Goal: Task Accomplishment & Management: Use online tool/utility

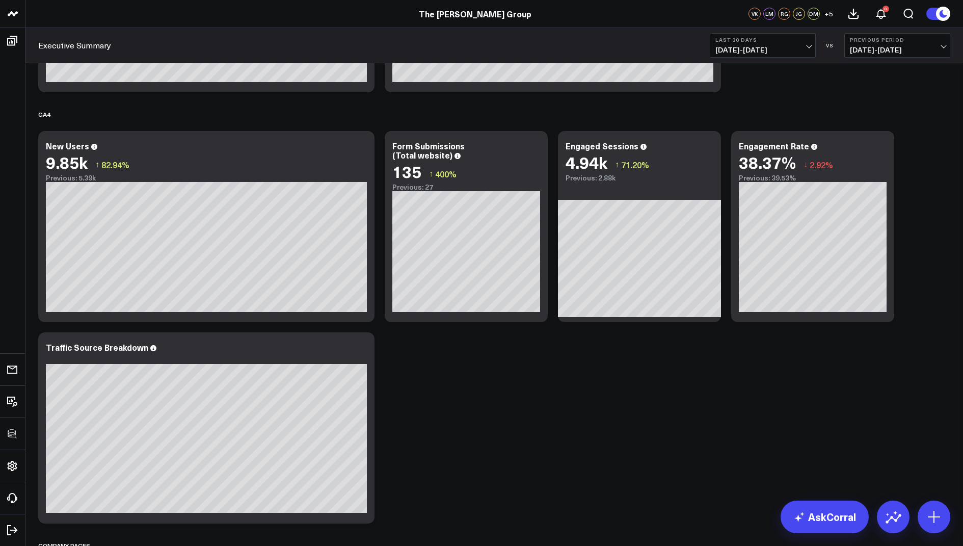
scroll to position [312, 0]
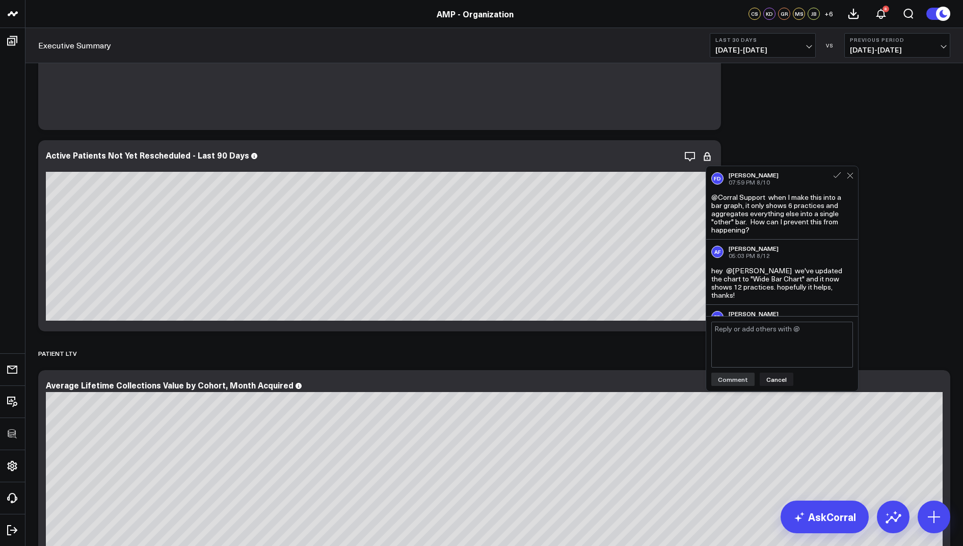
scroll to position [61, 0]
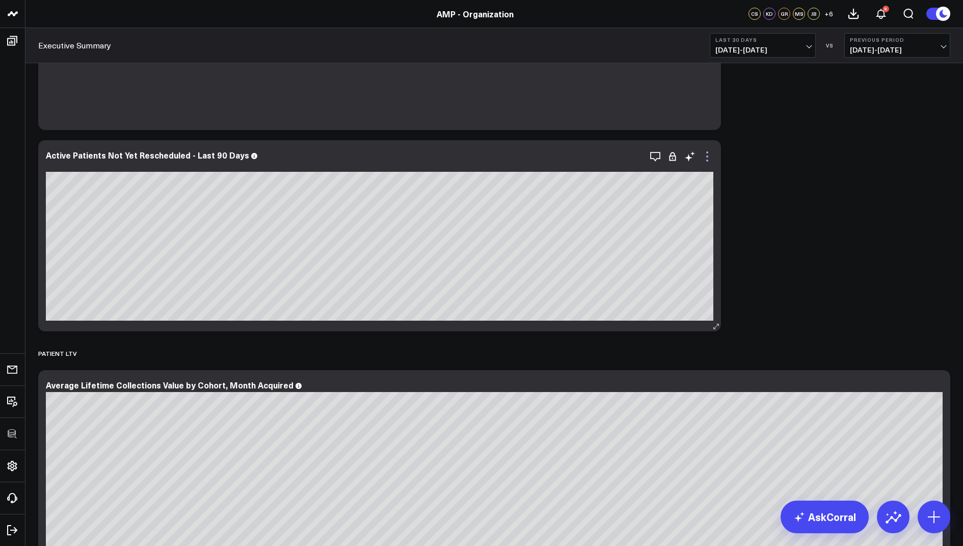
click at [706, 158] on icon at bounding box center [707, 156] width 12 height 12
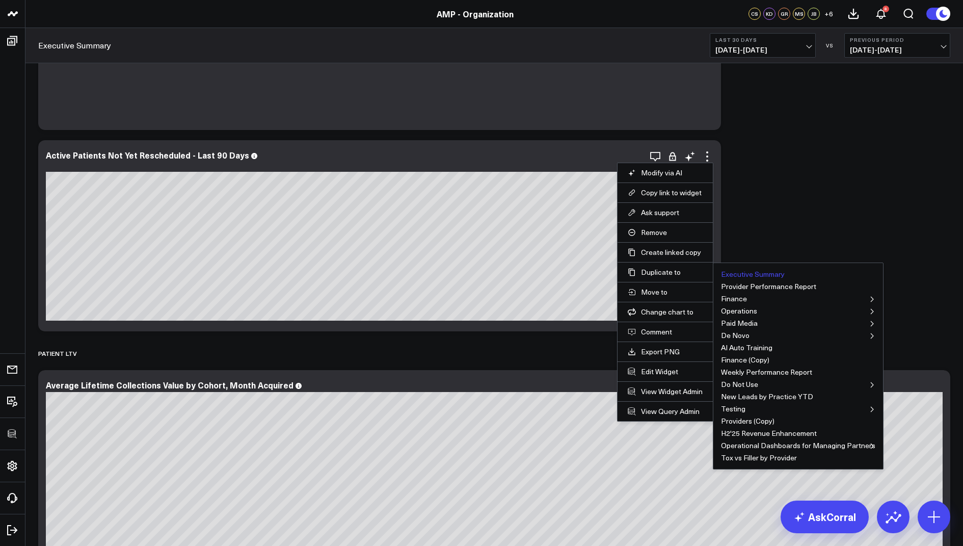
click at [736, 273] on button "Executive Summary" at bounding box center [753, 274] width 64 height 7
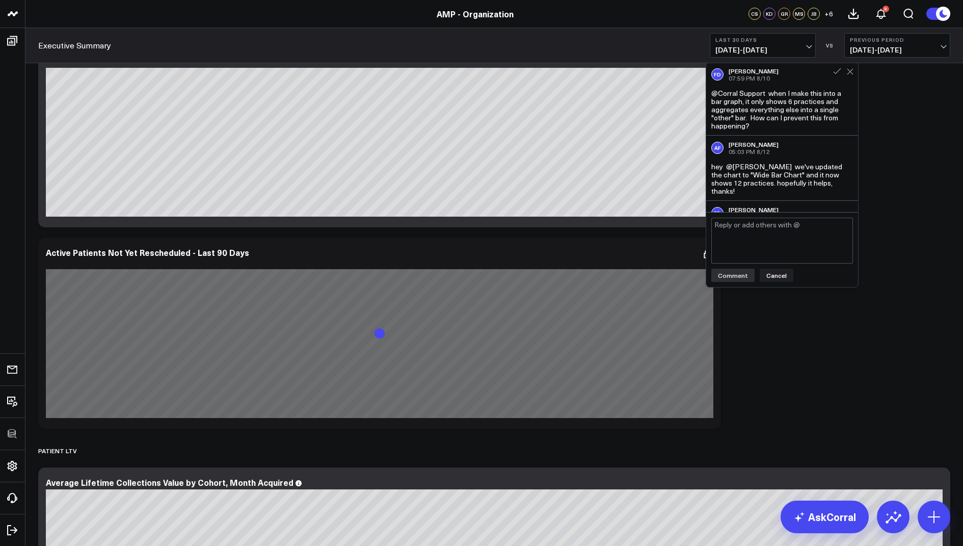
scroll to position [3683, 0]
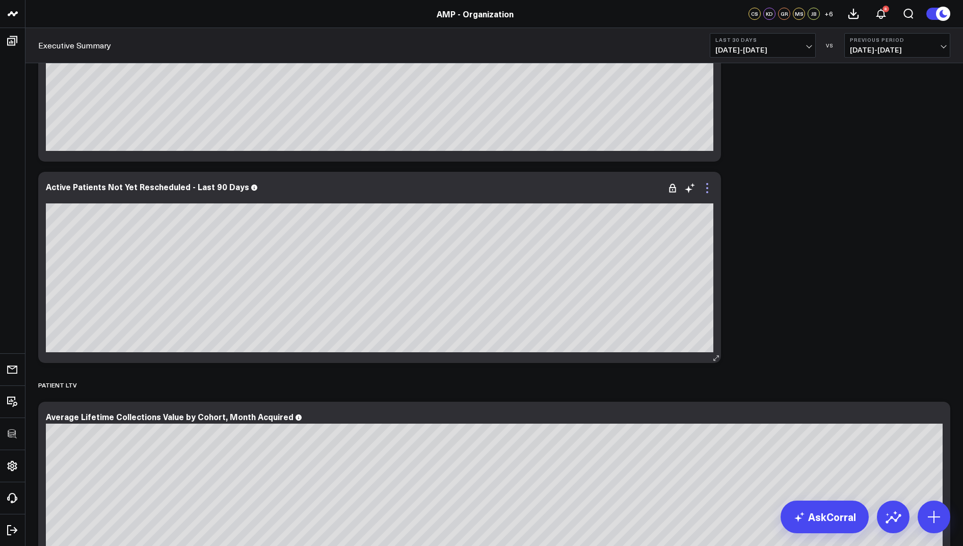
click at [707, 190] on icon at bounding box center [707, 188] width 12 height 12
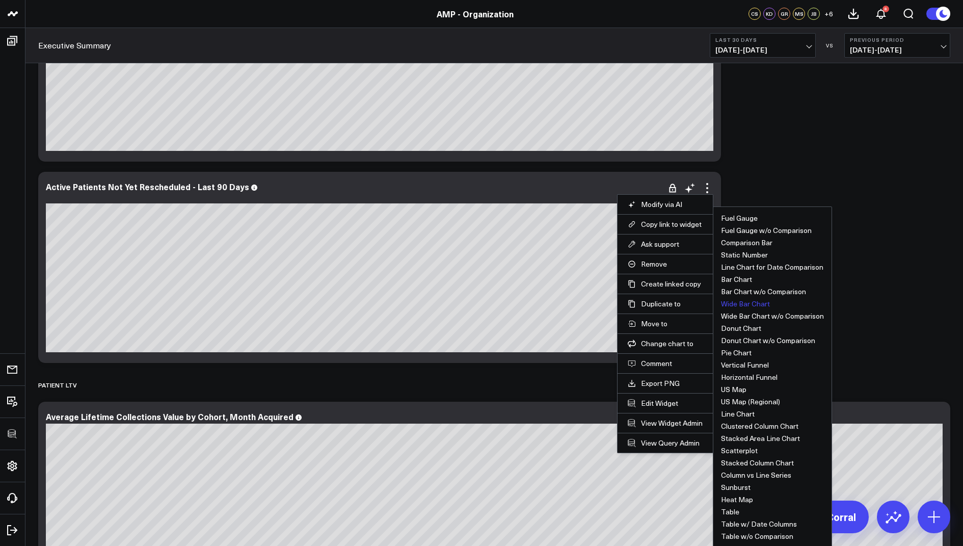
scroll to position [3723, 0]
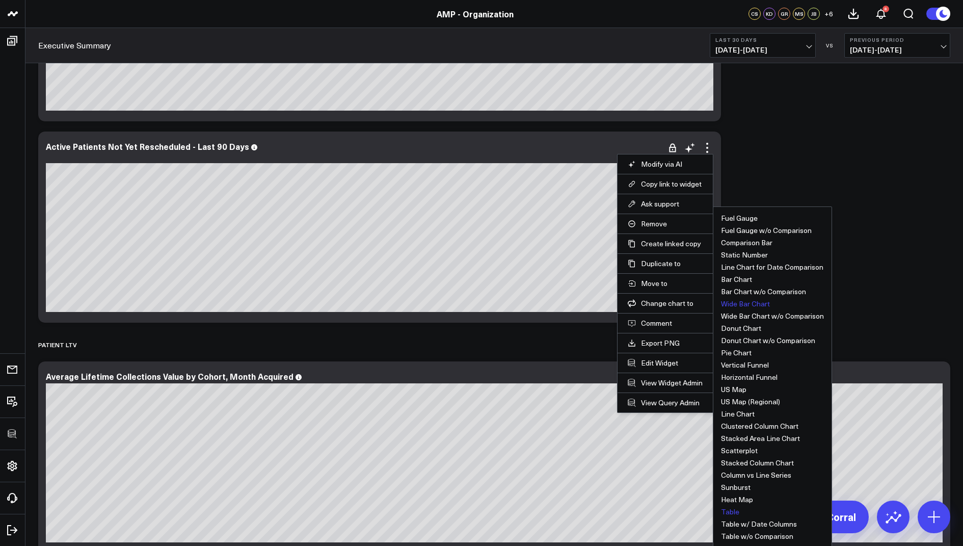
click at [729, 509] on button "Table" at bounding box center [730, 511] width 18 height 7
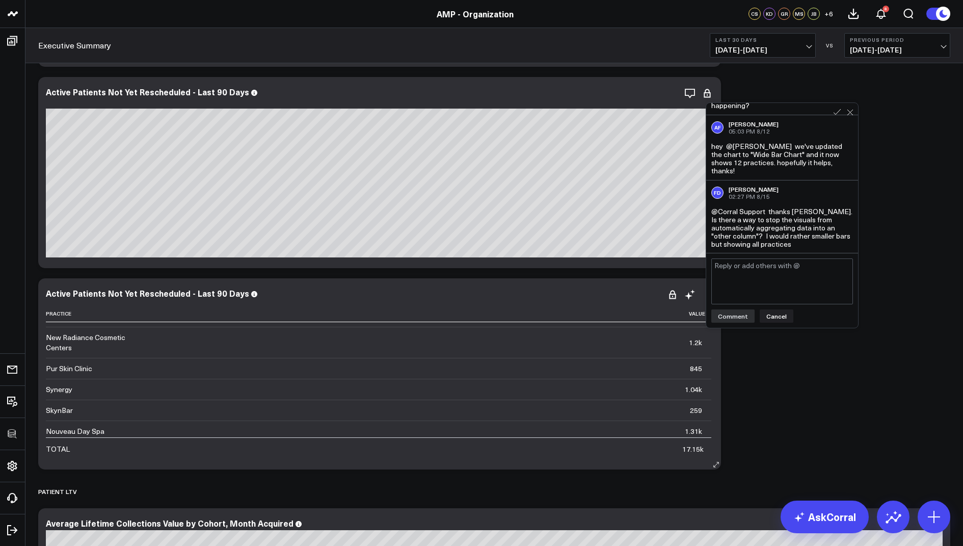
scroll to position [0, 0]
click at [753, 273] on textarea at bounding box center [782, 281] width 142 height 46
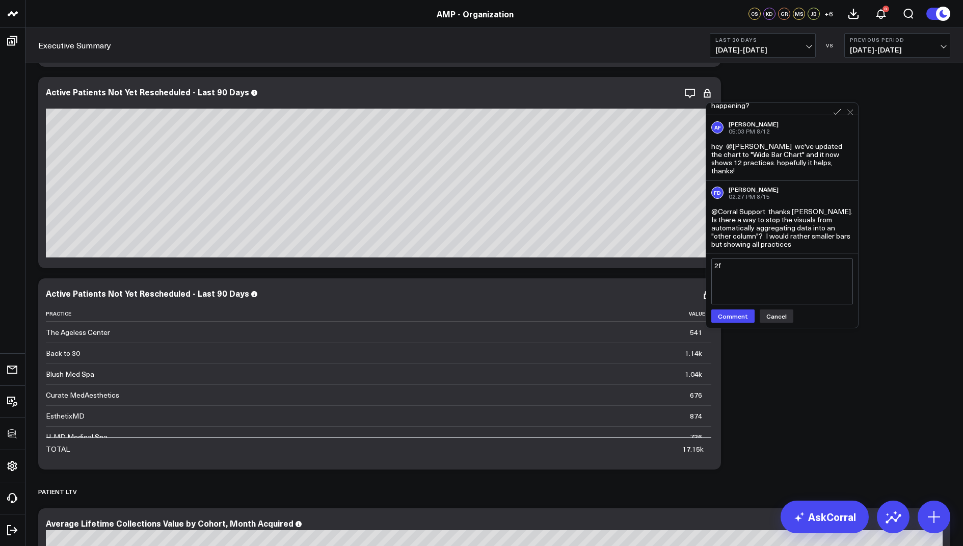
type textarea "2"
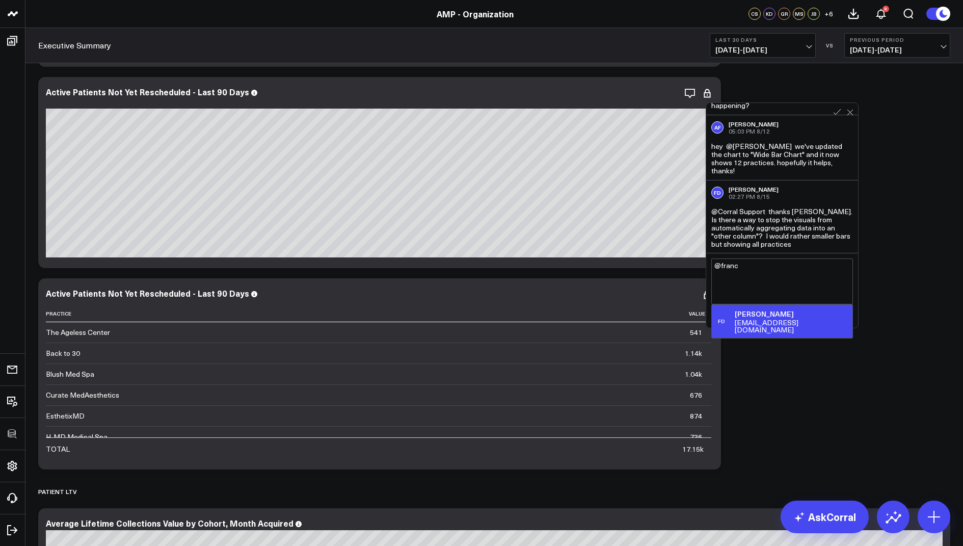
click at [772, 325] on div "fdemonte@weramp.com" at bounding box center [792, 326] width 114 height 14
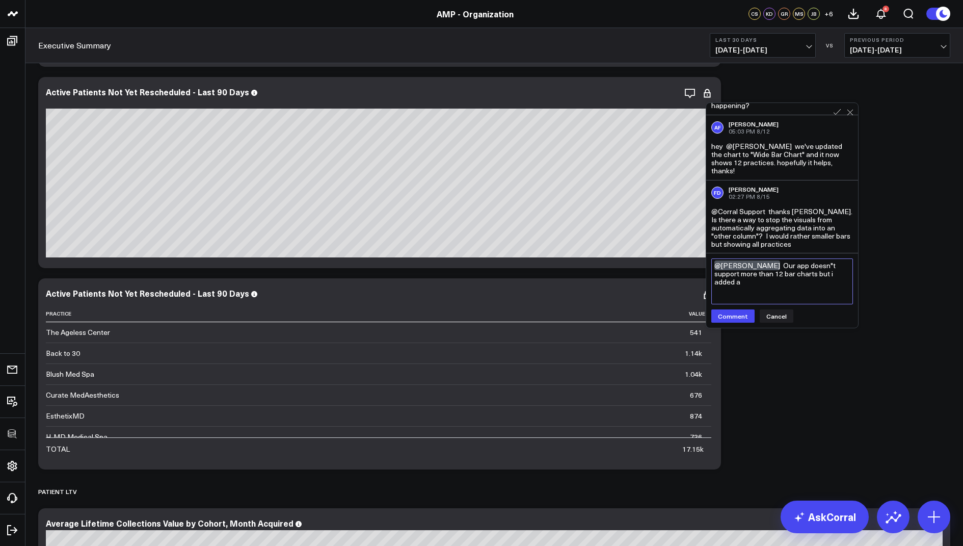
type textarea "@Francis DeMonte Our app doesn"t support more than 12 bar charts but i added a"
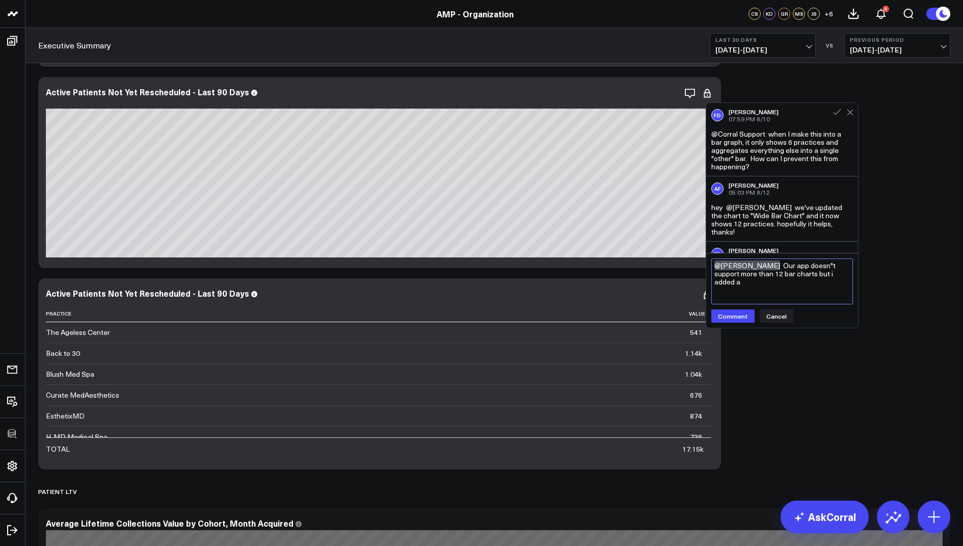
click at [756, 282] on textarea "@Francis DeMonte Our app doesn"t support more than 12 bar charts but i added a" at bounding box center [782, 281] width 142 height 46
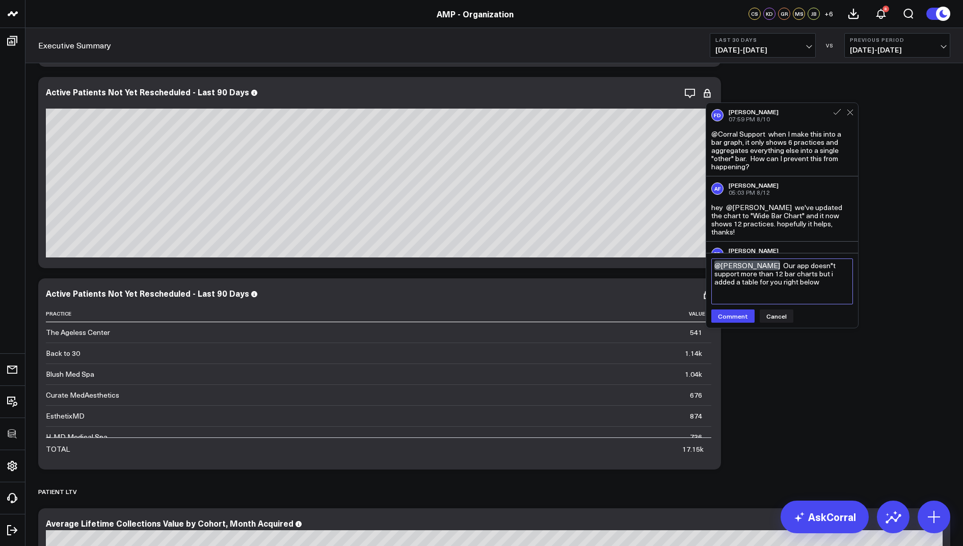
scroll to position [61, 0]
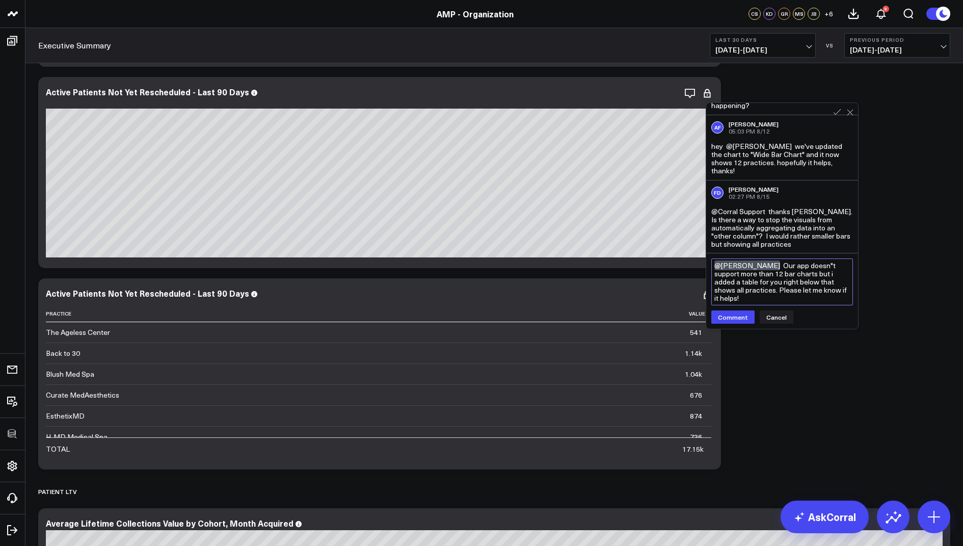
click at [829, 265] on textarea "@Francis DeMonte Our app doesn"t support more than 12 bar charts but i added a …" at bounding box center [782, 281] width 142 height 47
click at [833, 275] on textarea "@Francis DeMonte Our app doesn't support more than 12 bar charts but i added a …" at bounding box center [782, 281] width 142 height 47
type textarea "@Francis DeMonte Our app doesn't support more than 12 bar charts but I added a …"
click at [223, 292] on div "Active Patients Not Yet Rescheduled - Last 90 Days" at bounding box center [152, 292] width 212 height 11
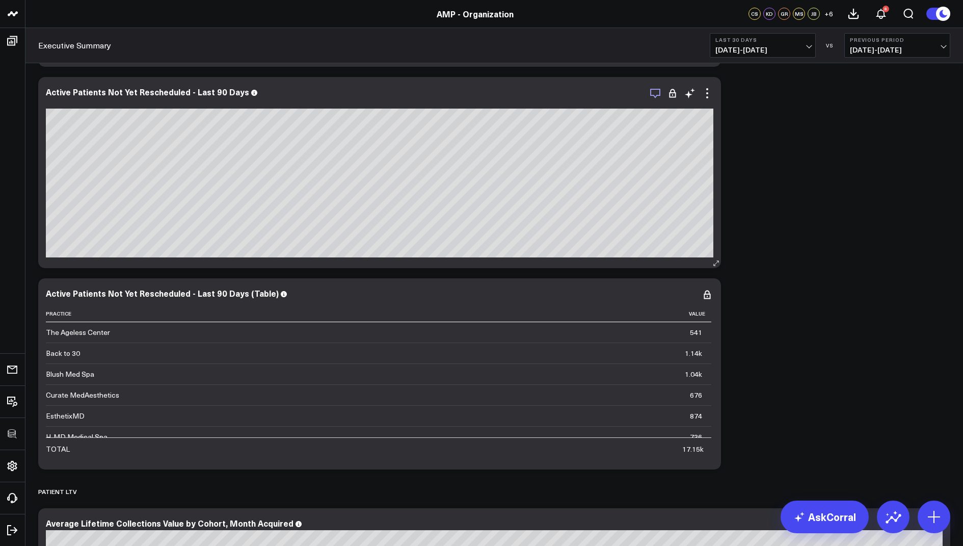
click at [656, 89] on icon "button" at bounding box center [655, 94] width 10 height 10
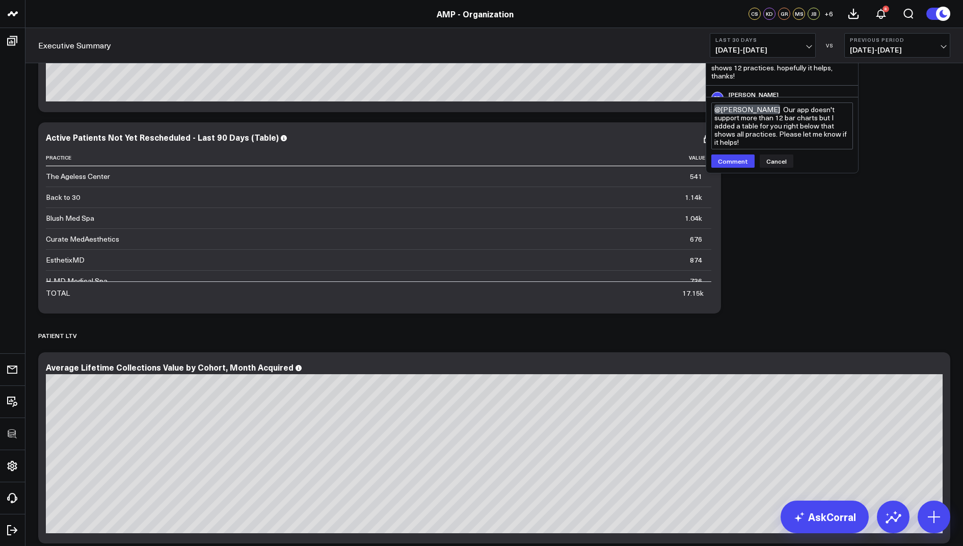
scroll to position [3741, 0]
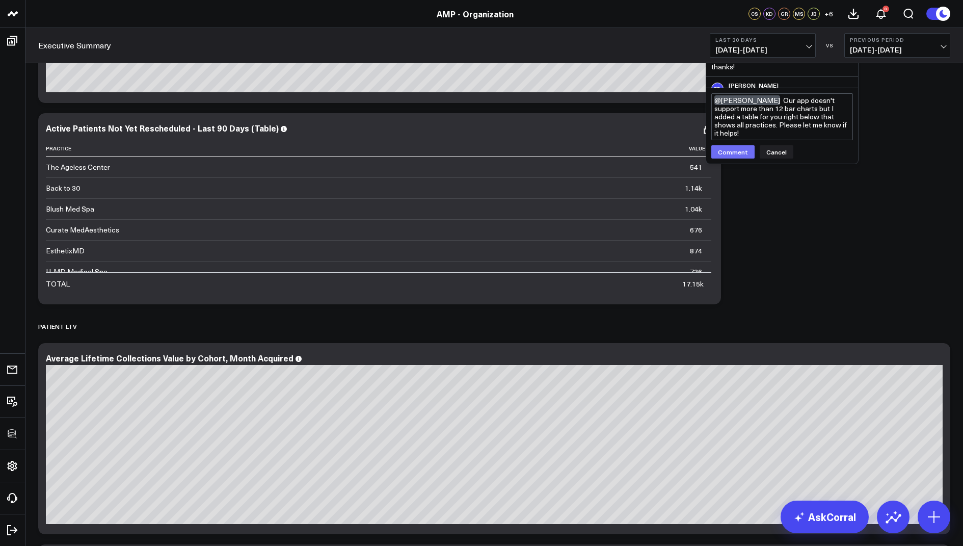
click at [731, 149] on button "Comment" at bounding box center [732, 151] width 43 height 13
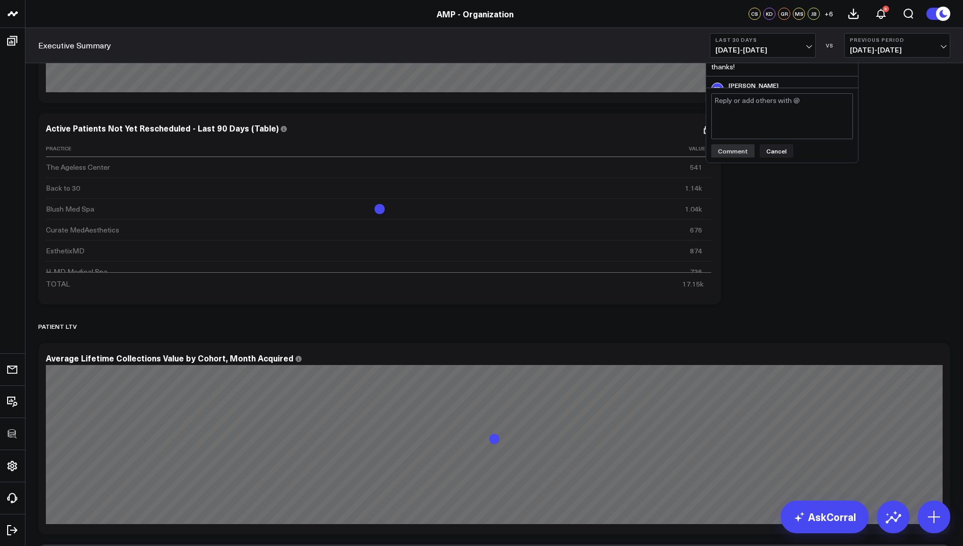
scroll to position [3578, 0]
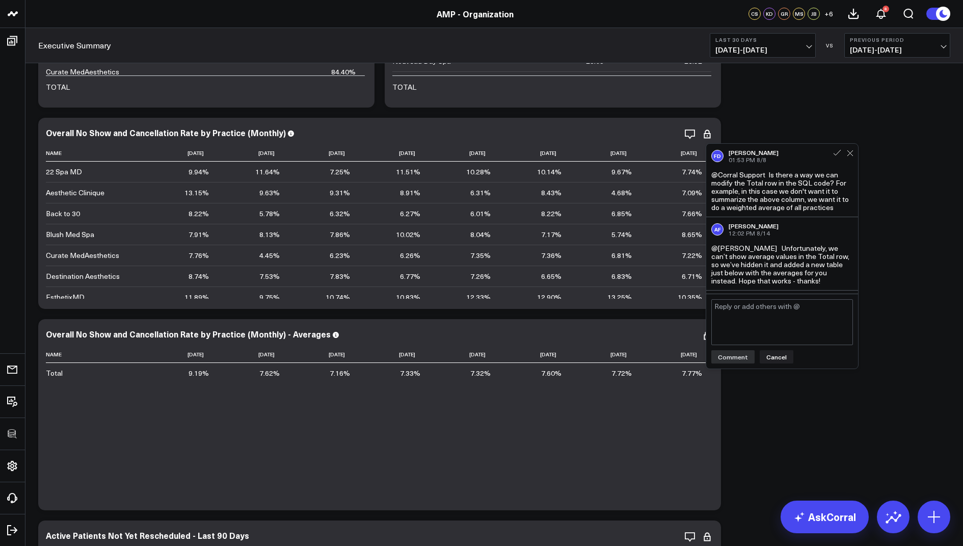
scroll to position [61, 0]
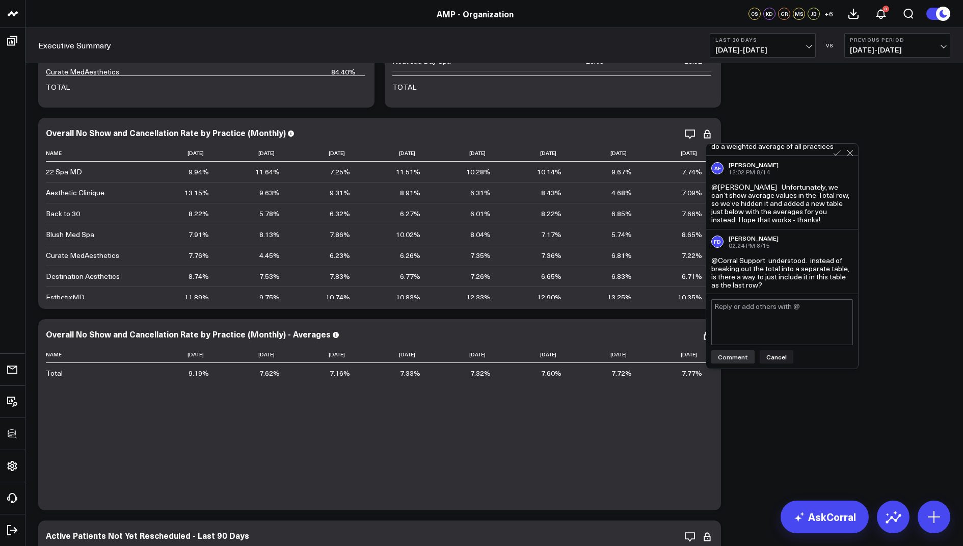
click at [739, 307] on textarea at bounding box center [782, 322] width 142 height 46
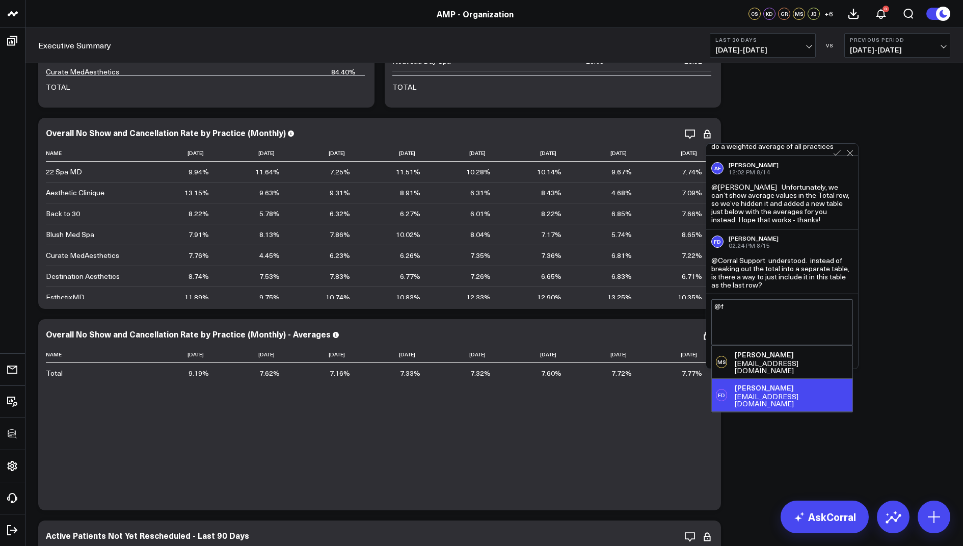
click at [784, 393] on div "fdemonte@weramp.com" at bounding box center [792, 400] width 114 height 14
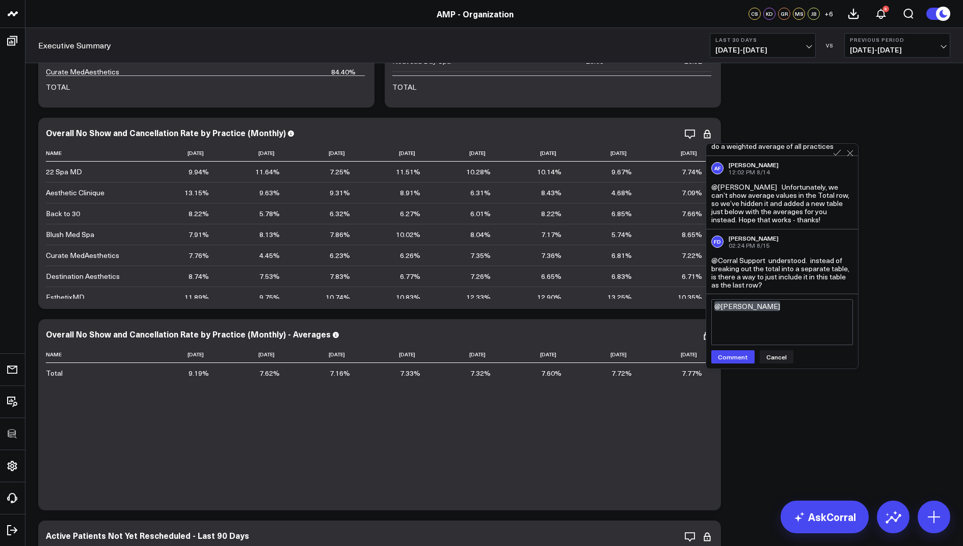
drag, startPoint x: 771, startPoint y: 287, endPoint x: 770, endPoint y: 262, distance: 25.0
click at [770, 262] on div "@Corral Support understood. instead of breaking out the total into a separate t…" at bounding box center [782, 272] width 142 height 33
copy div "understood. instead of breaking out the total into a separate table, is there a…"
click at [798, 315] on textarea "@Francis DeMonte" at bounding box center [782, 322] width 142 height 46
paste textarea "we aren’t able to include the total directly in this table as the last row — th…"
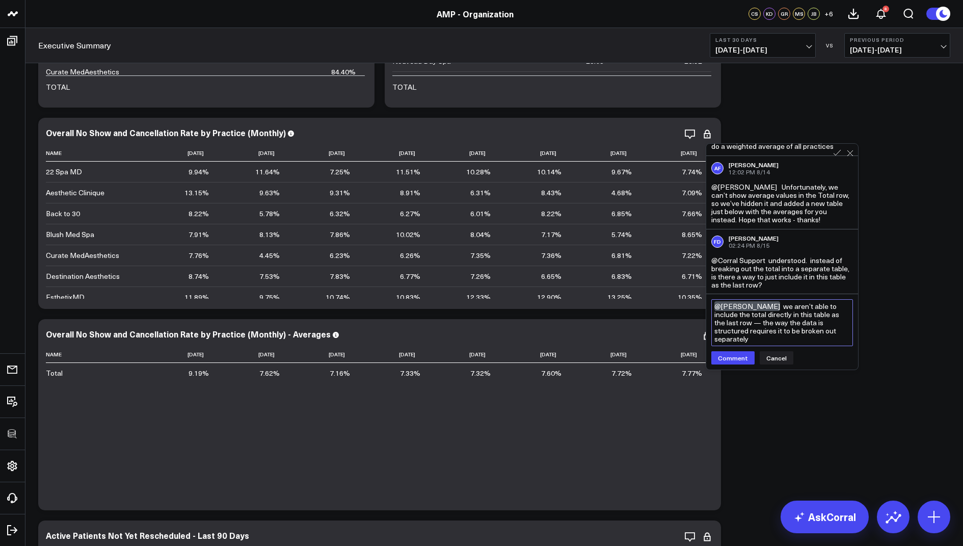
click at [745, 323] on textarea "@Francis DeMonte we aren’t able to include the total directly in this table as …" at bounding box center [782, 322] width 142 height 47
click at [832, 335] on textarea "@Francis DeMonte we aren’t able to include the total directly in this table as …" at bounding box center [782, 322] width 142 height 47
type textarea "@Francis DeMonte we aren’t able to include the total directly in this table as …"
click at [734, 359] on button "Comment" at bounding box center [732, 365] width 43 height 13
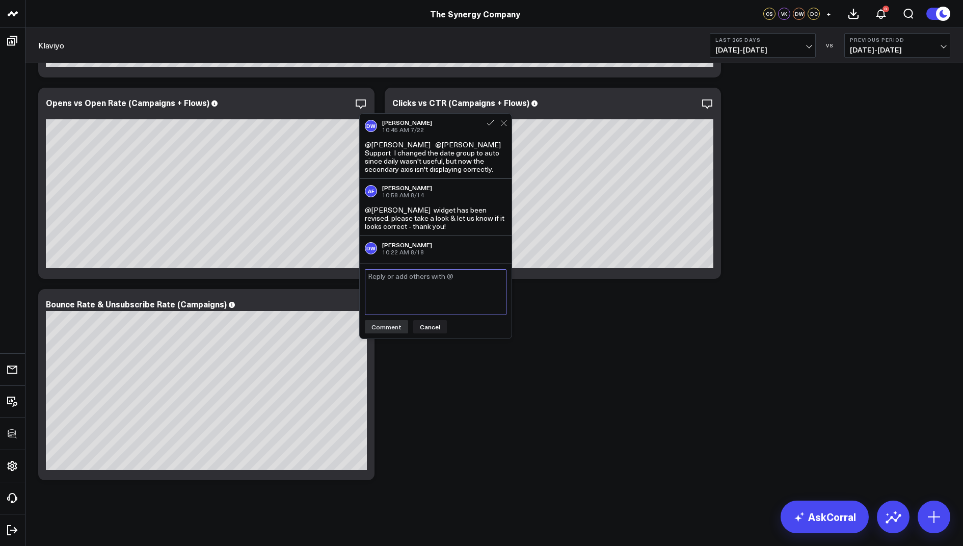
scroll to position [20, 0]
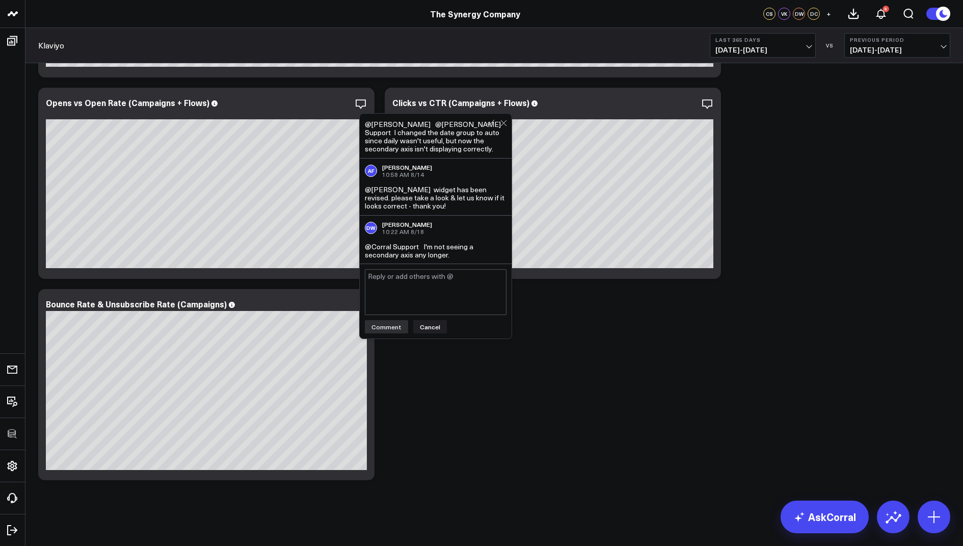
click at [385, 280] on textarea at bounding box center [436, 292] width 142 height 46
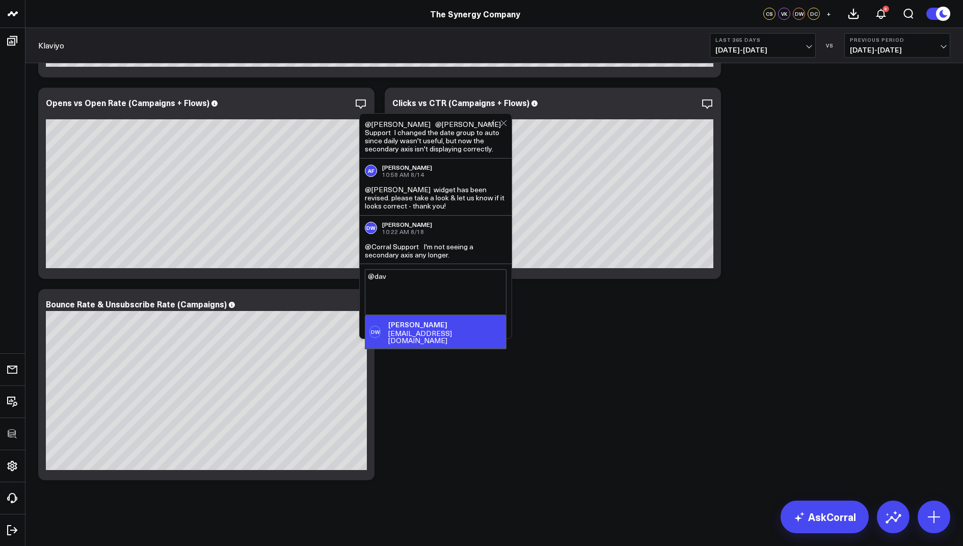
click at [412, 330] on div "dwhite@synergy-co.com" at bounding box center [445, 337] width 114 height 14
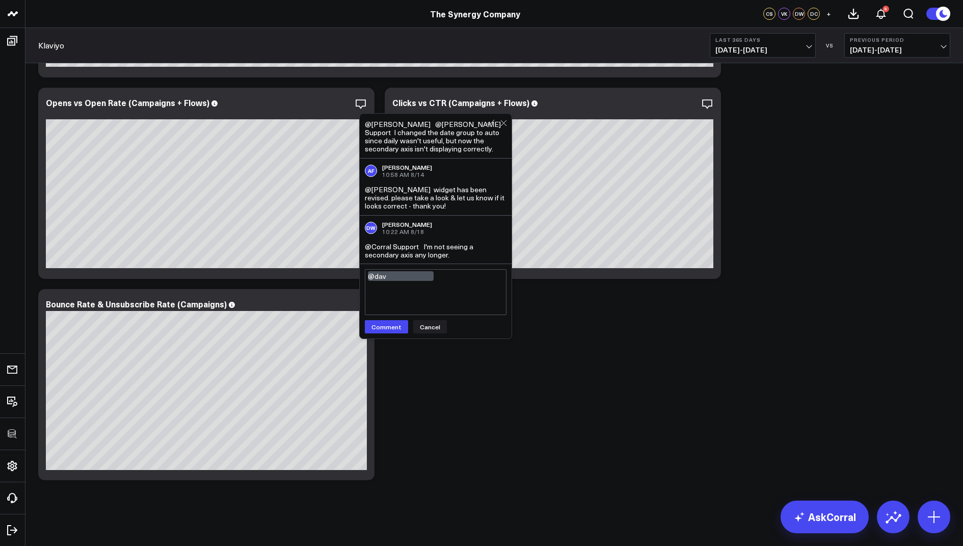
drag, startPoint x: 460, startPoint y: 257, endPoint x: 429, endPoint y: 247, distance: 33.0
click at [429, 247] on div "@Corral Support I'm not seeing a secondary axis any longer." at bounding box center [436, 251] width 142 height 16
click at [460, 260] on div "DW David White 10:22 AM 8/18 @Corral Support I'm not seeing a secondary axis an…" at bounding box center [436, 240] width 152 height 48
click at [451, 255] on div "@Corral Support I'm not seeing a secondary axis any longer." at bounding box center [436, 251] width 142 height 16
drag, startPoint x: 455, startPoint y: 255, endPoint x: 425, endPoint y: 247, distance: 31.3
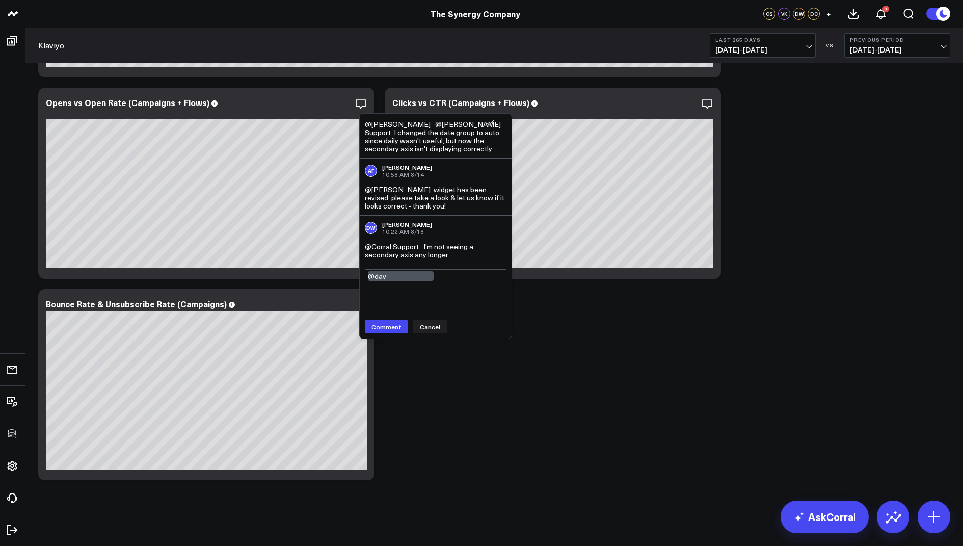
click at [425, 247] on div "@Corral Support I'm not seeing a secondary axis any longer." at bounding box center [436, 251] width 142 height 16
copy div "I'm not seeing a secondary axis any longer."
click at [432, 277] on textarea "@David White" at bounding box center [436, 292] width 142 height 46
paste textarea "Thanks for flagging this. We’re aware of the issue with the secondary axis and …"
click at [500, 274] on textarea "@David White Thanks for flagging this. We’re aware of the issue with the second…" at bounding box center [436, 292] width 142 height 47
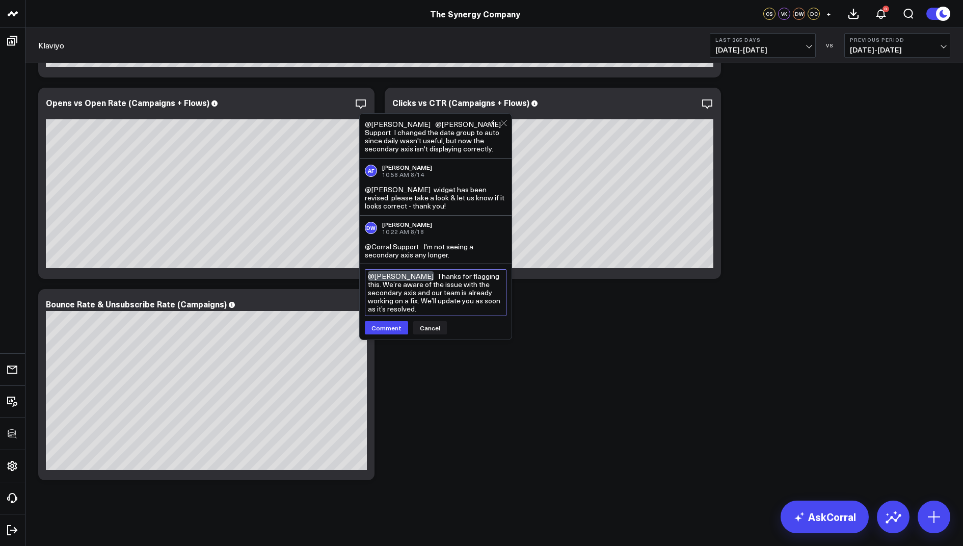
click at [430, 310] on textarea "@David White Thanks for flagging this. We’re aware of the issue with the second…" at bounding box center [436, 292] width 142 height 47
type textarea "@David White Thanks for flagging this. We’re aware of the issue with the second…"
click at [394, 325] on button "Comment" at bounding box center [386, 327] width 43 height 13
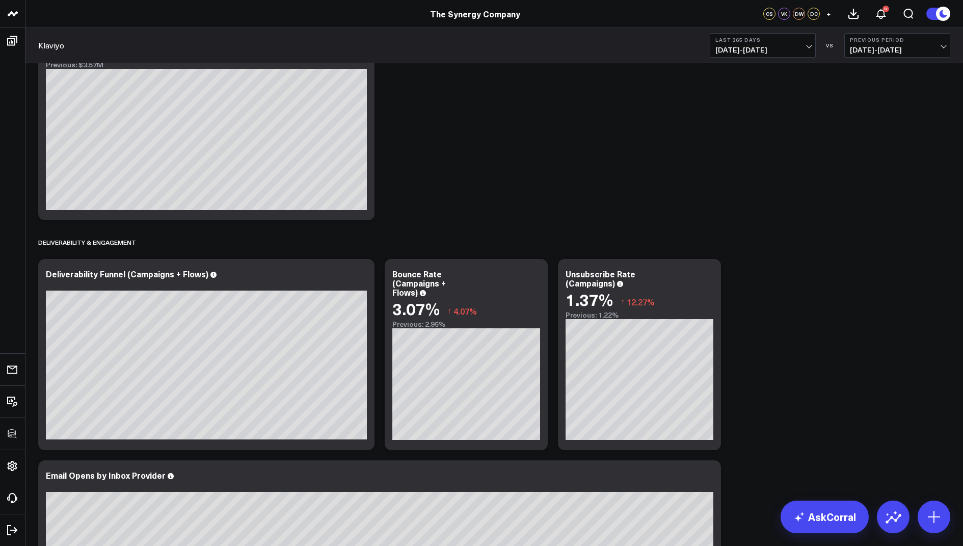
scroll to position [0, 0]
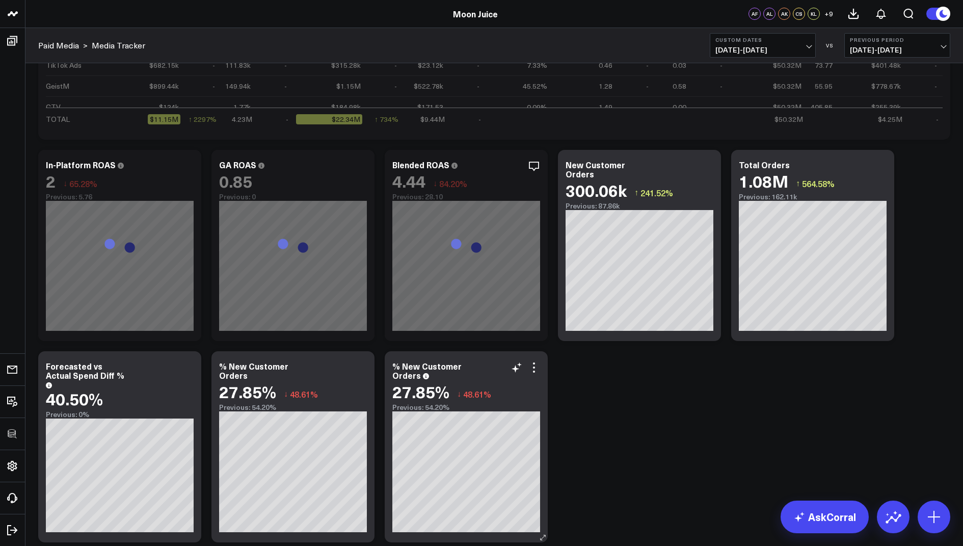
scroll to position [154, 0]
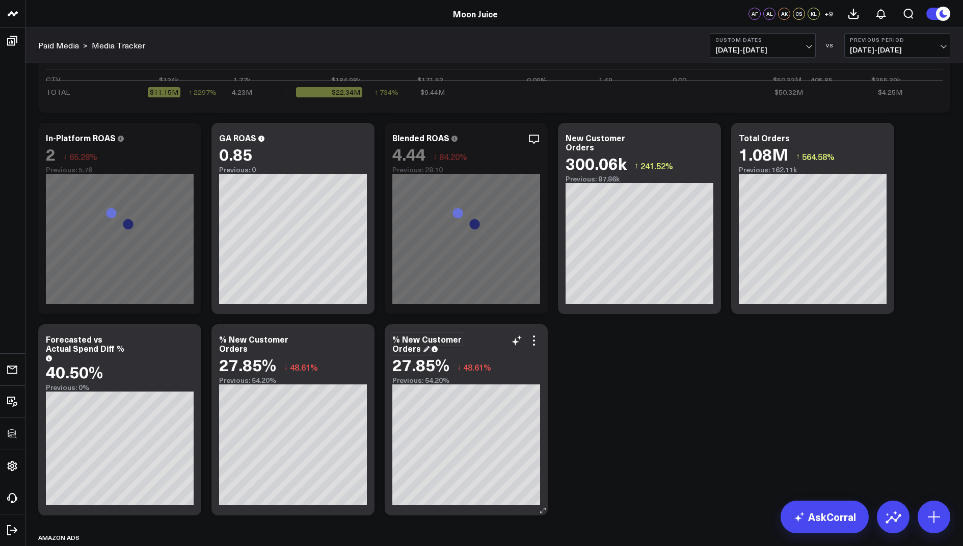
click at [409, 349] on div "% New Customer Orders" at bounding box center [426, 343] width 69 height 20
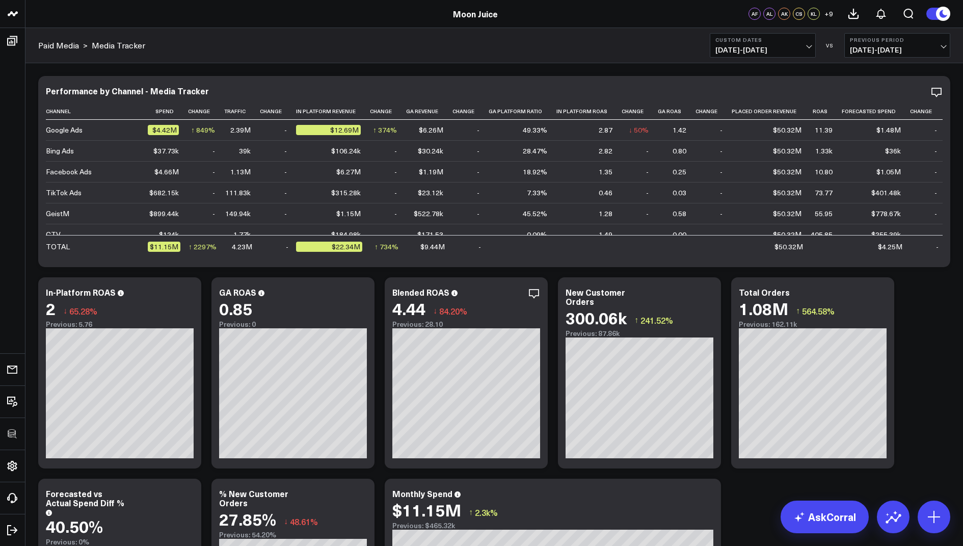
scroll to position [181, 0]
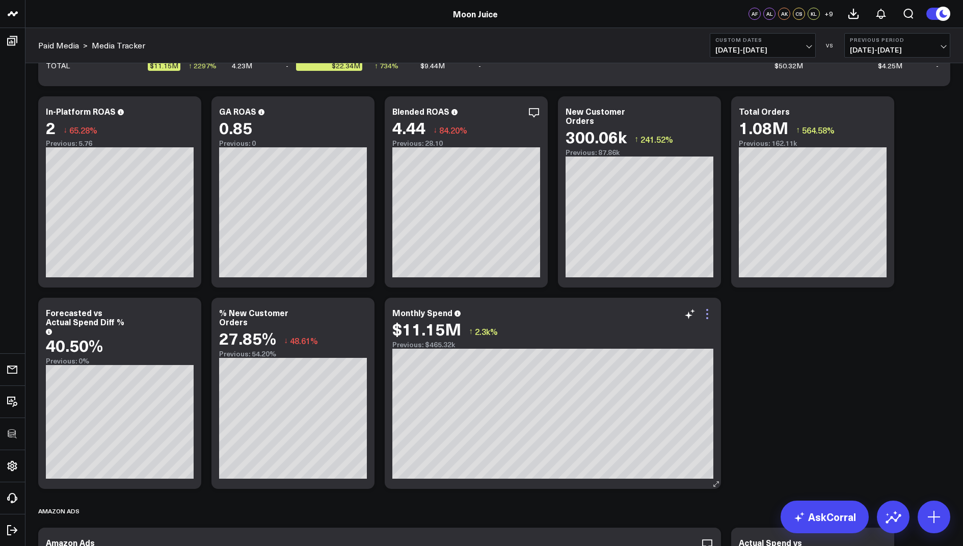
click at [705, 313] on icon at bounding box center [707, 314] width 12 height 12
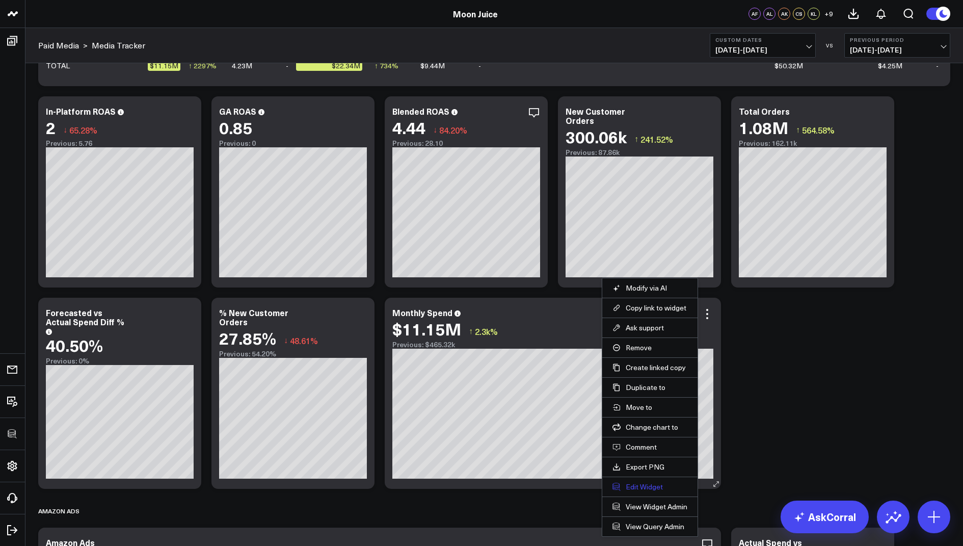
click at [641, 482] on button "Edit Widget" at bounding box center [650, 486] width 75 height 9
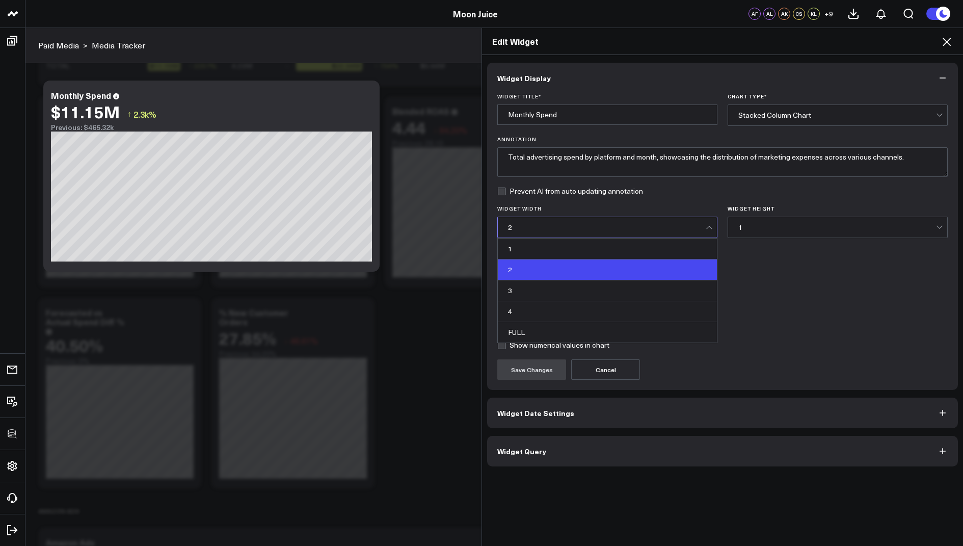
click at [541, 226] on div "2" at bounding box center [607, 227] width 198 height 8
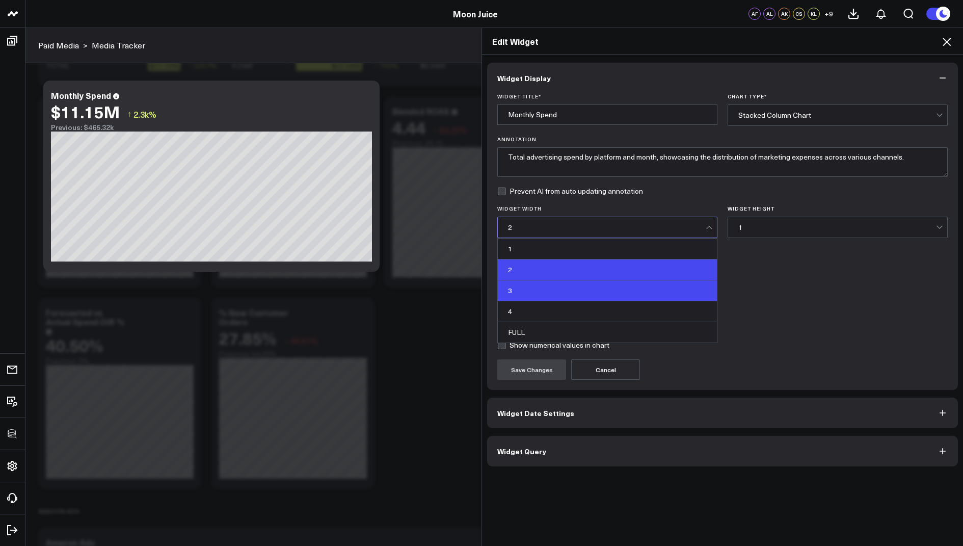
click at [515, 282] on div "3" at bounding box center [607, 290] width 219 height 21
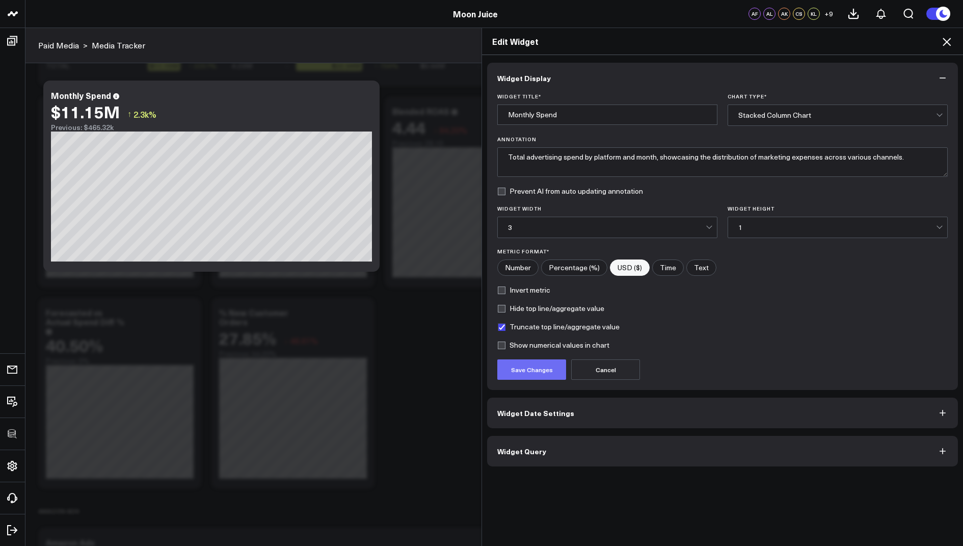
click at [525, 369] on button "Save Changes" at bounding box center [531, 369] width 69 height 20
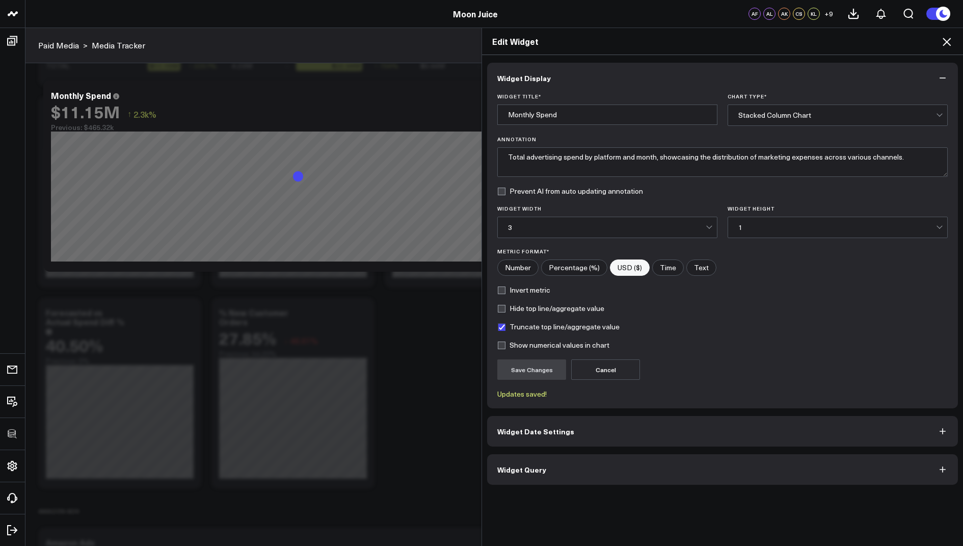
click at [949, 36] on icon at bounding box center [947, 42] width 12 height 12
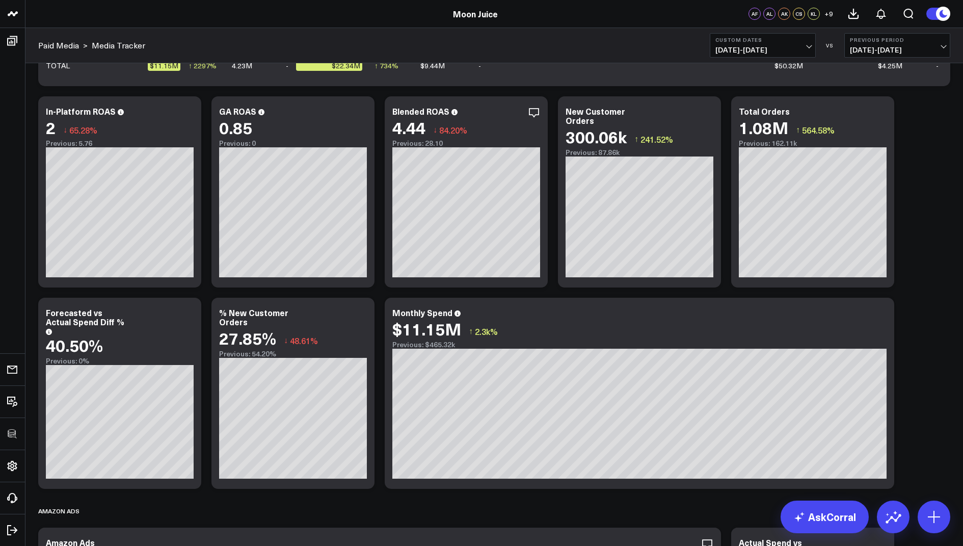
click at [735, 41] on b "Custom Dates" at bounding box center [763, 40] width 95 height 6
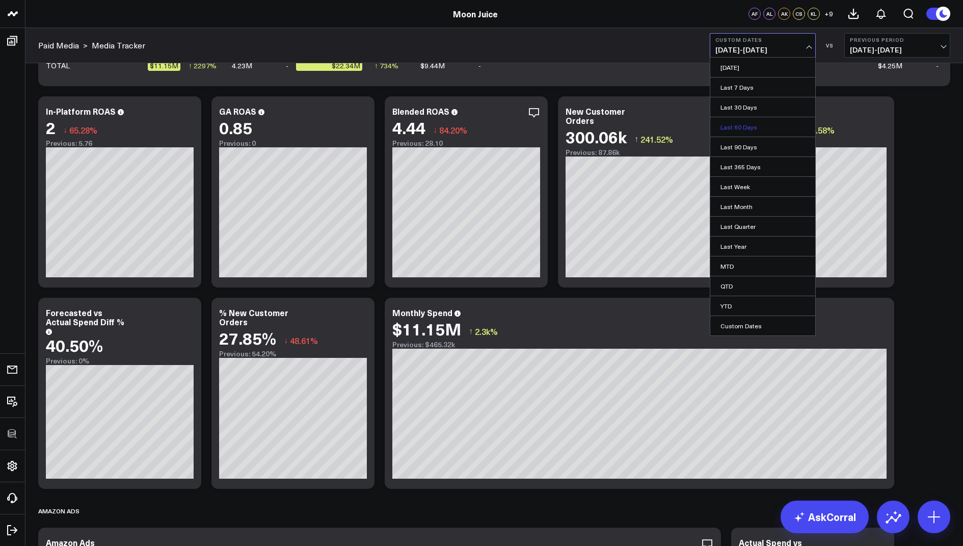
click at [742, 123] on link "Last 60 Days" at bounding box center [762, 126] width 105 height 19
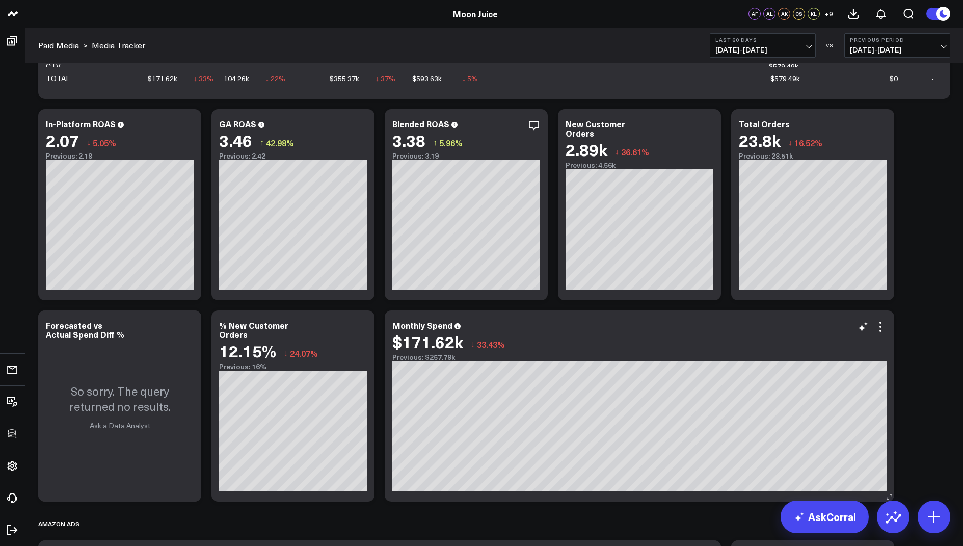
scroll to position [210, 0]
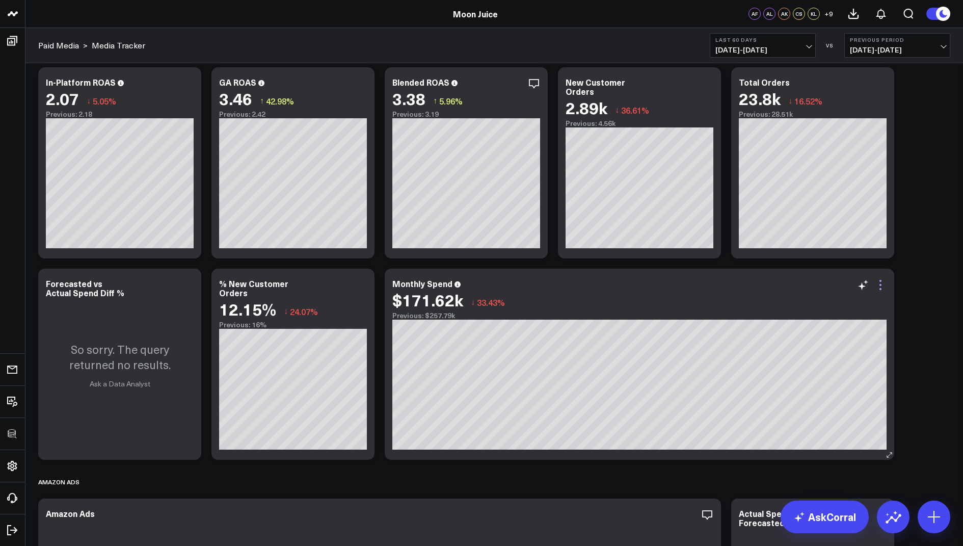
click at [882, 281] on icon at bounding box center [881, 285] width 12 height 12
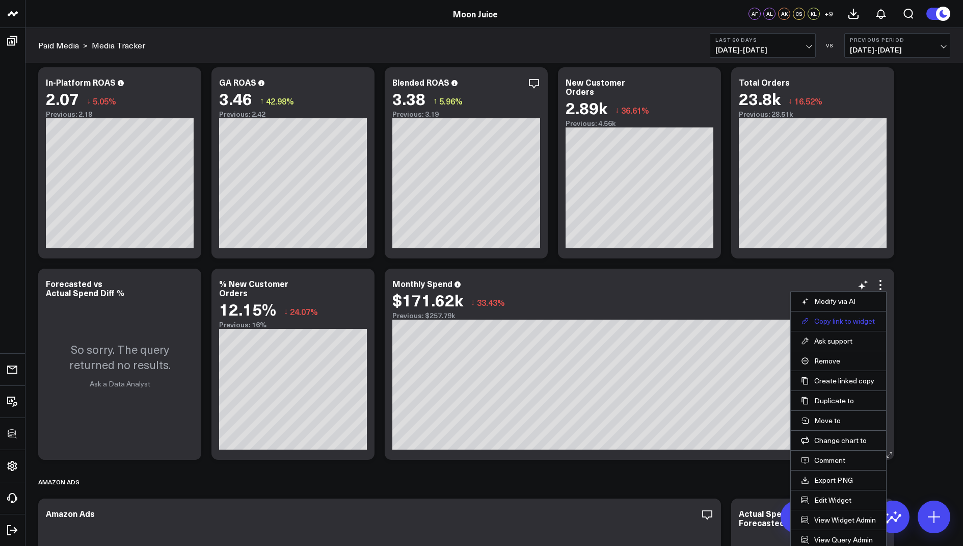
click at [820, 318] on button "Copy link to widget" at bounding box center [838, 320] width 75 height 9
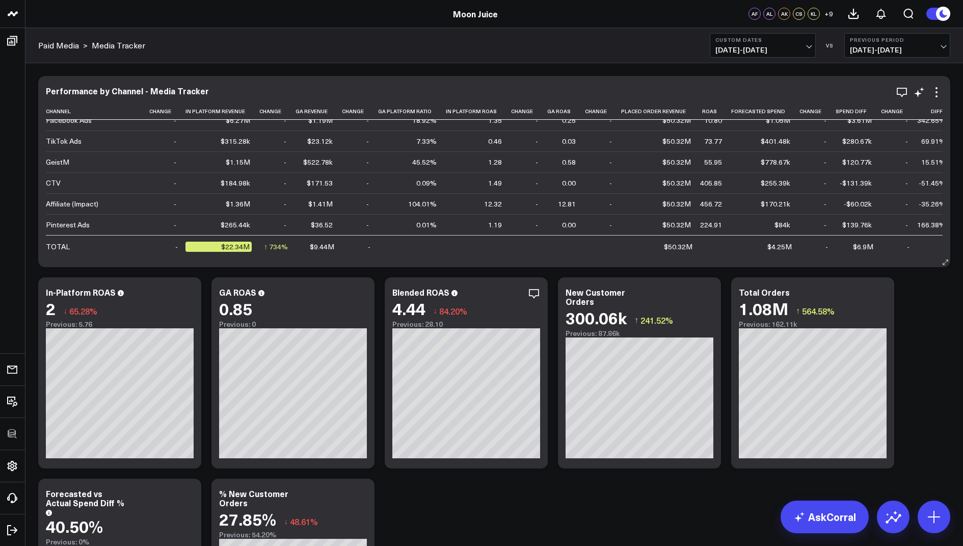
scroll to position [55, 0]
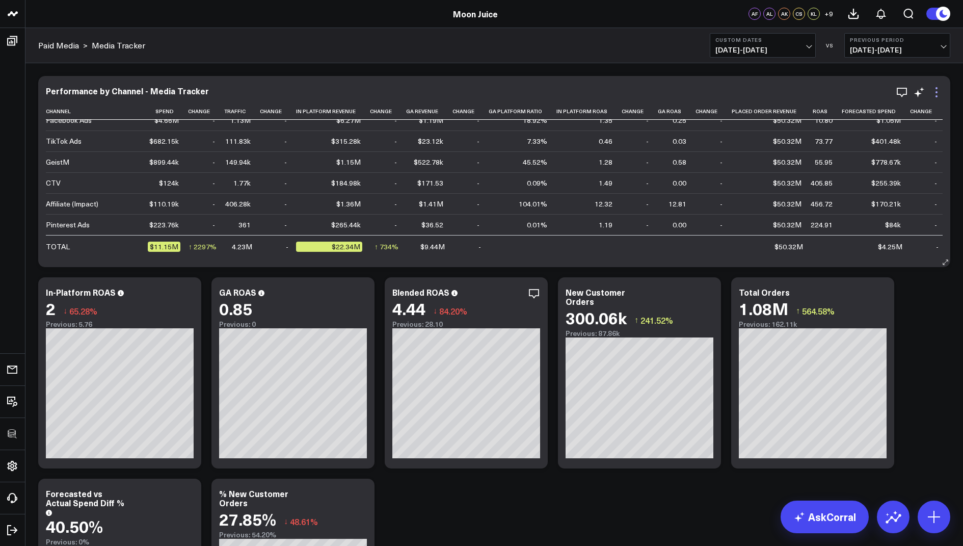
click at [934, 89] on icon at bounding box center [937, 92] width 12 height 12
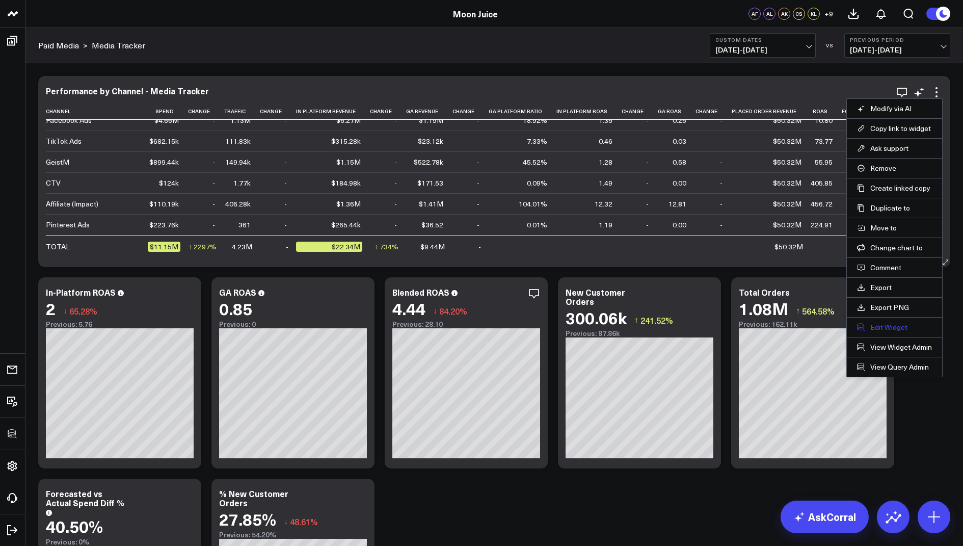
click at [873, 326] on button "Edit Widget" at bounding box center [894, 327] width 75 height 9
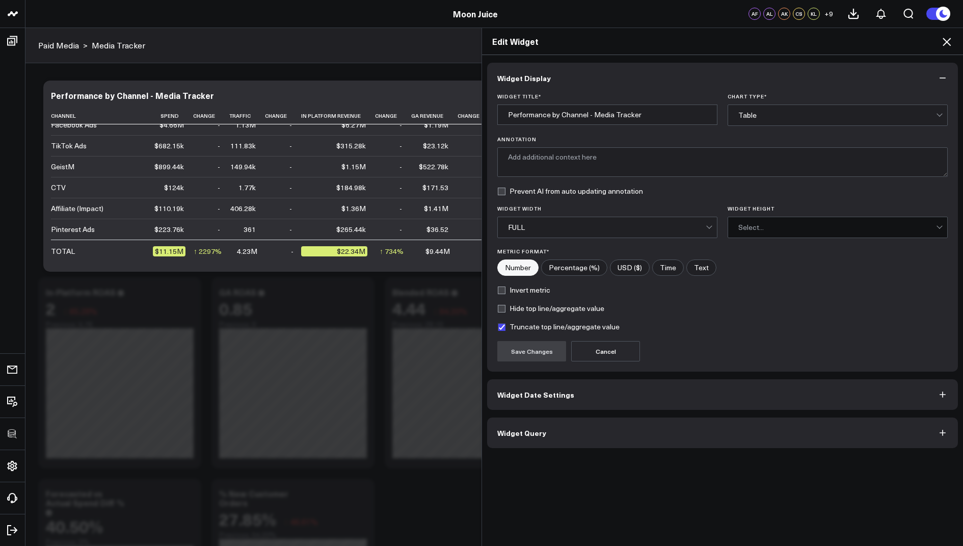
click at [527, 429] on span "Widget Query" at bounding box center [521, 433] width 49 height 8
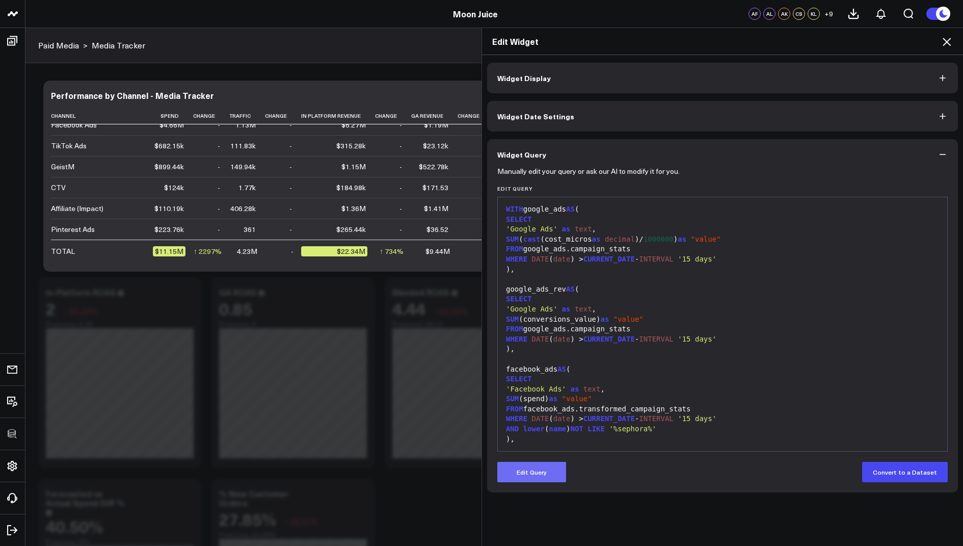
click at [531, 474] on button "Edit Query" at bounding box center [531, 472] width 69 height 20
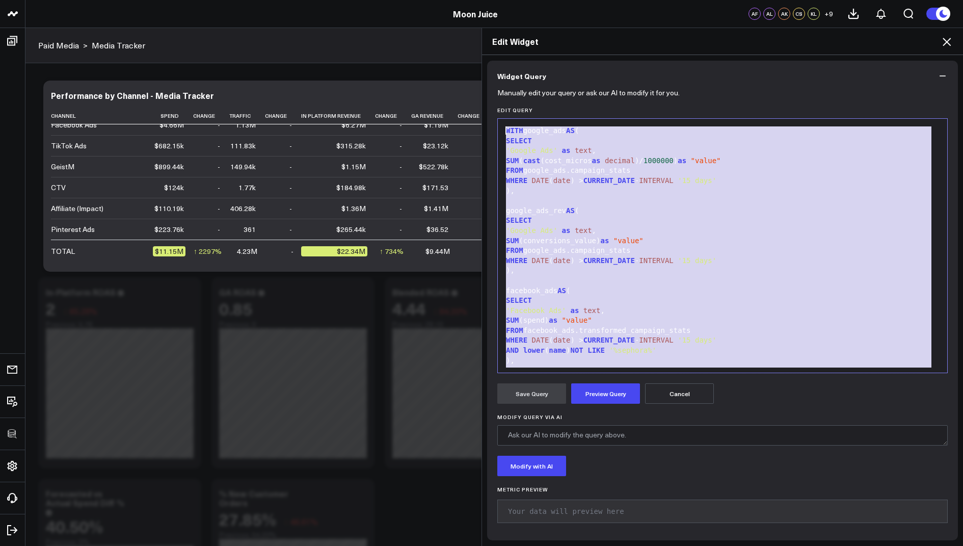
drag, startPoint x: 532, startPoint y: 362, endPoint x: 576, endPoint y: -35, distance: 400.0
copy div "WITH google_ads AS ( SELECT 'Google Ads' as text , SUM ( cast (cost_micros as d…"
click at [943, 38] on icon at bounding box center [947, 42] width 8 height 8
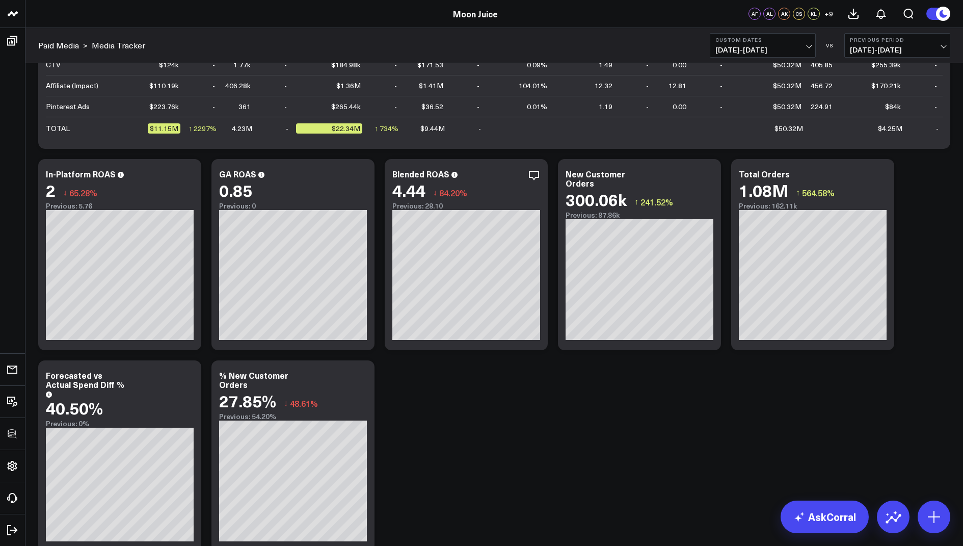
scroll to position [222, 0]
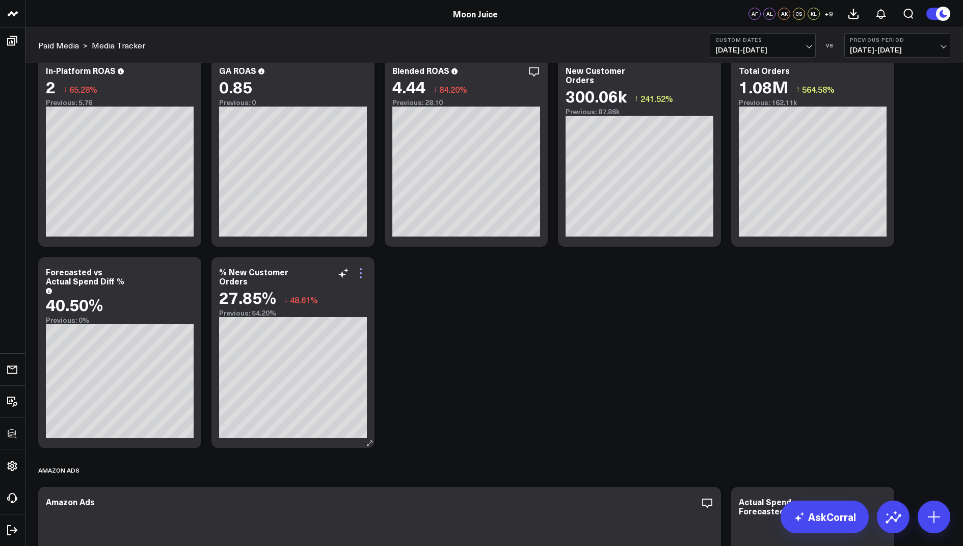
click at [361, 275] on icon at bounding box center [361, 273] width 12 height 12
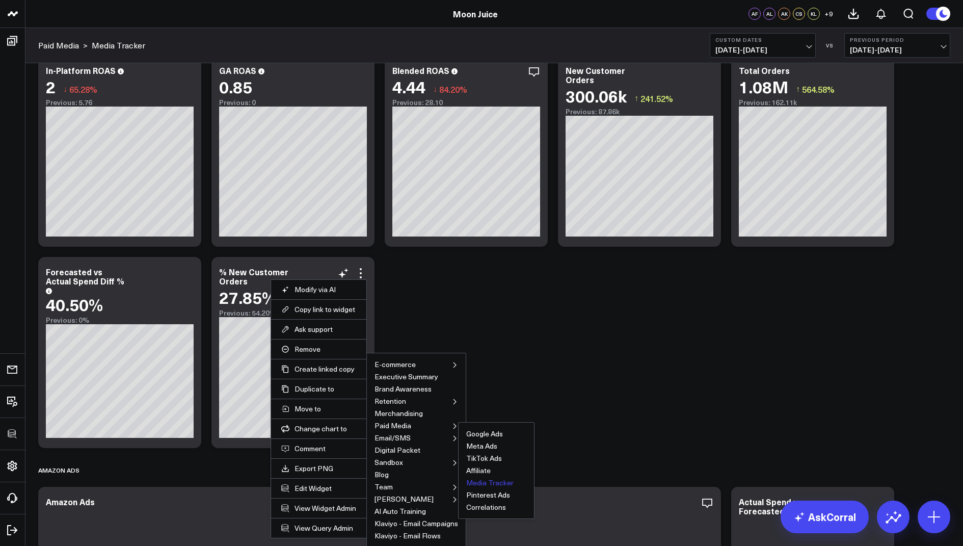
click at [493, 480] on button "Media Tracker" at bounding box center [489, 482] width 47 height 7
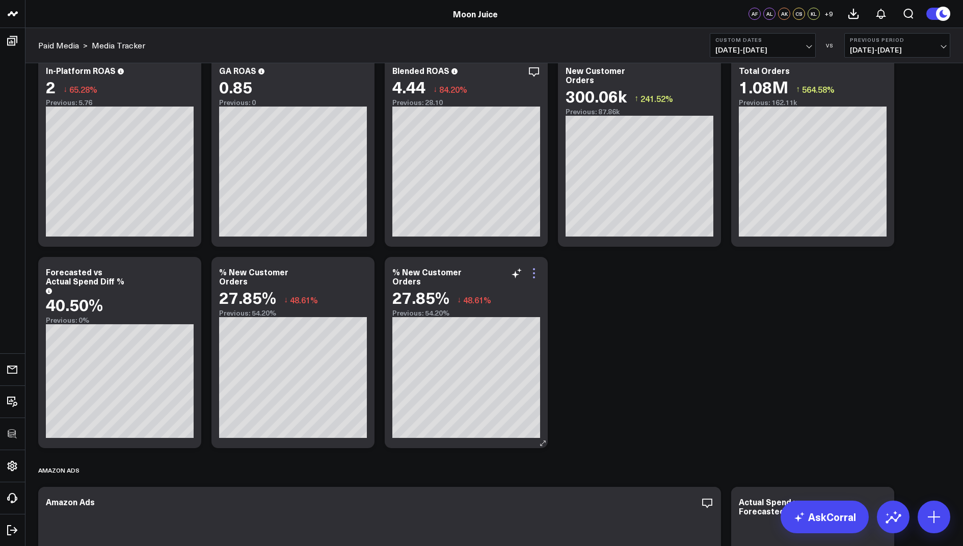
click at [537, 270] on icon at bounding box center [534, 273] width 12 height 12
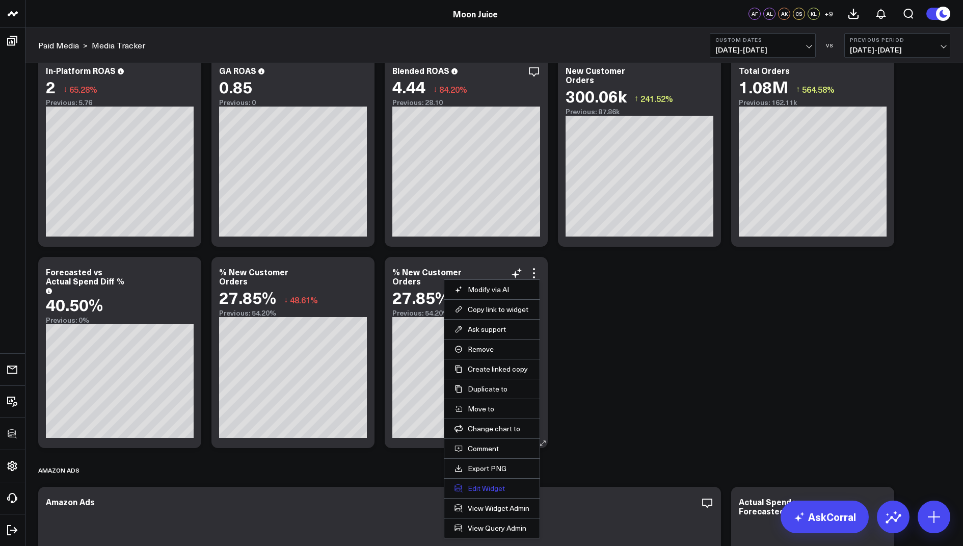
click at [479, 485] on button "Edit Widget" at bounding box center [492, 488] width 75 height 9
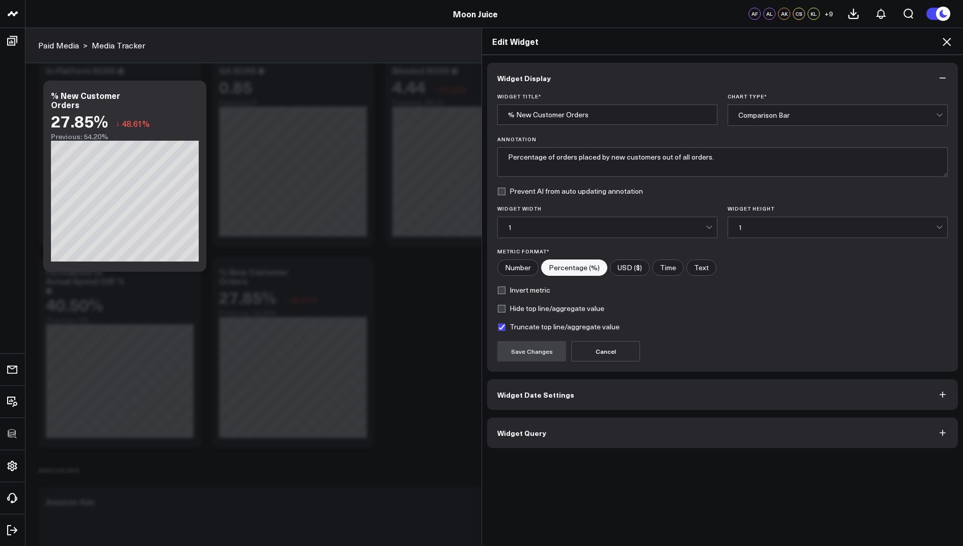
click at [546, 425] on button "Widget Query" at bounding box center [722, 432] width 471 height 31
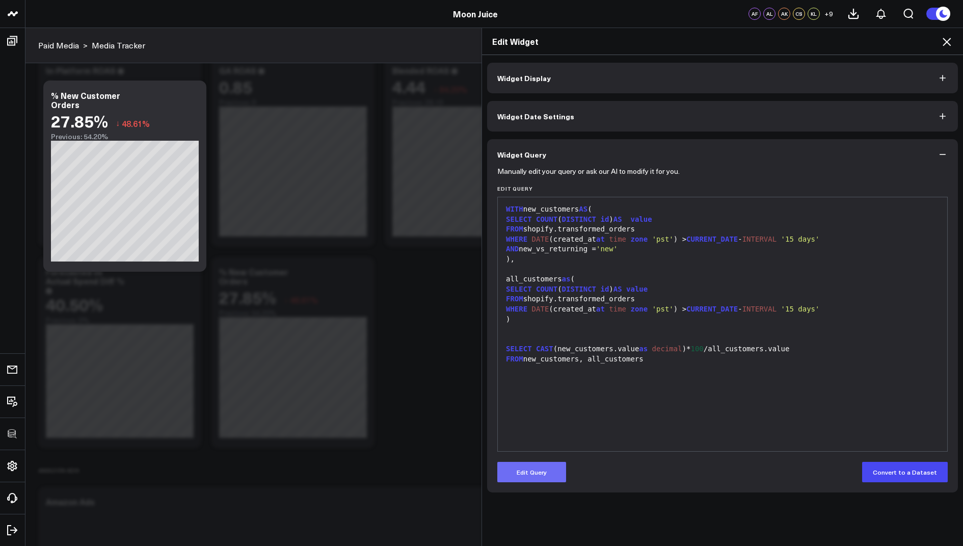
click at [525, 469] on button "Edit Query" at bounding box center [531, 472] width 69 height 20
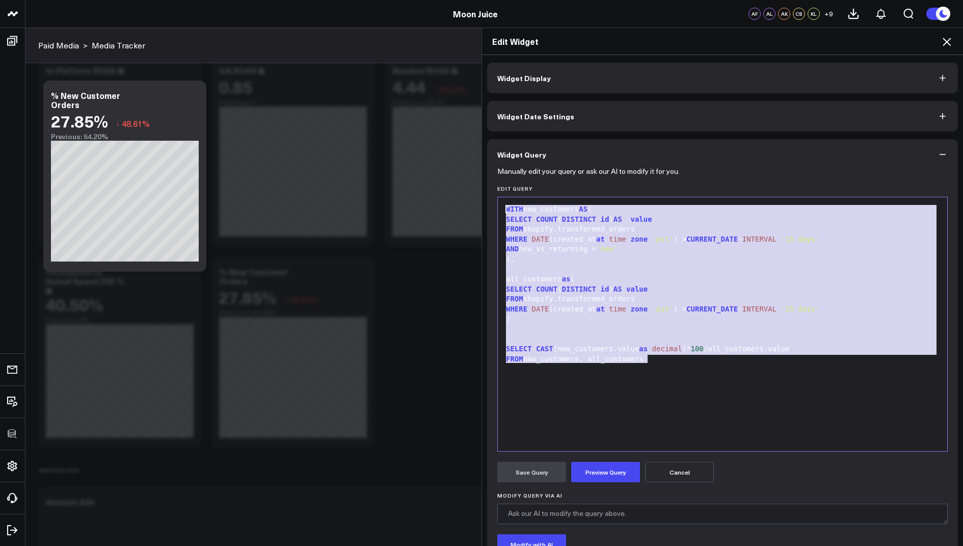
drag, startPoint x: 675, startPoint y: 361, endPoint x: 623, endPoint y: 174, distance: 194.3
click at [623, 174] on form "Manually edit your query or ask our AI to modify it for you. Edit Query 99 1 2 …" at bounding box center [722, 389] width 451 height 439
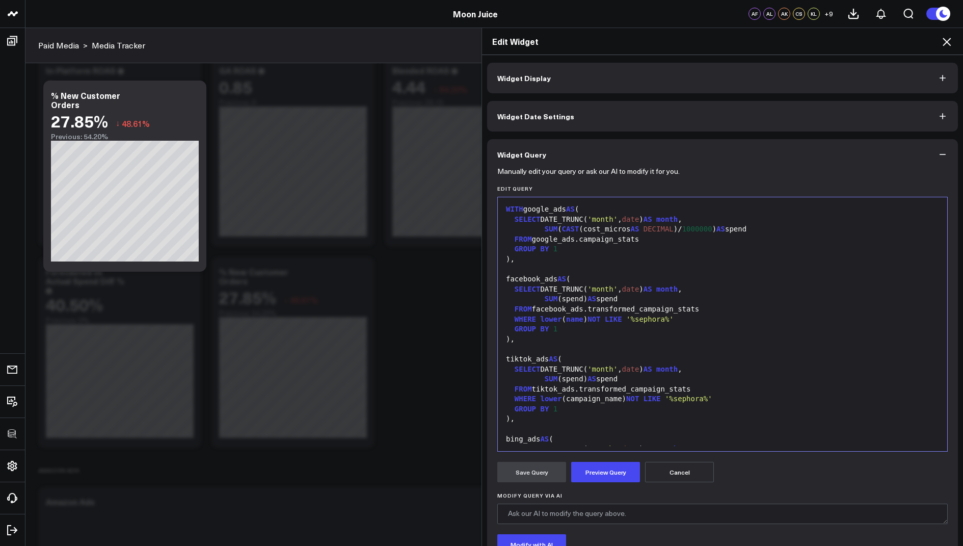
scroll to position [588, 0]
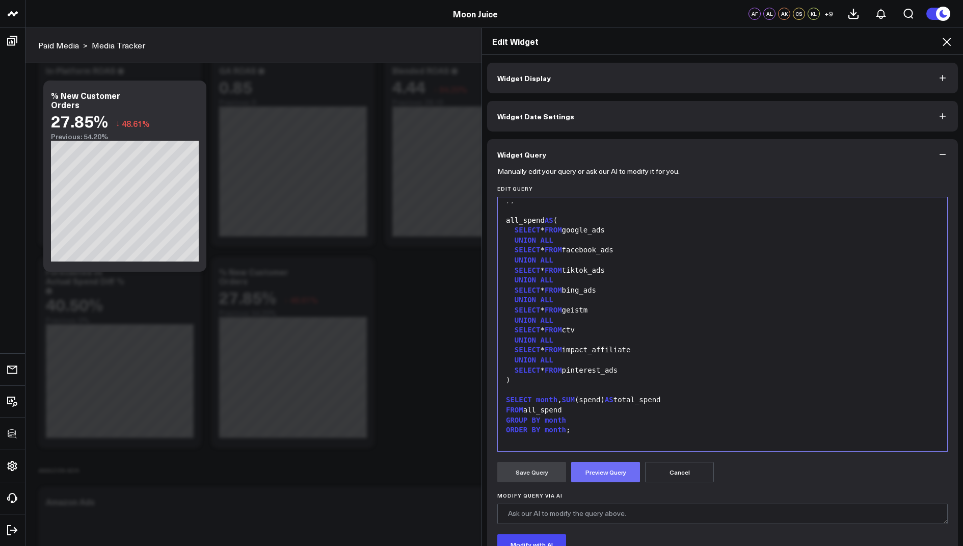
click at [592, 469] on button "Preview Query" at bounding box center [605, 472] width 69 height 20
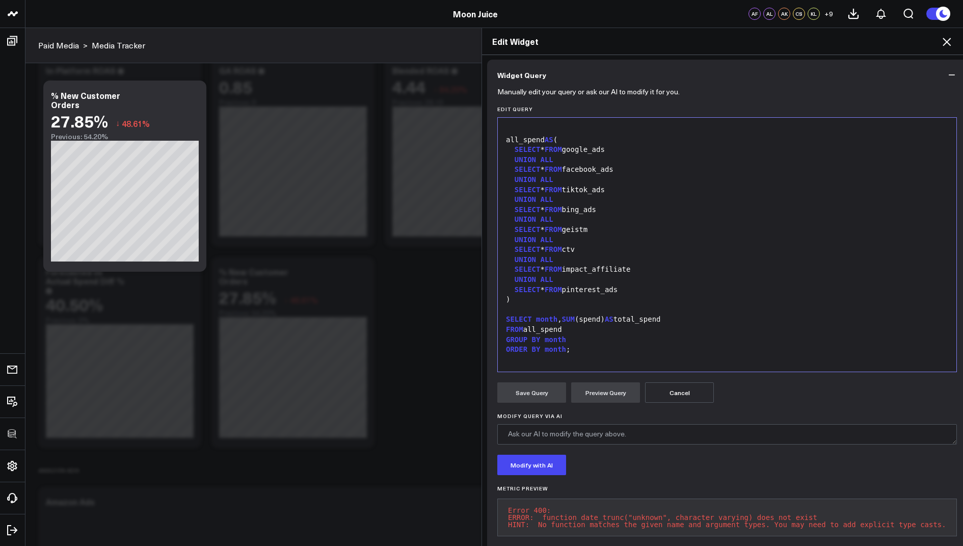
scroll to position [105, 0]
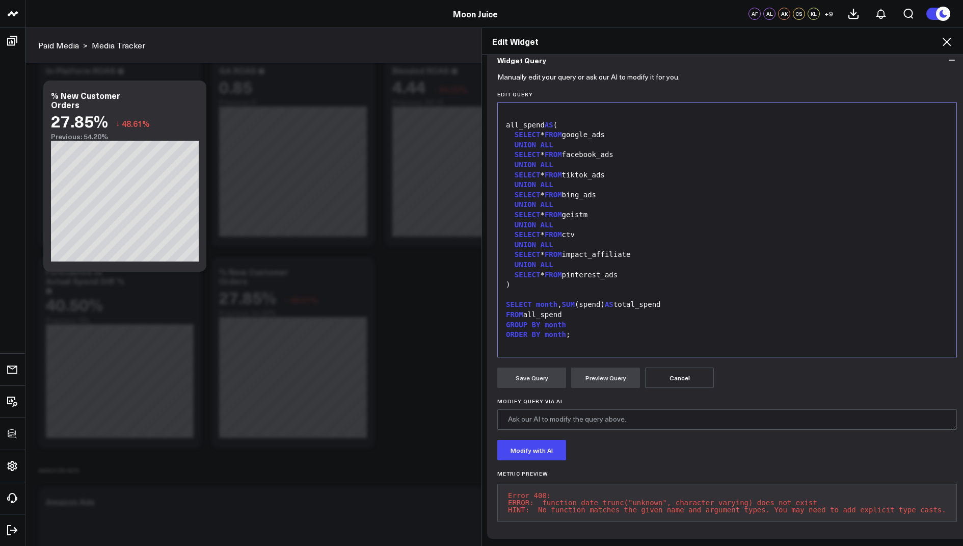
drag, startPoint x: 510, startPoint y: 482, endPoint x: 534, endPoint y: 508, distance: 35.3
click at [534, 508] on pre "Error 400: ERROR: function date_trunc("unknown", character varying) does not ex…" at bounding box center [727, 503] width 460 height 38
copy pre "Error 400: ERROR: function date_trunc("unknown", character varying) does not ex…"
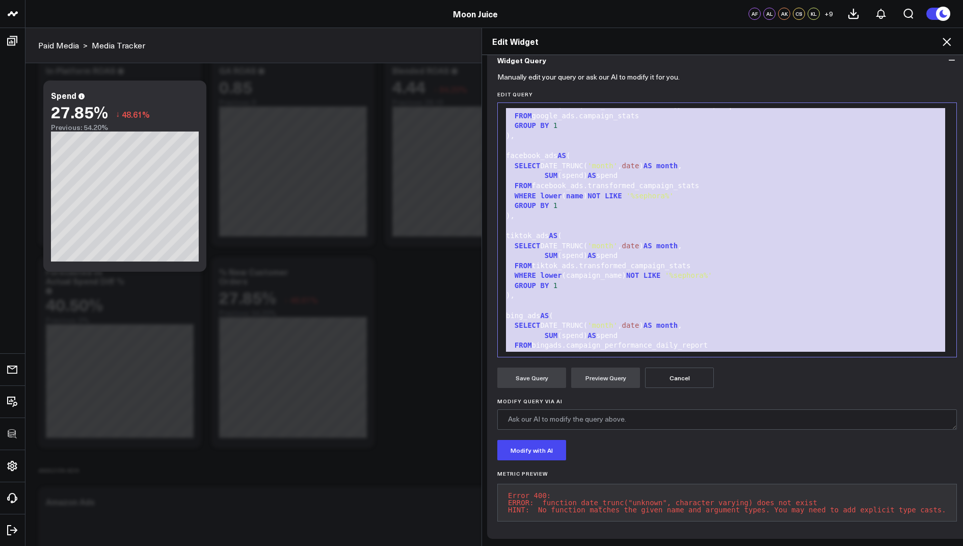
scroll to position [0, 0]
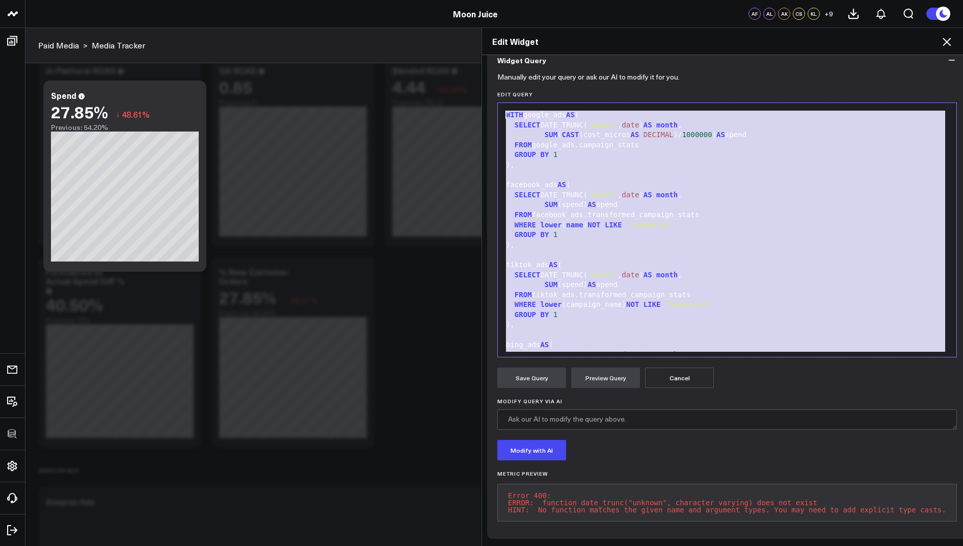
drag, startPoint x: 584, startPoint y: 326, endPoint x: 532, endPoint y: 33, distance: 297.5
click at [532, 33] on div "Edit Widget Widget Display Widget Date Settings Widget Query Manually edit your…" at bounding box center [723, 287] width 482 height 518
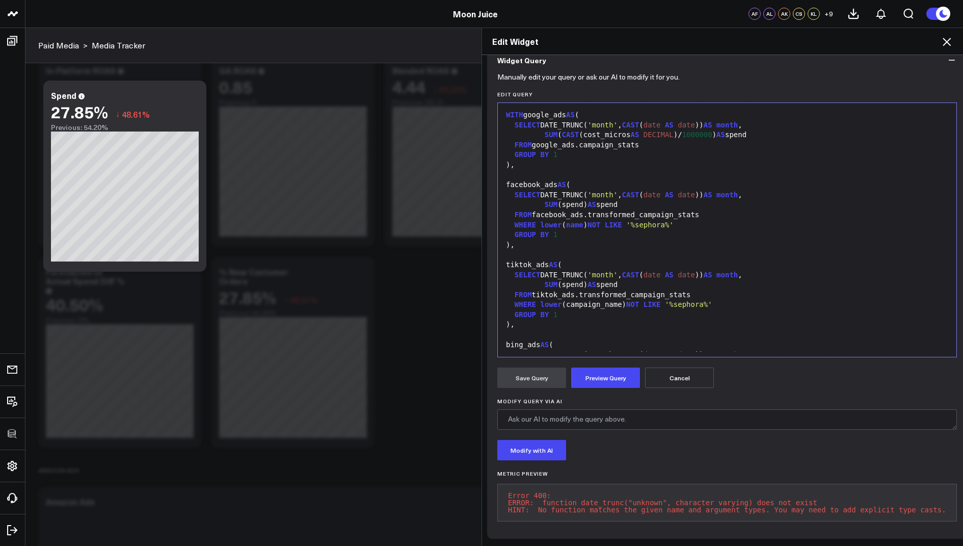
scroll to position [588, 0]
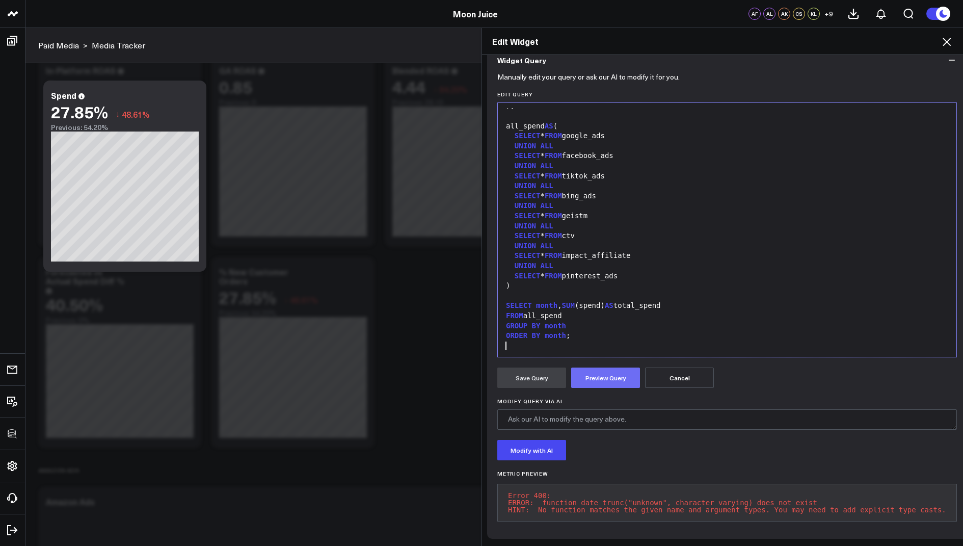
click at [606, 375] on button "Preview Query" at bounding box center [605, 377] width 69 height 20
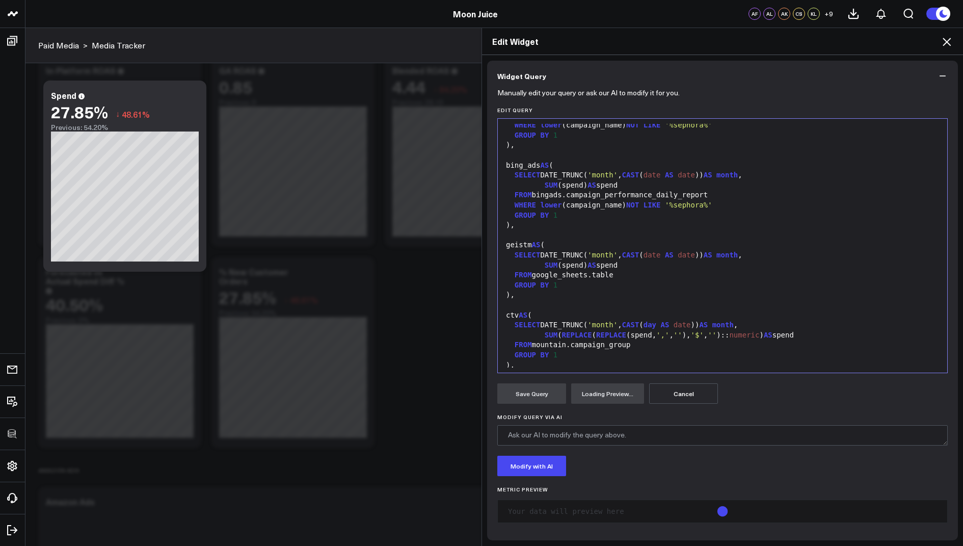
scroll to position [96, 0]
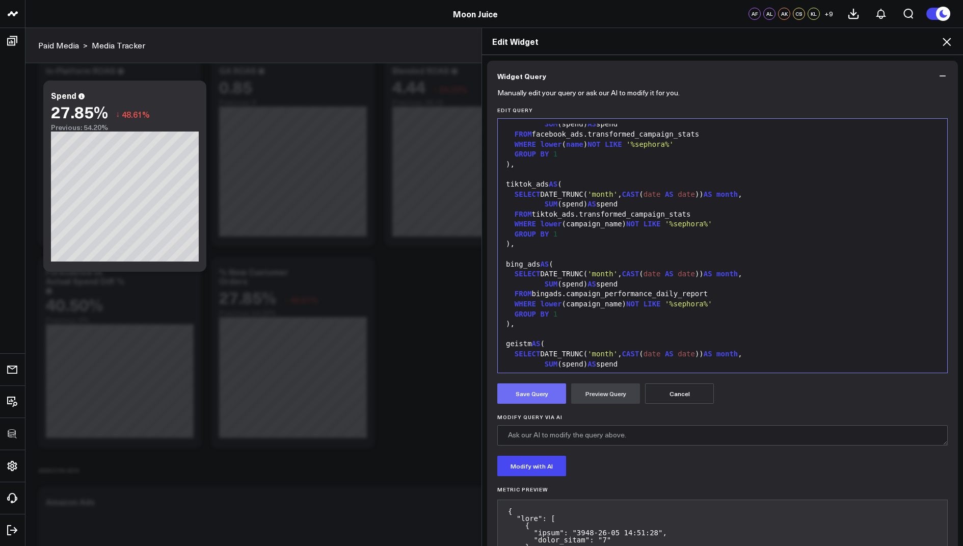
click at [531, 393] on button "Save Query" at bounding box center [531, 393] width 69 height 20
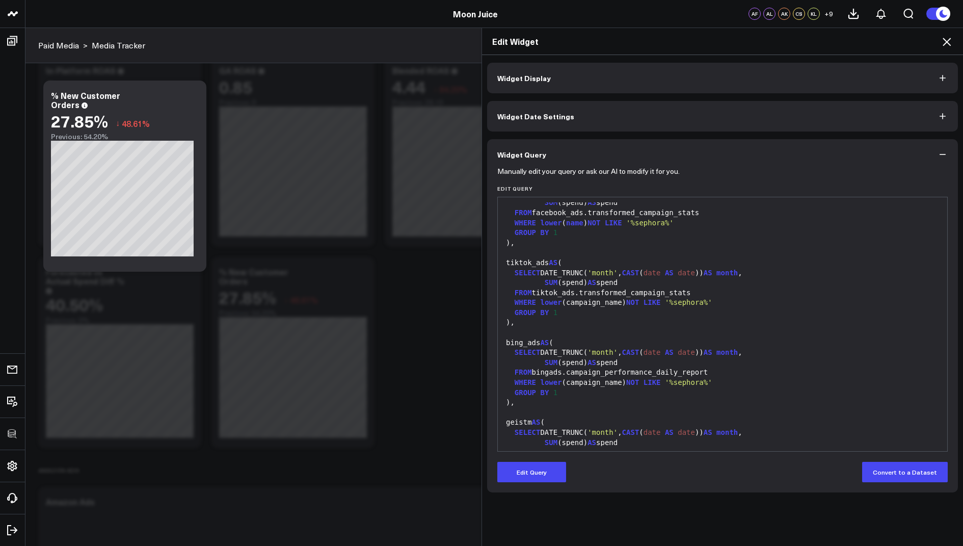
scroll to position [0, 0]
click at [944, 48] on div "Edit Widget" at bounding box center [722, 41] width 481 height 27
click at [944, 44] on icon at bounding box center [947, 42] width 8 height 8
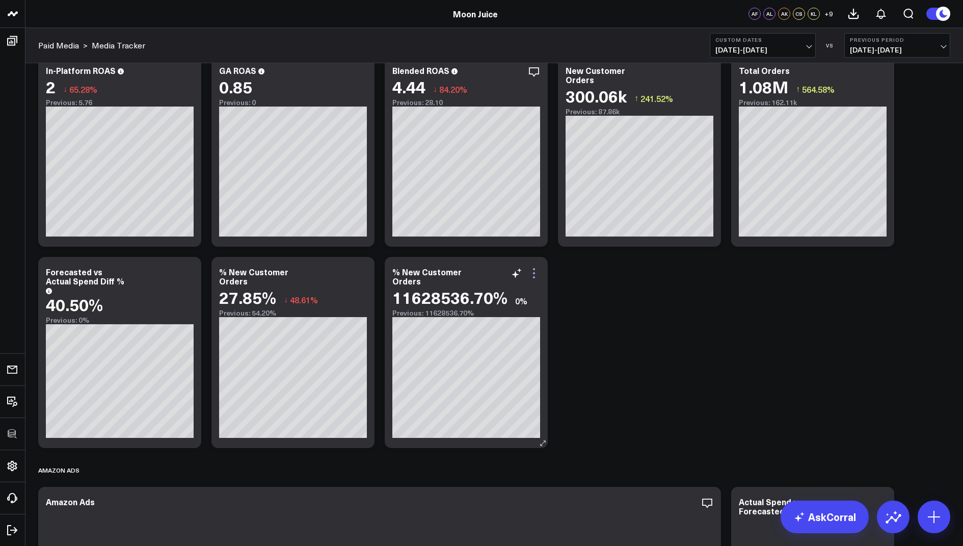
click at [538, 271] on icon at bounding box center [534, 273] width 12 height 12
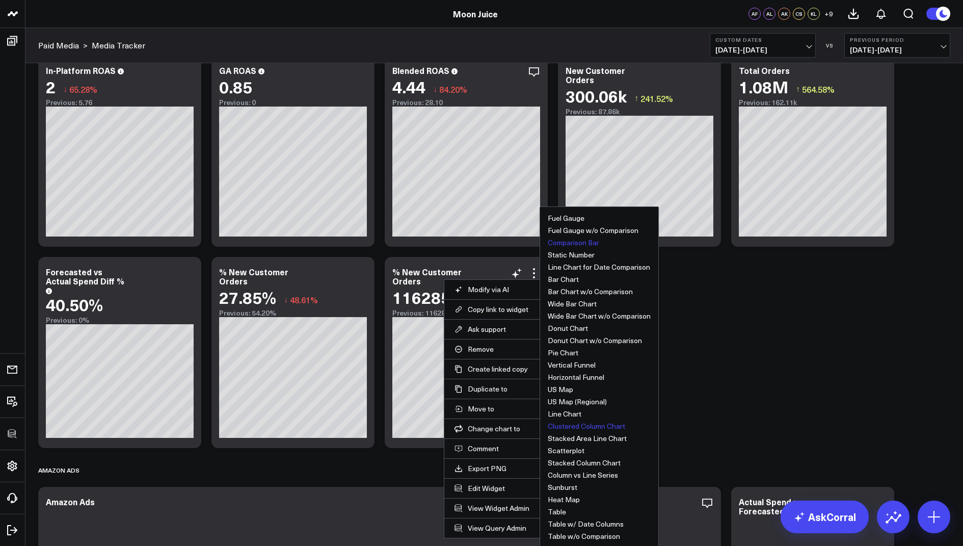
click at [580, 424] on button "Clustered Column Chart" at bounding box center [586, 425] width 77 height 7
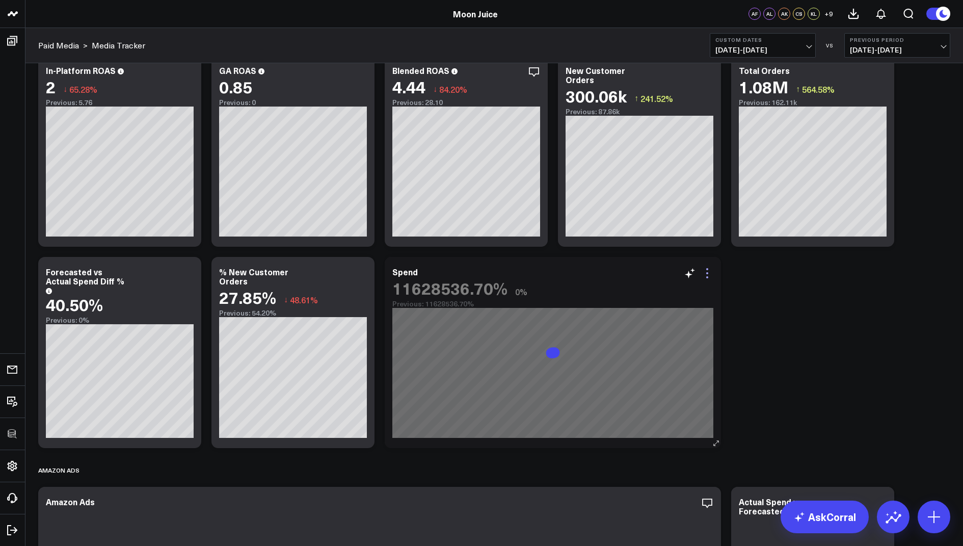
click at [708, 273] on icon at bounding box center [707, 273] width 12 height 12
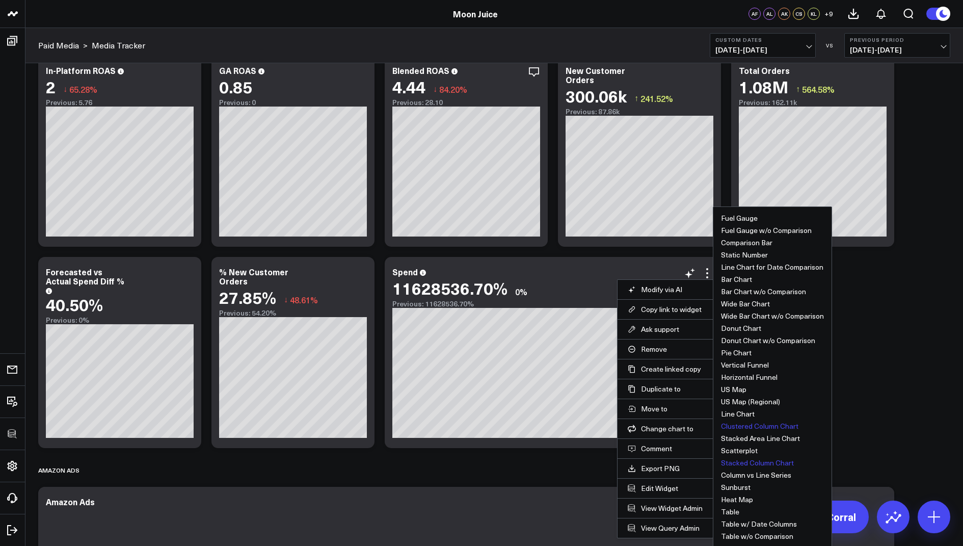
click at [757, 463] on button "Stacked Column Chart" at bounding box center [757, 462] width 73 height 7
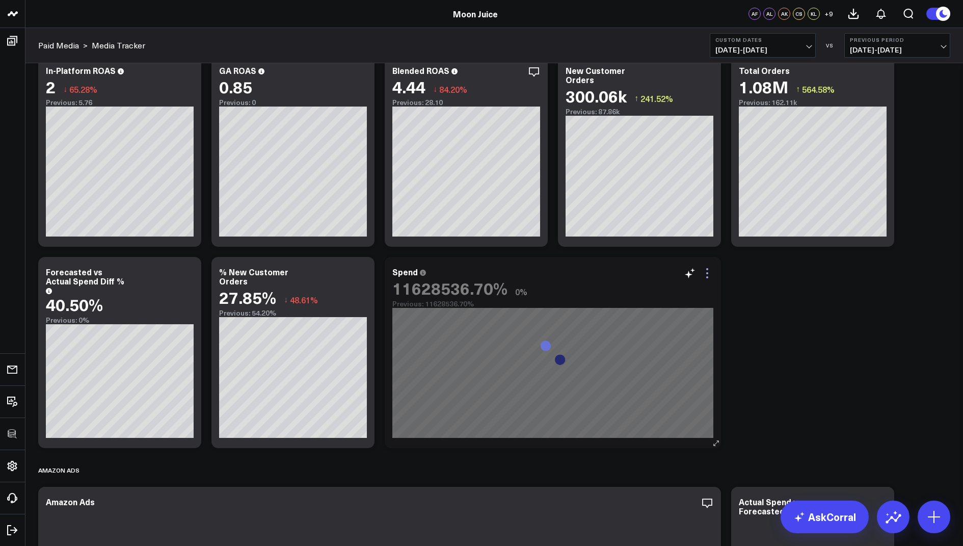
click at [707, 273] on icon at bounding box center [707, 273] width 2 height 2
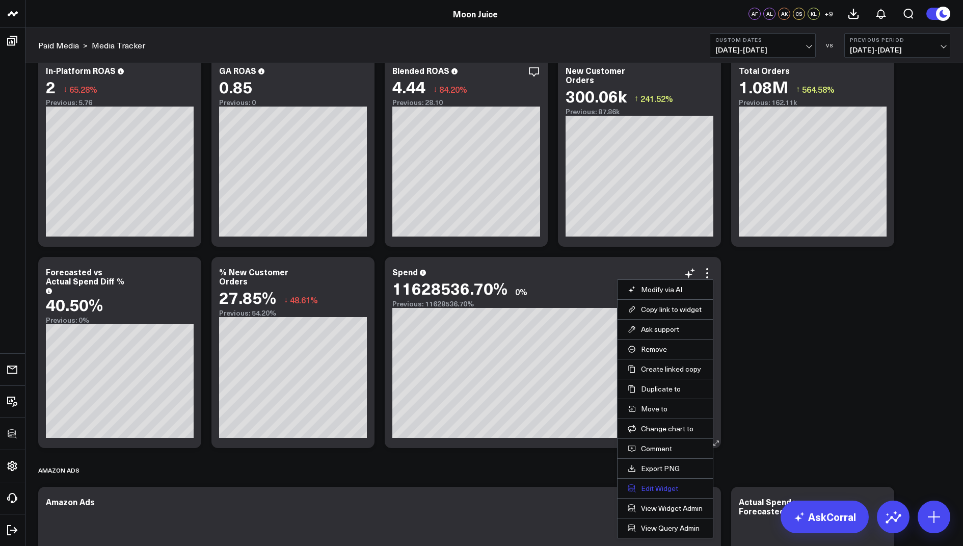
click at [652, 488] on button "Edit Widget" at bounding box center [665, 488] width 75 height 9
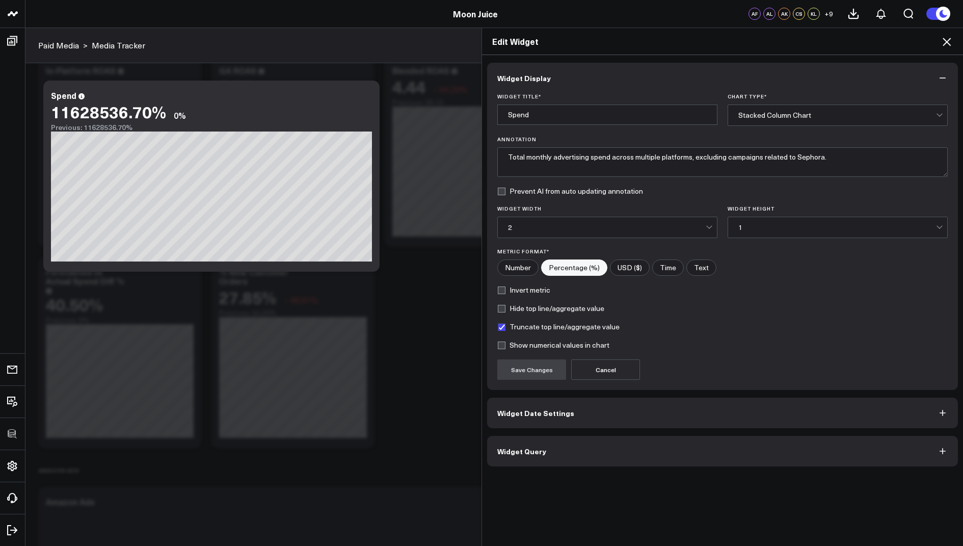
click at [540, 421] on button "Widget Date Settings" at bounding box center [722, 413] width 471 height 31
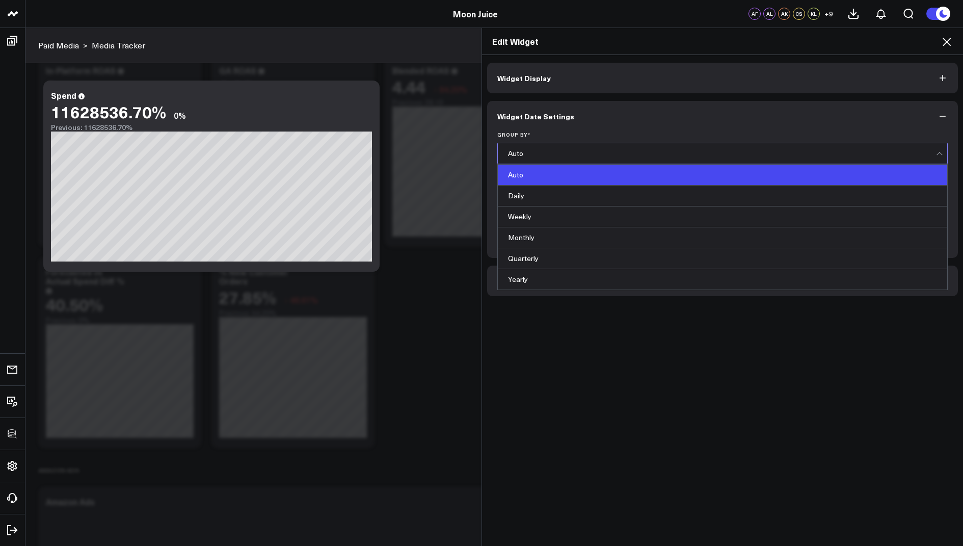
click at [530, 150] on div "Auto" at bounding box center [722, 153] width 428 height 8
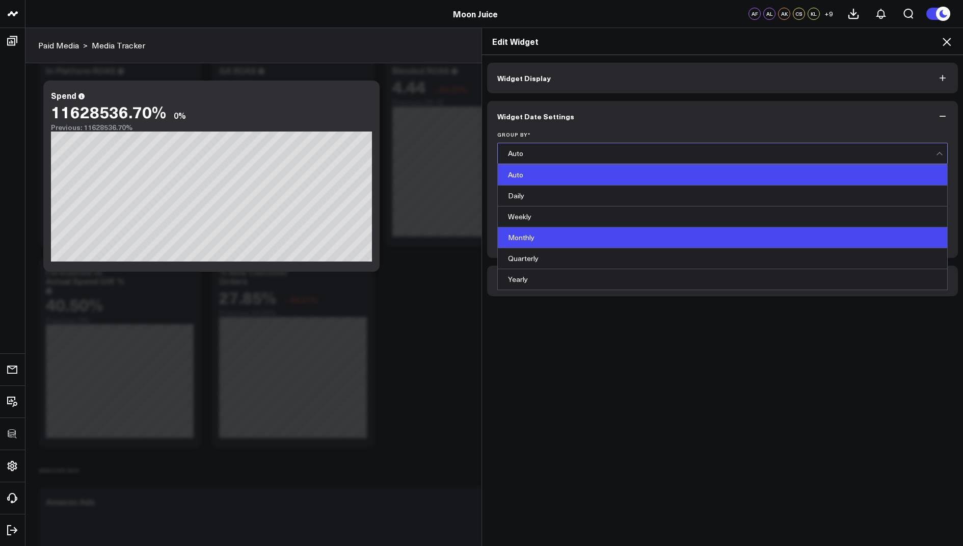
click at [534, 239] on div "Monthly" at bounding box center [723, 237] width 450 height 21
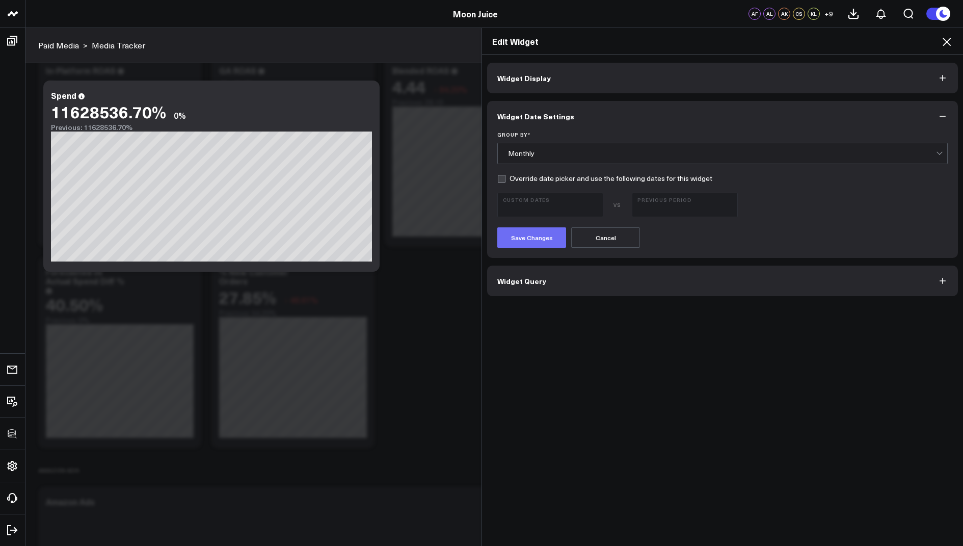
click at [522, 238] on button "Save Changes" at bounding box center [531, 237] width 69 height 20
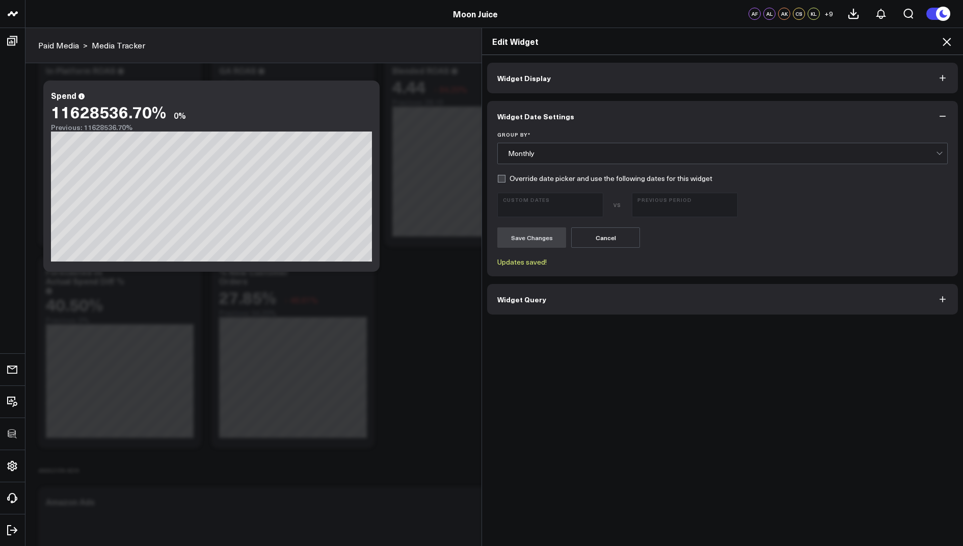
click at [537, 85] on button "Widget Display" at bounding box center [722, 78] width 471 height 31
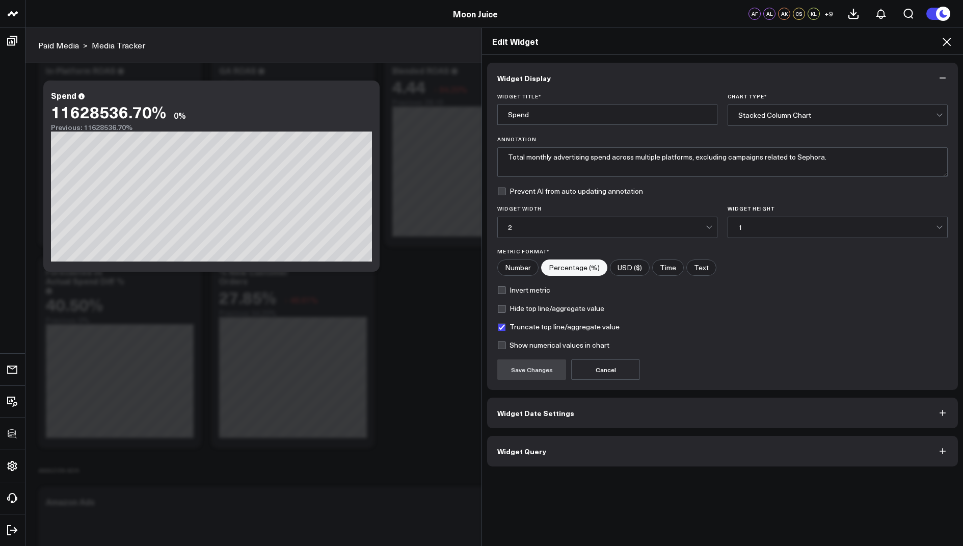
click at [511, 266] on input"] "Number" at bounding box center [518, 267] width 40 height 15
radio input"] "true"
click at [626, 260] on input"] "USD ($)" at bounding box center [630, 267] width 39 height 15
radio input"] "true"
click at [517, 371] on button "Save Changes" at bounding box center [531, 369] width 69 height 20
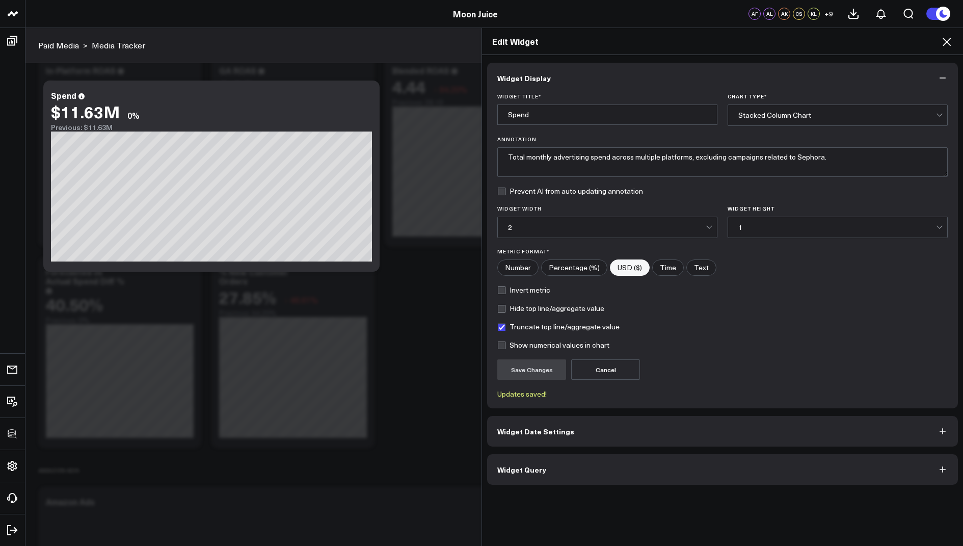
click at [947, 44] on icon at bounding box center [947, 42] width 12 height 12
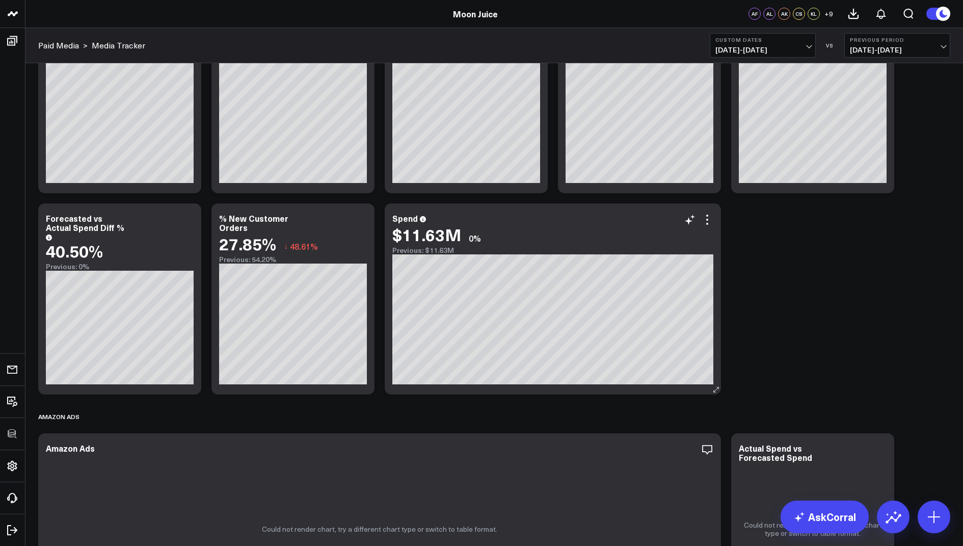
scroll to position [276, 0]
click at [754, 55] on button "Custom Dates 01/01/20 - 08/15/25" at bounding box center [763, 45] width 106 height 24
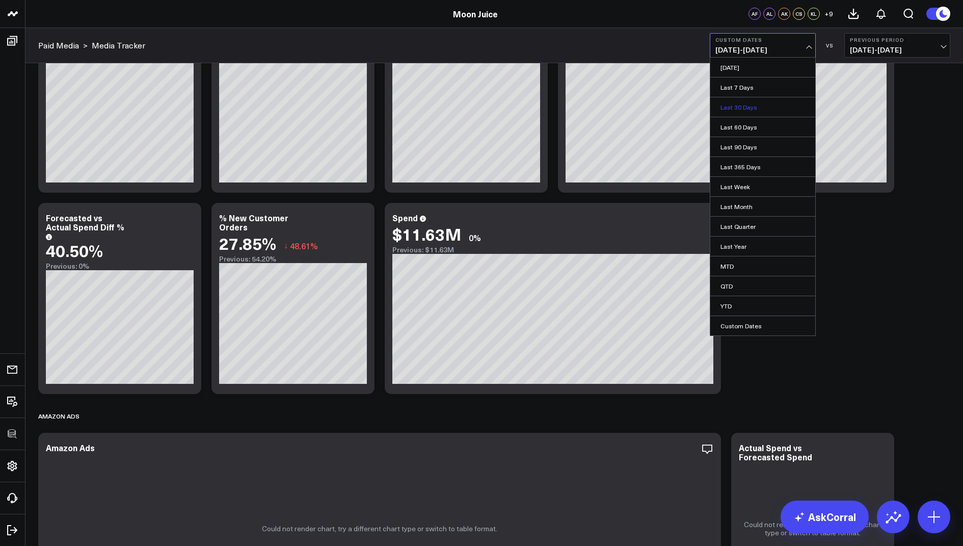
click at [741, 101] on link "Last 30 Days" at bounding box center [762, 106] width 105 height 19
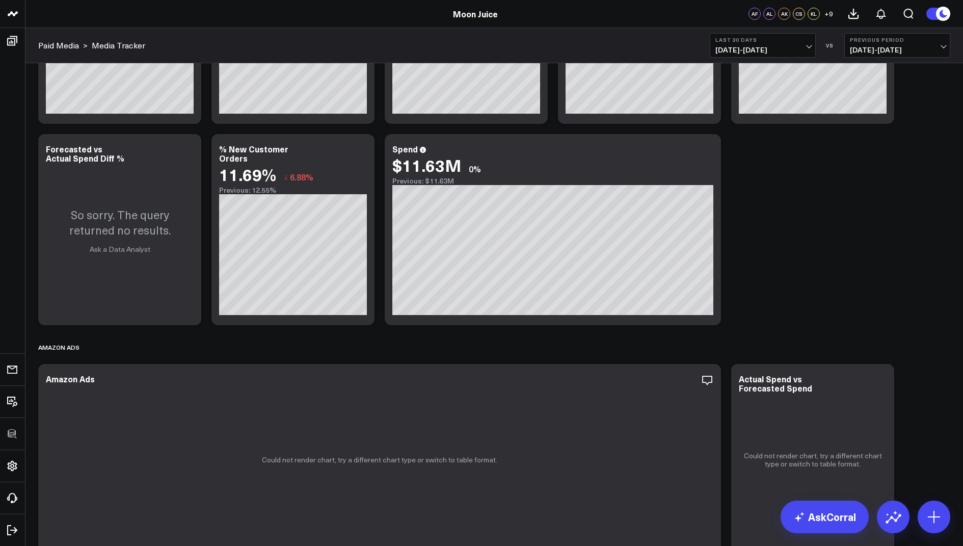
scroll to position [329, 0]
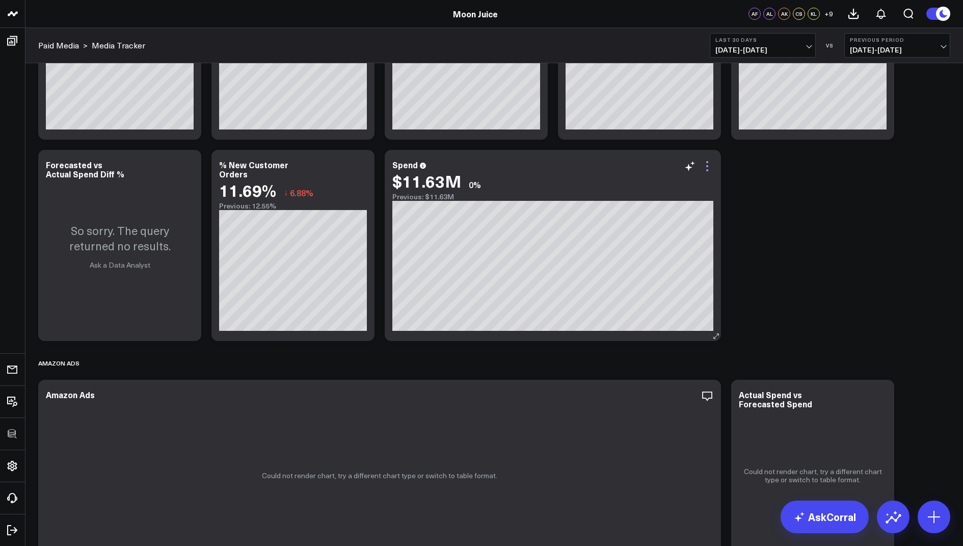
click at [708, 163] on icon at bounding box center [707, 166] width 12 height 12
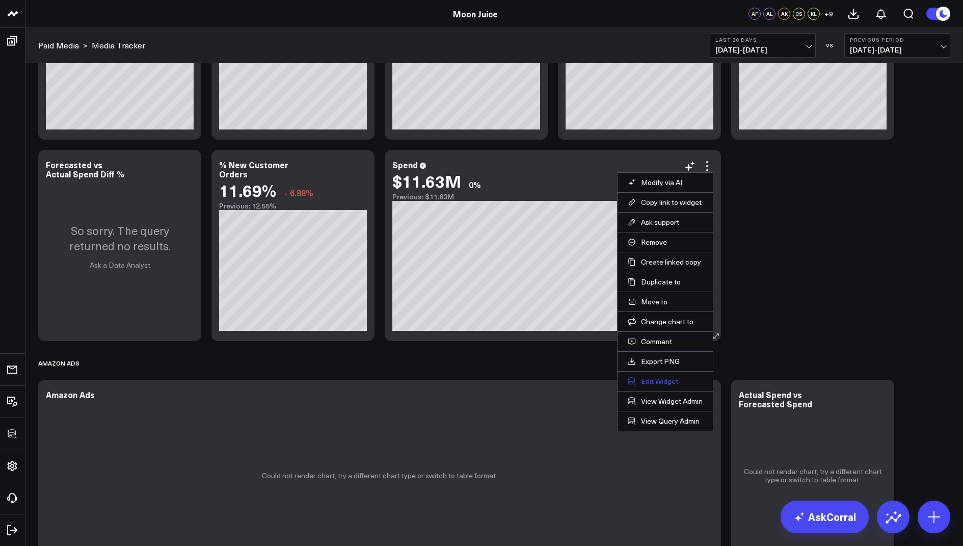
click at [652, 379] on button "Edit Widget" at bounding box center [665, 381] width 75 height 9
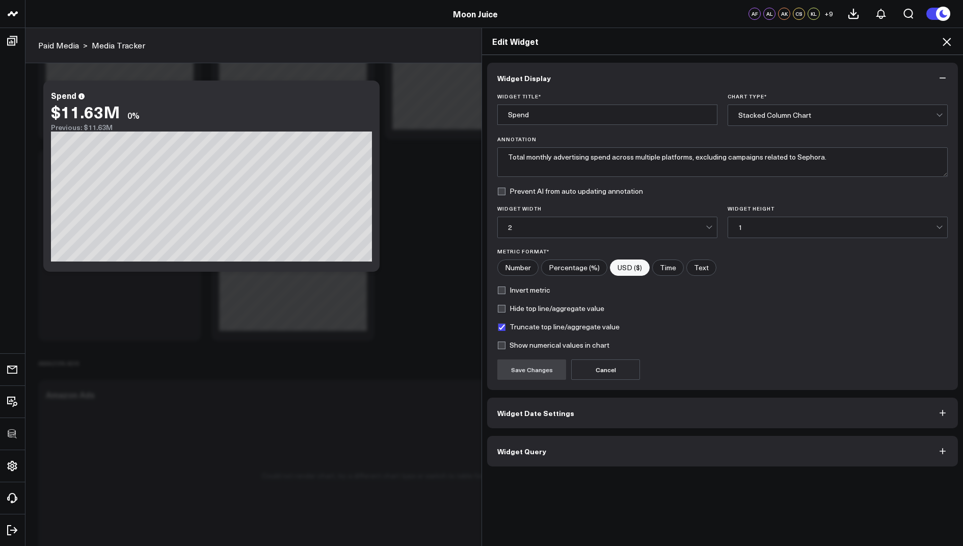
click at [519, 454] on button "Widget Query" at bounding box center [722, 451] width 471 height 31
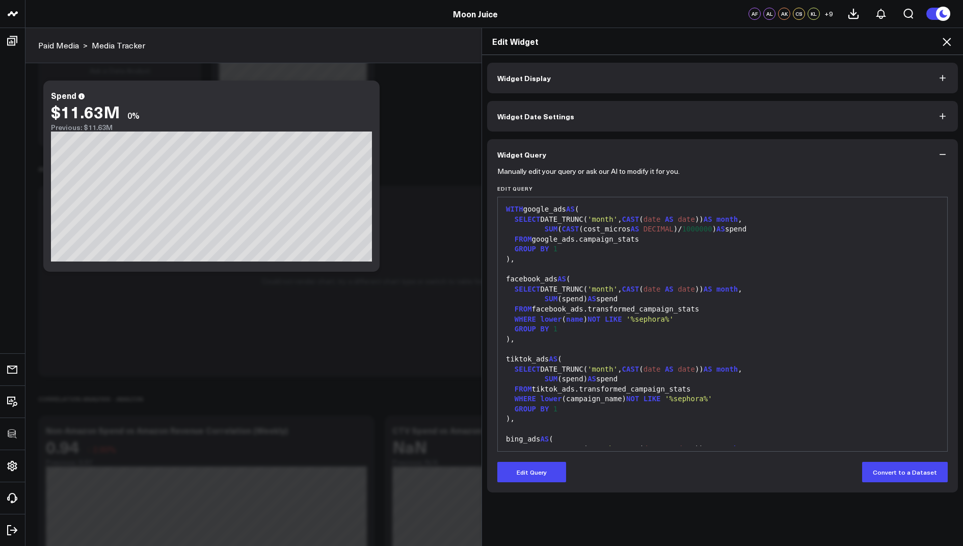
scroll to position [507, 0]
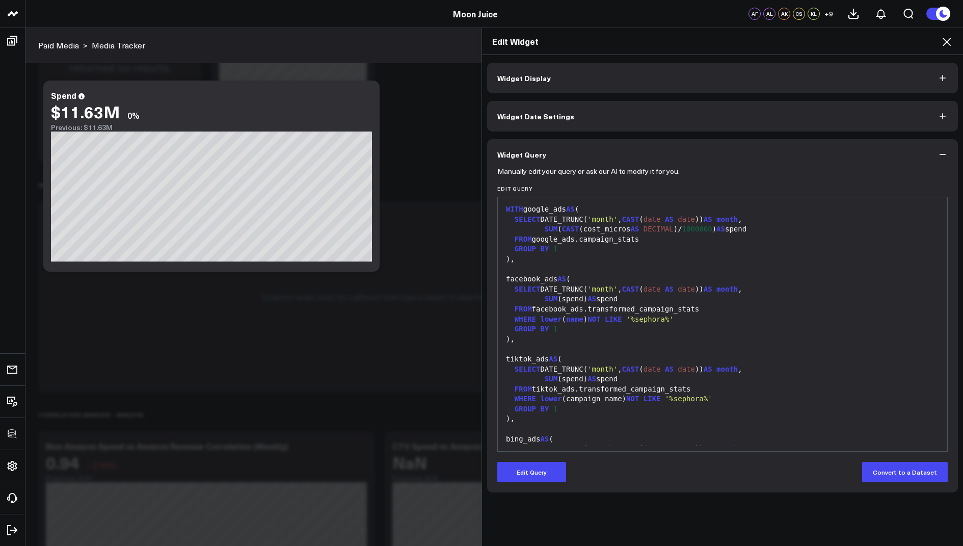
click at [945, 41] on icon at bounding box center [947, 42] width 12 height 12
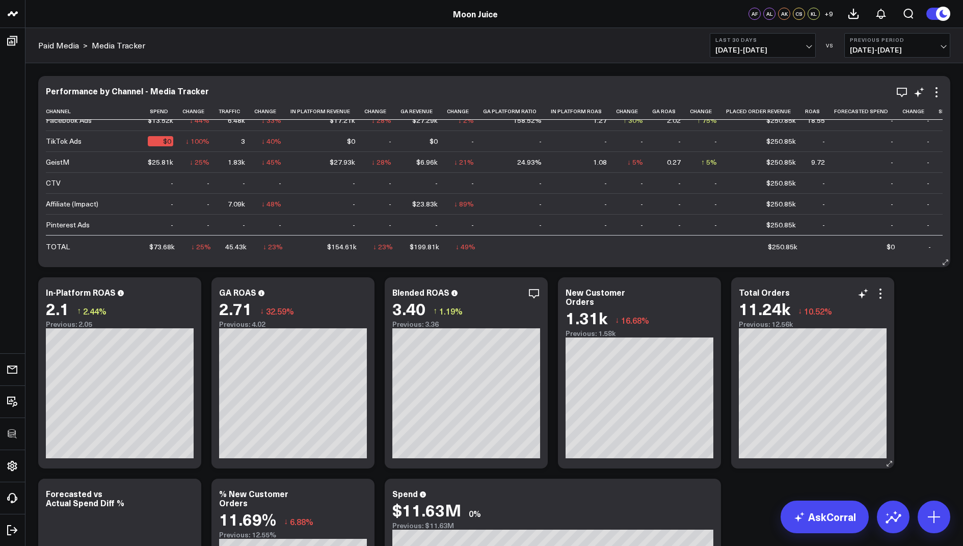
scroll to position [273, 0]
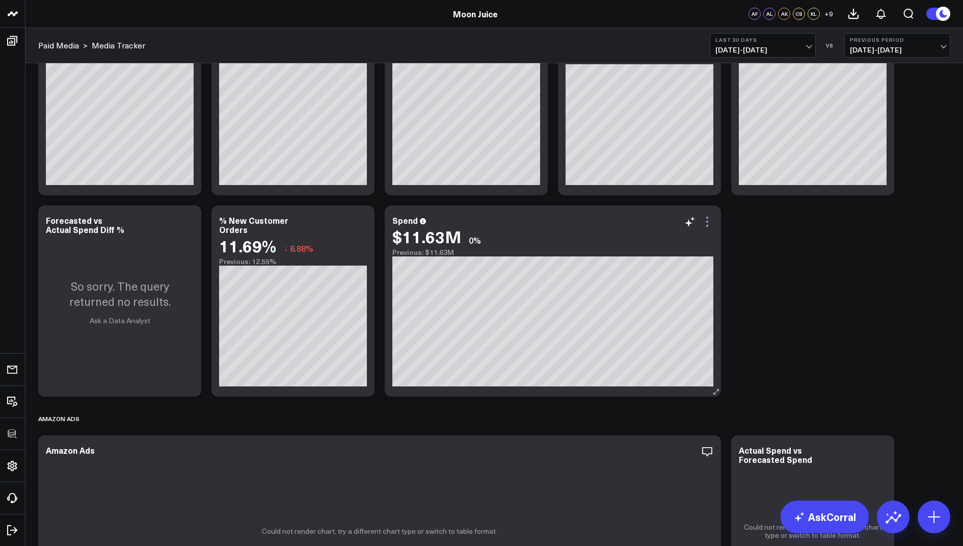
click at [707, 220] on icon at bounding box center [707, 222] width 12 height 12
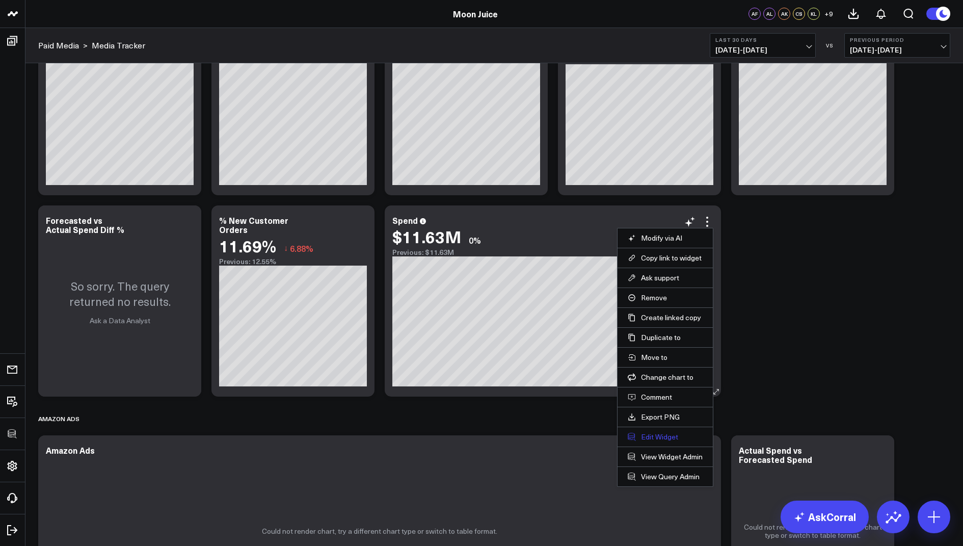
click at [671, 434] on button "Edit Widget" at bounding box center [665, 436] width 75 height 9
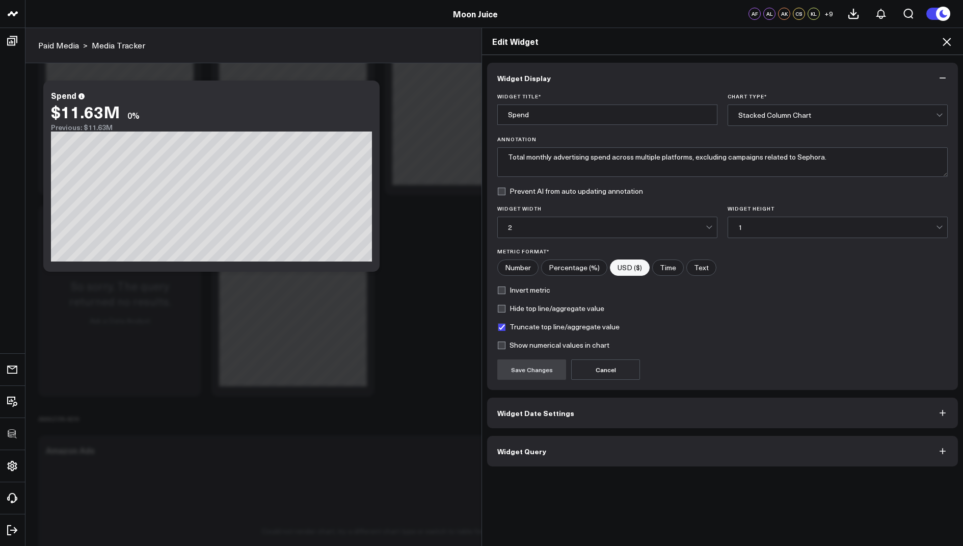
click at [556, 449] on button "Widget Query" at bounding box center [722, 451] width 471 height 31
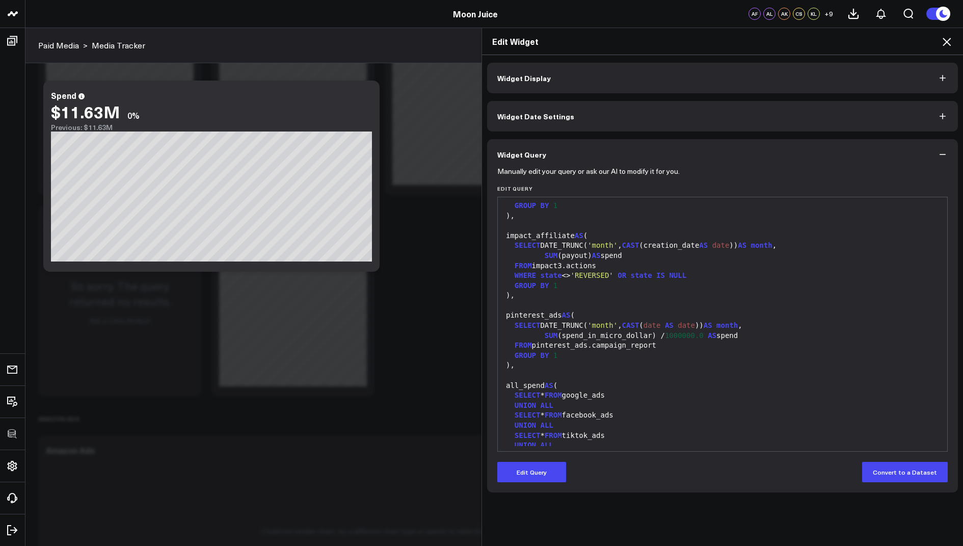
scroll to position [424, 0]
click at [949, 39] on icon at bounding box center [947, 42] width 8 height 8
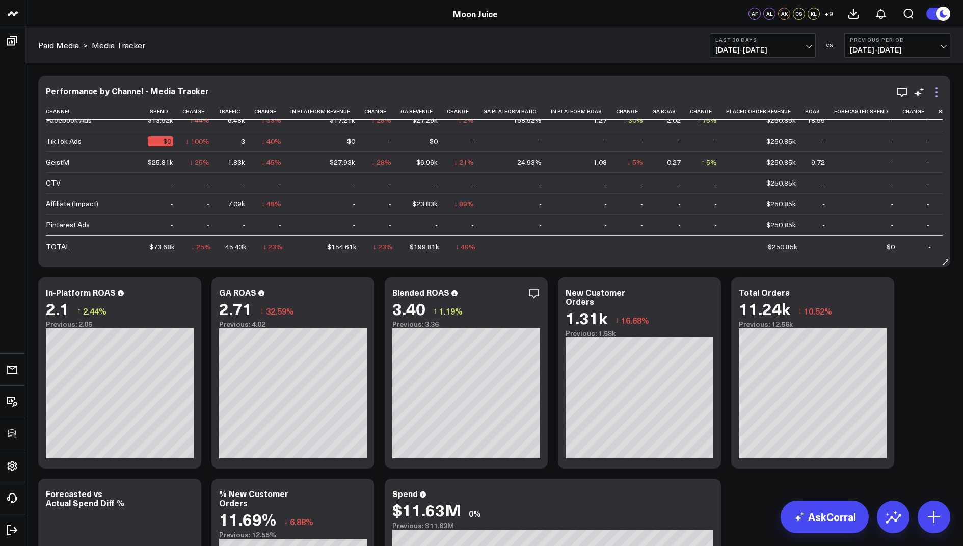
click at [938, 94] on icon at bounding box center [937, 92] width 12 height 12
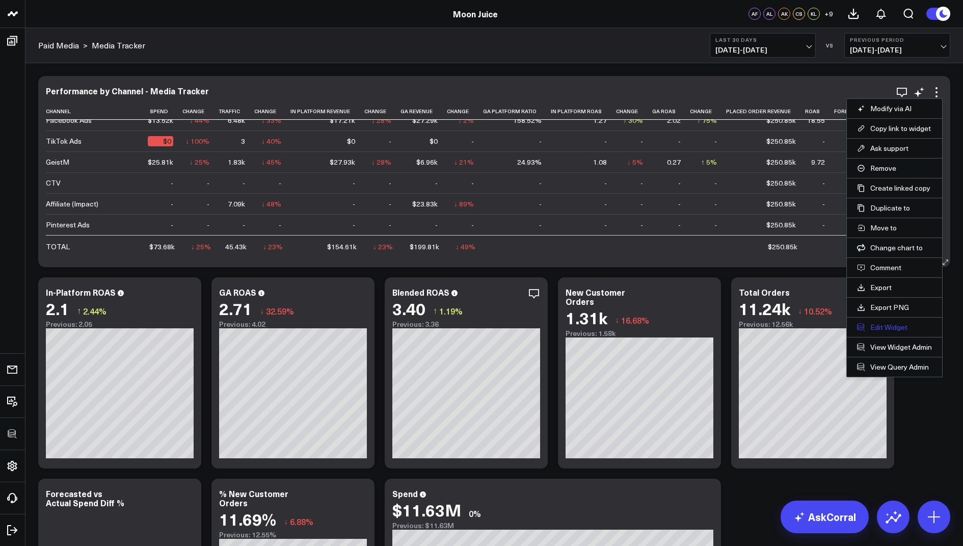
click at [874, 325] on button "Edit Widget" at bounding box center [894, 327] width 75 height 9
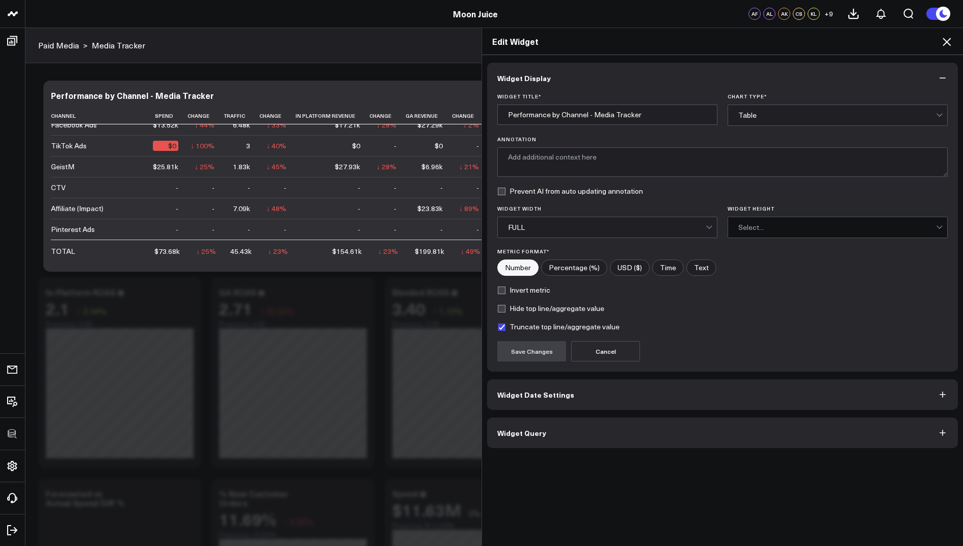
click at [561, 429] on button "Widget Query" at bounding box center [722, 432] width 471 height 31
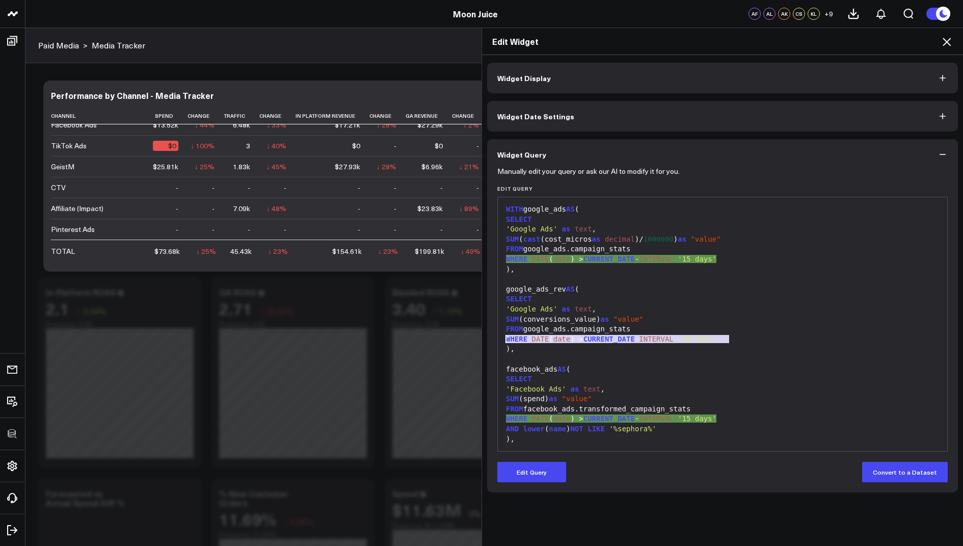
drag, startPoint x: 737, startPoint y: 339, endPoint x: 487, endPoint y: 340, distance: 249.7
click at [487, 340] on div "Manually edit your query or ask our AI to modify it for you. Edit Query 999 1 2…" at bounding box center [722, 331] width 471 height 323
copy div "WHERE DATE ( date ) > CURRENT_DATE - INTERVAL '15 days'"
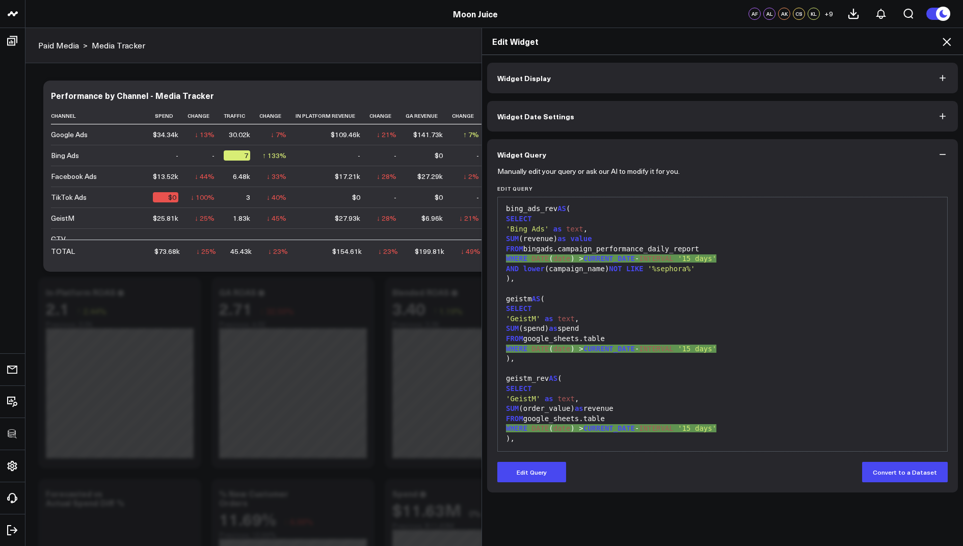
scroll to position [997, 0]
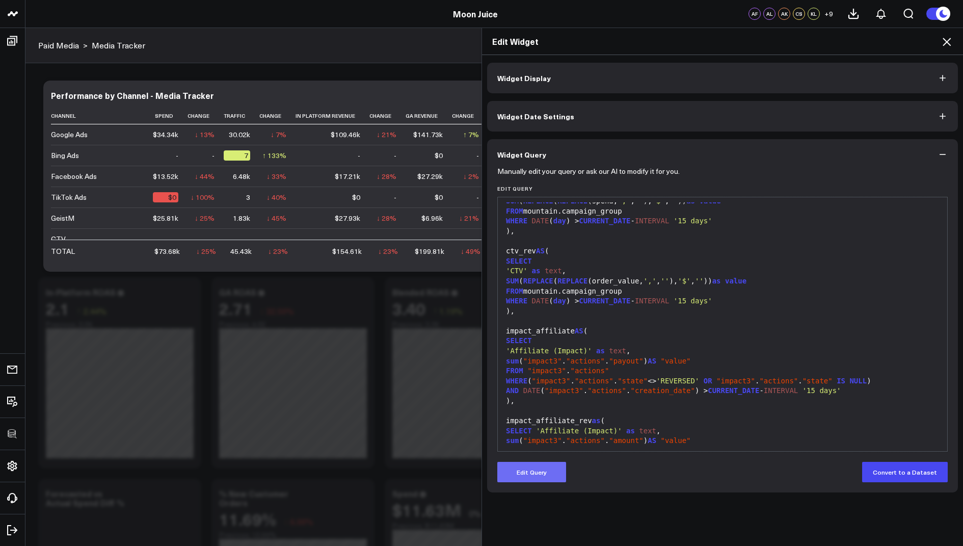
click at [534, 480] on button "Edit Query" at bounding box center [531, 472] width 69 height 20
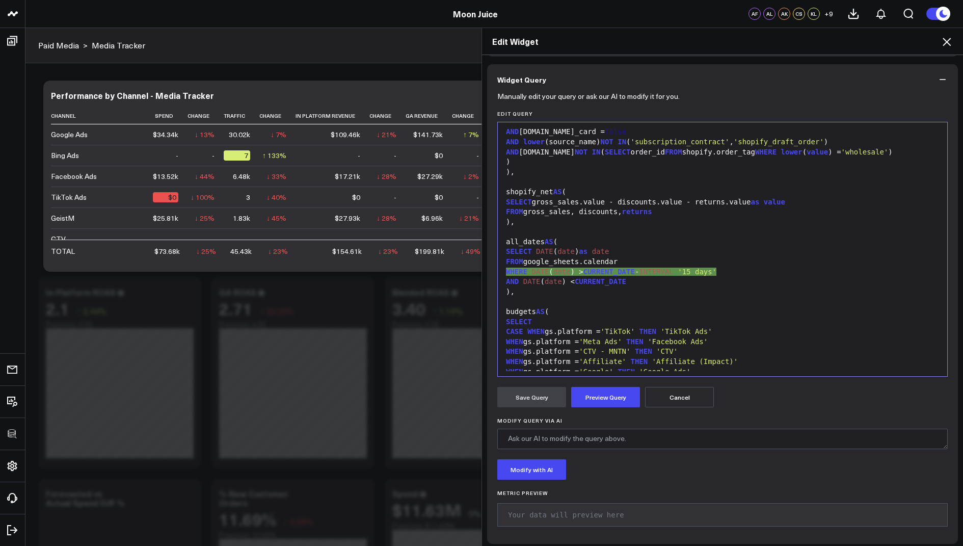
scroll to position [77, 0]
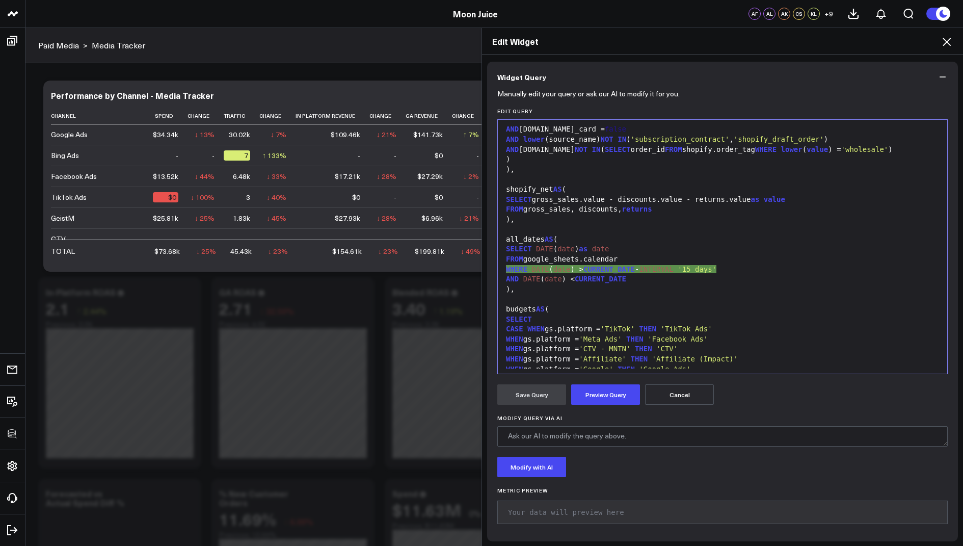
click at [945, 43] on icon at bounding box center [947, 42] width 8 height 8
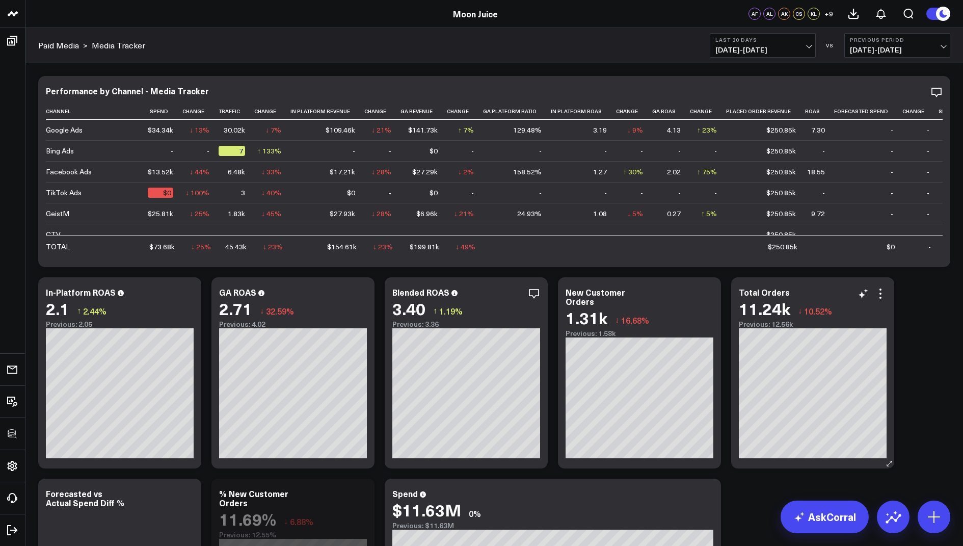
scroll to position [313, 0]
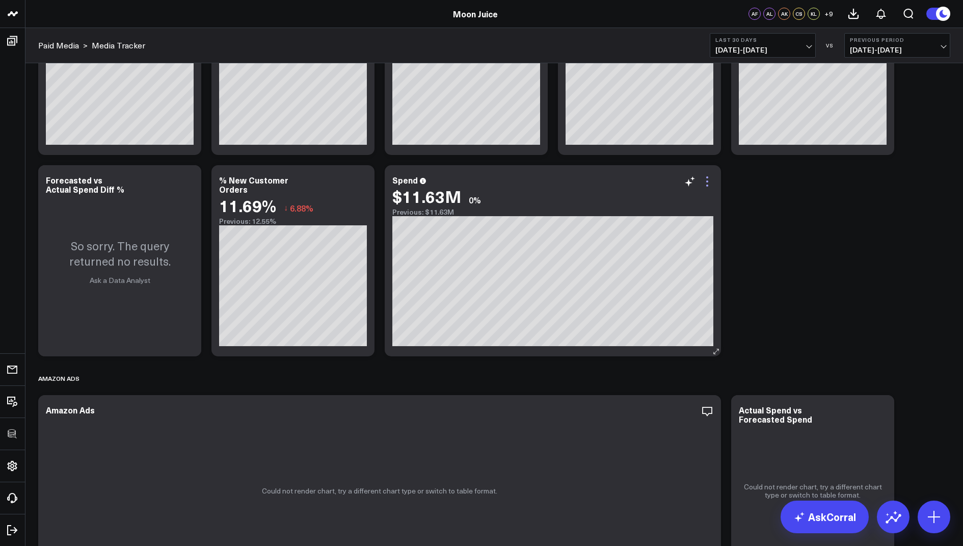
click at [712, 180] on icon at bounding box center [707, 181] width 12 height 12
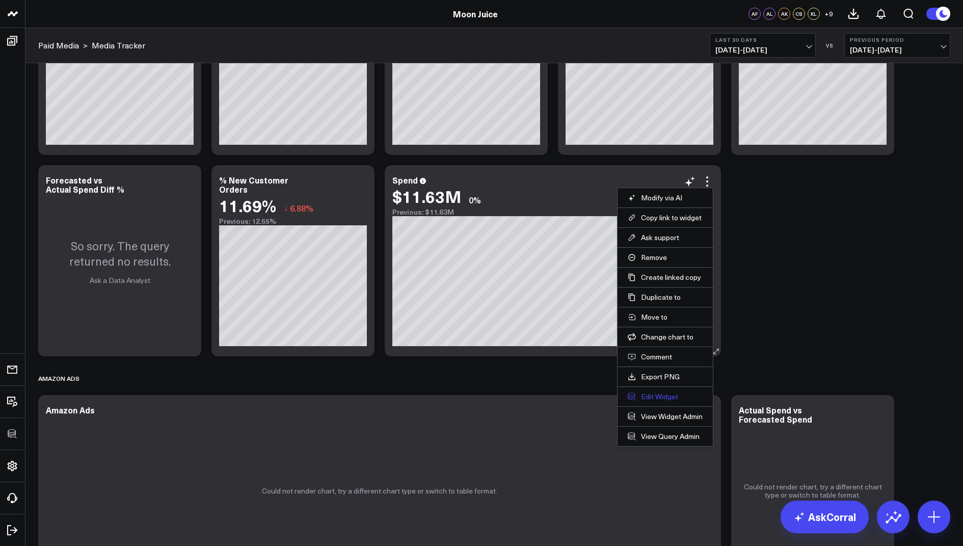
click at [644, 395] on button "Edit Widget" at bounding box center [665, 396] width 75 height 9
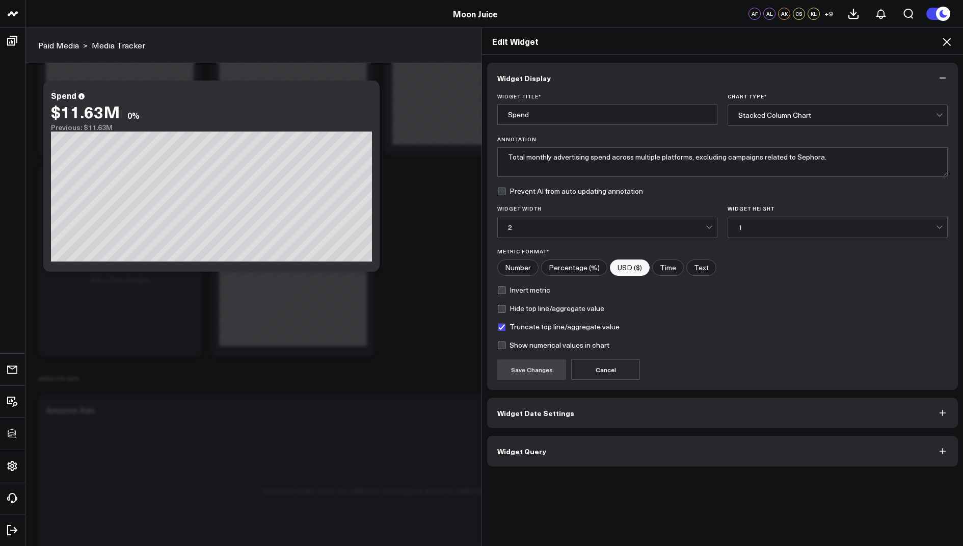
click at [517, 447] on span "Widget Query" at bounding box center [521, 451] width 49 height 8
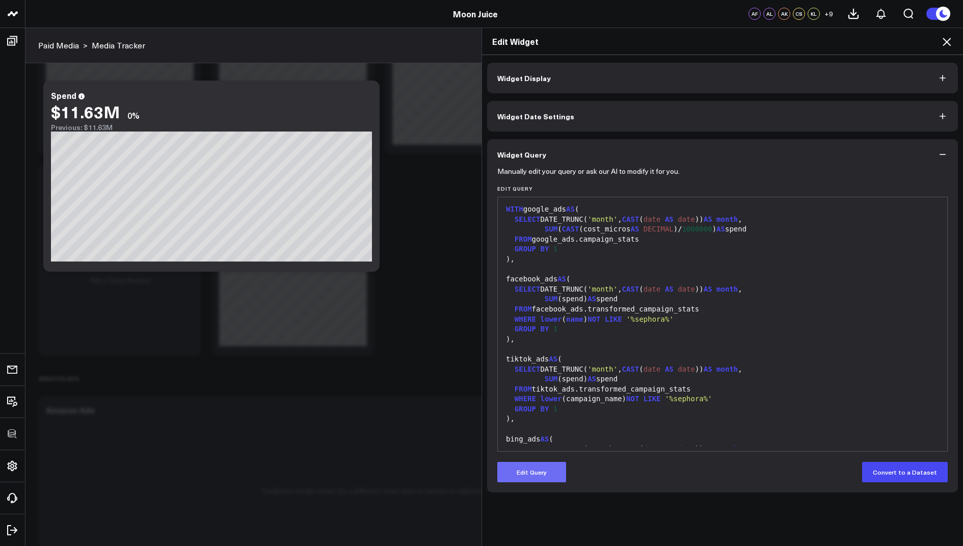
click at [529, 472] on button "Edit Query" at bounding box center [531, 472] width 69 height 20
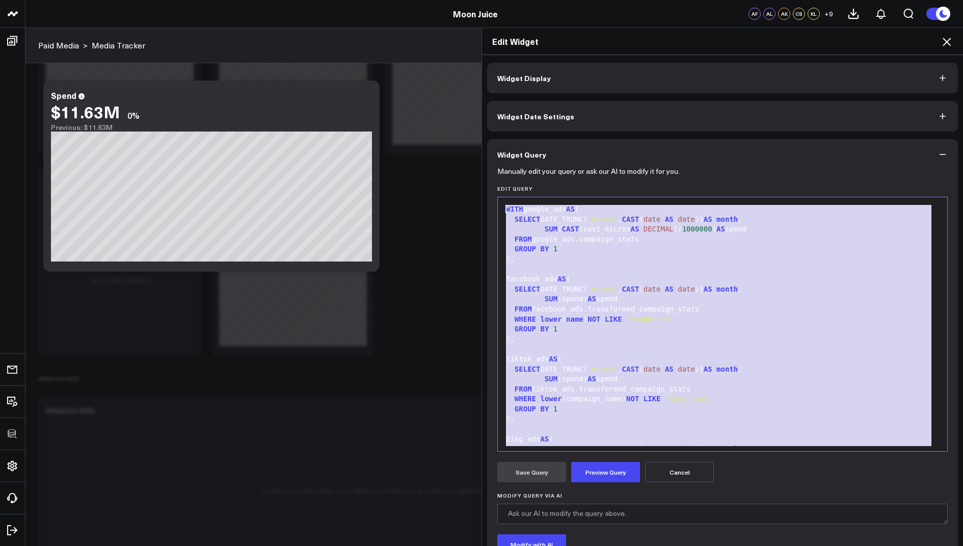
drag, startPoint x: 579, startPoint y: 426, endPoint x: 527, endPoint y: 2, distance: 426.7
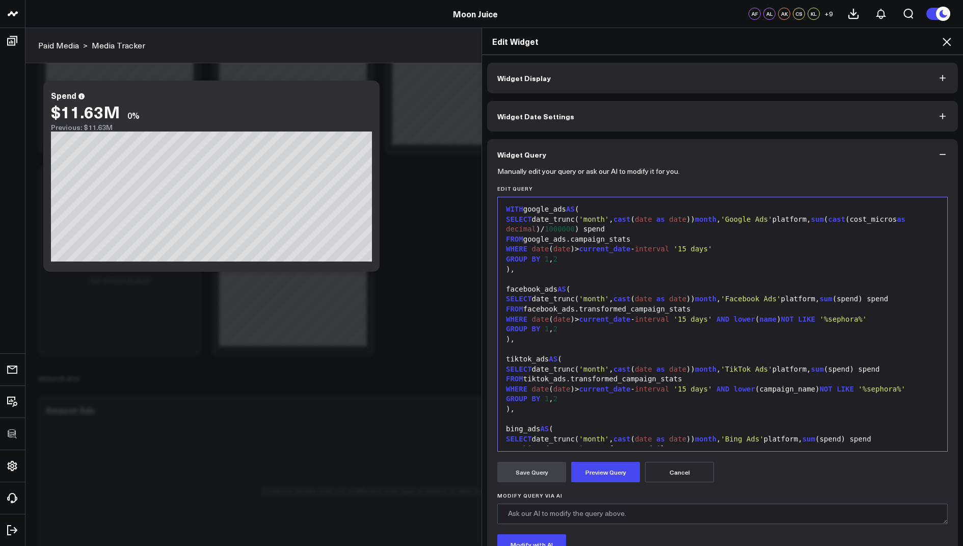
scroll to position [518, 0]
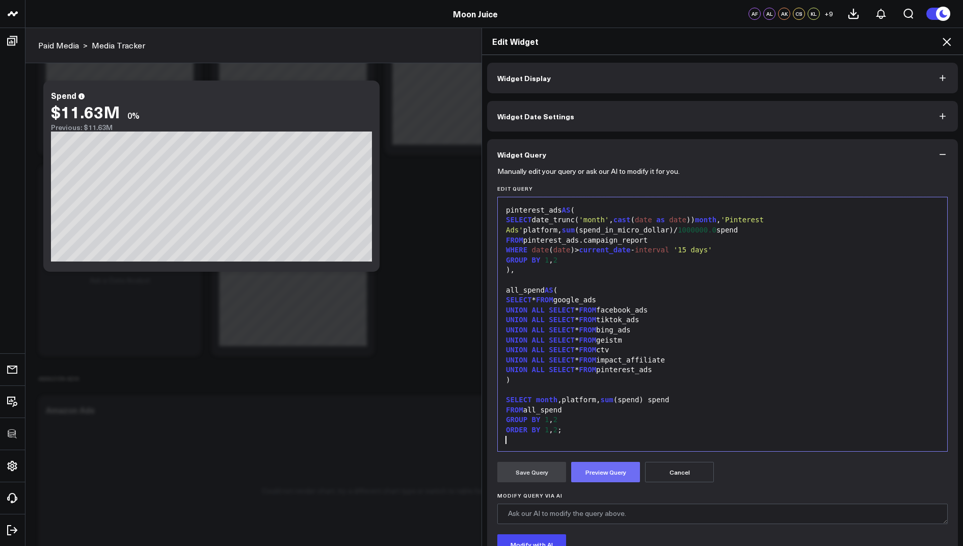
click at [594, 472] on button "Preview Query" at bounding box center [605, 472] width 69 height 20
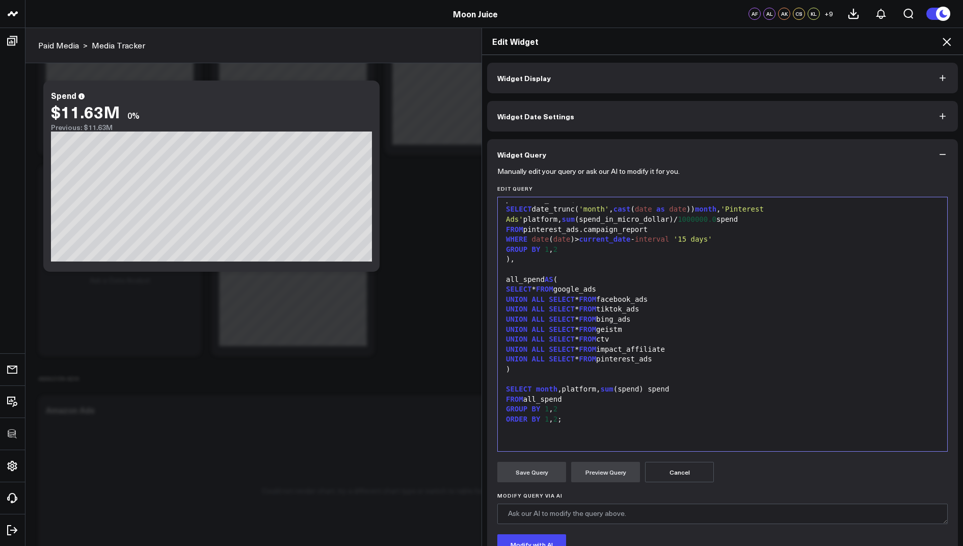
scroll to position [107, 0]
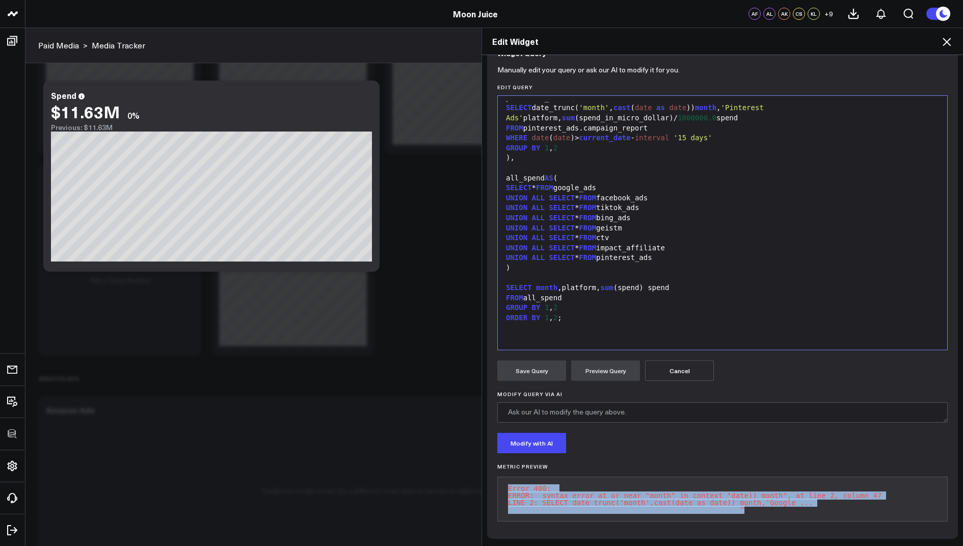
drag, startPoint x: 830, startPoint y: 504, endPoint x: 788, endPoint y: 474, distance: 51.2
click at [788, 477] on pre "Error 400: ERROR: syntax error at or near "month" in context "date)) month", at…" at bounding box center [722, 499] width 451 height 45
copy pre "Error 400: ERROR: syntax error at or near "month" in context "date)) month", at…"
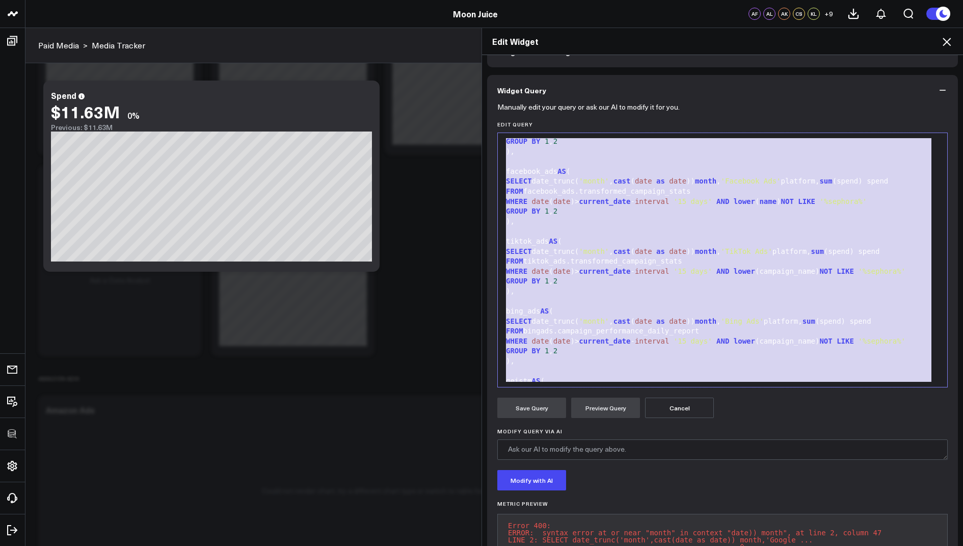
scroll to position [0, 0]
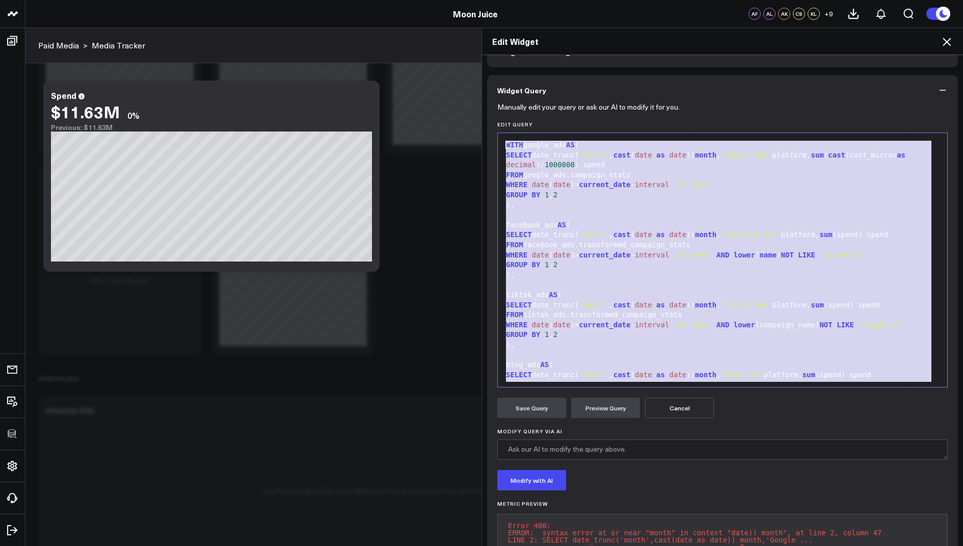
drag, startPoint x: 576, startPoint y: 358, endPoint x: 562, endPoint y: 103, distance: 255.7
click at [562, 105] on form "Manually edit your query or ask our AI to modify it for you. Edit Query 99 1 2 …" at bounding box center [722, 335] width 451 height 460
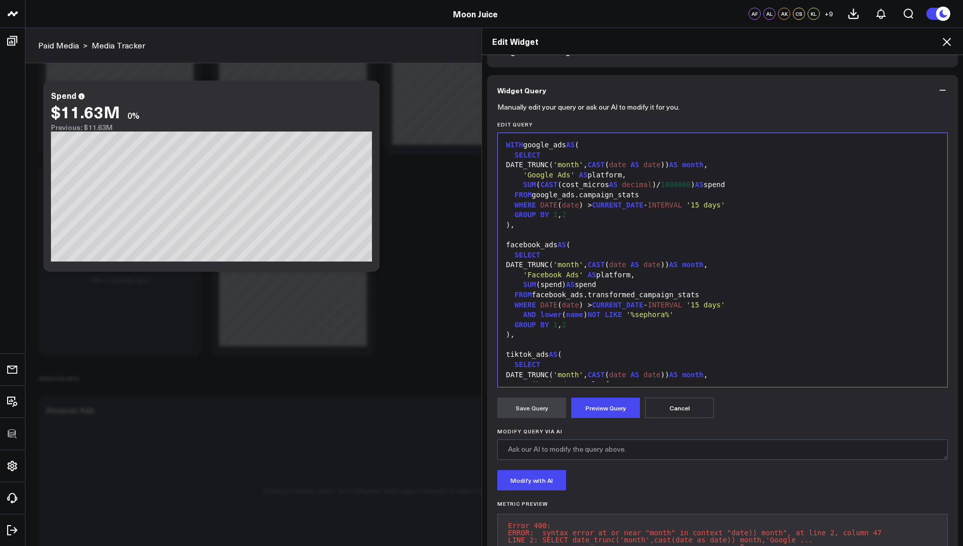
scroll to position [758, 0]
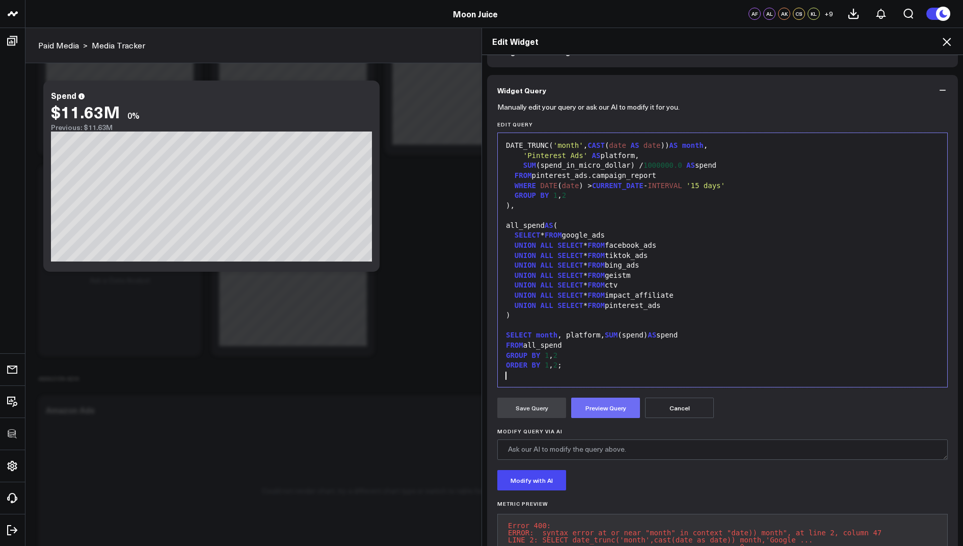
click at [595, 413] on button "Preview Query" at bounding box center [605, 408] width 69 height 20
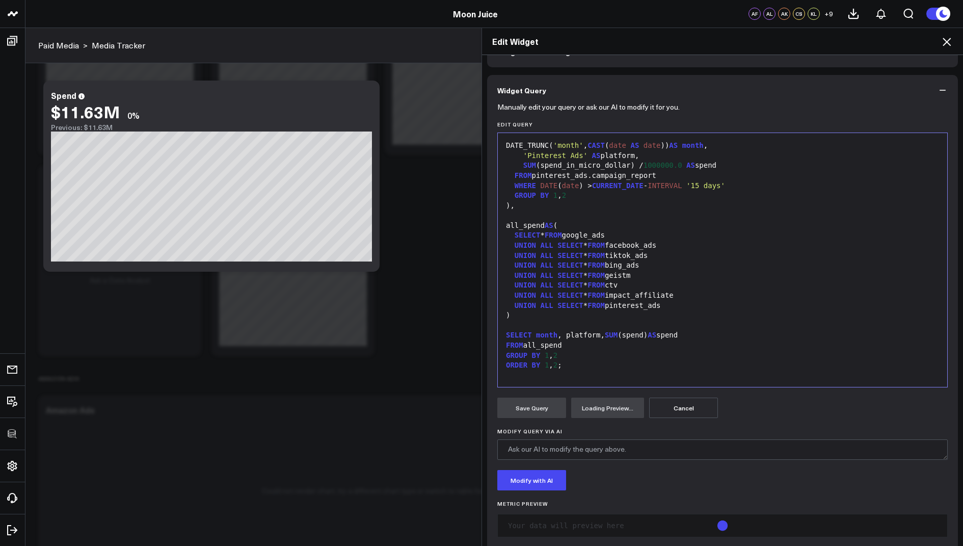
scroll to position [78, 0]
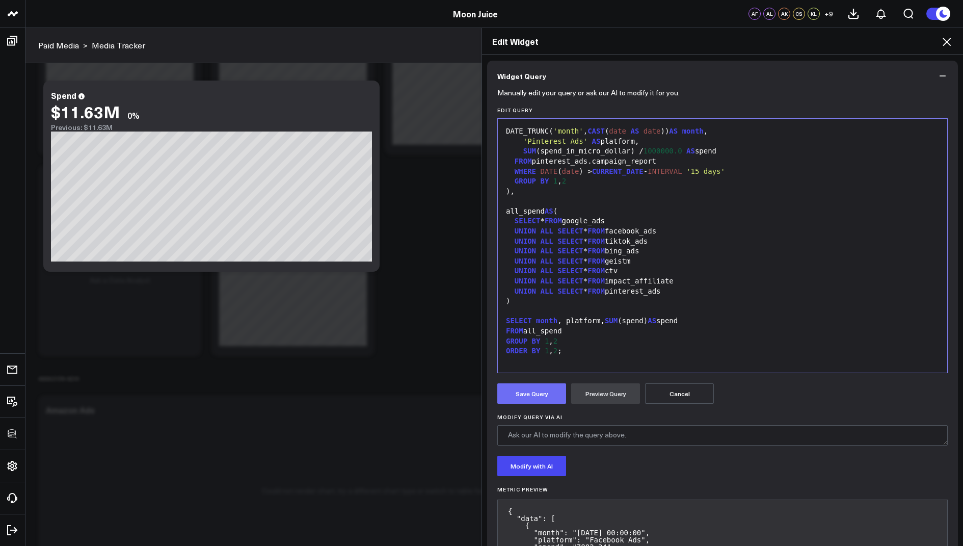
click at [524, 392] on button "Save Query" at bounding box center [531, 393] width 69 height 20
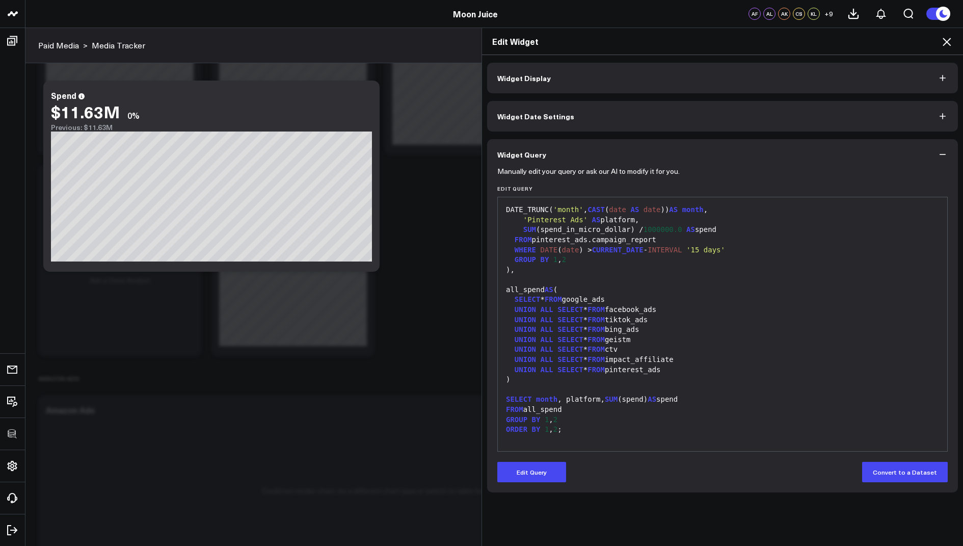
scroll to position [0, 0]
click at [948, 46] on icon at bounding box center [947, 42] width 12 height 12
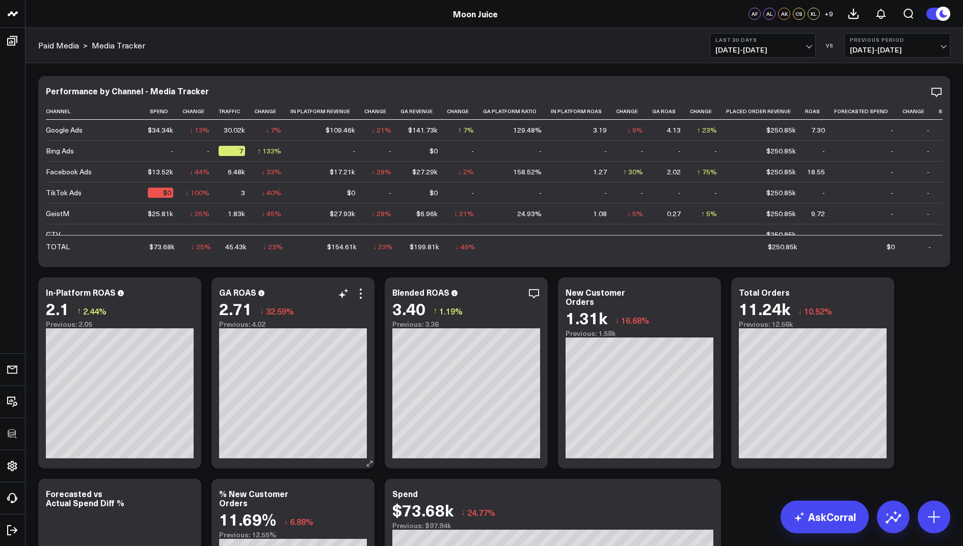
scroll to position [86, 0]
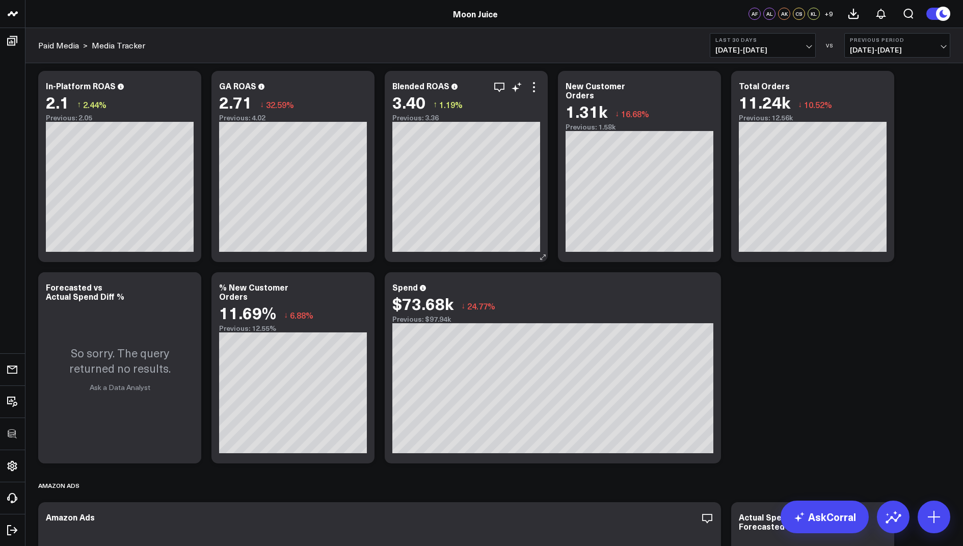
scroll to position [261, 0]
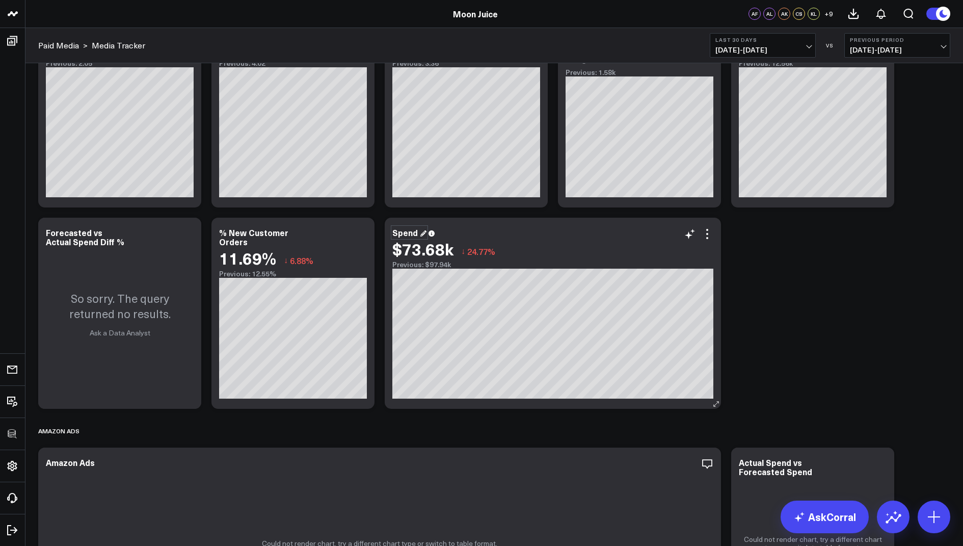
click at [393, 231] on div "Spend" at bounding box center [409, 232] width 34 height 11
click at [394, 232] on div "Spend" at bounding box center [409, 232] width 34 height 11
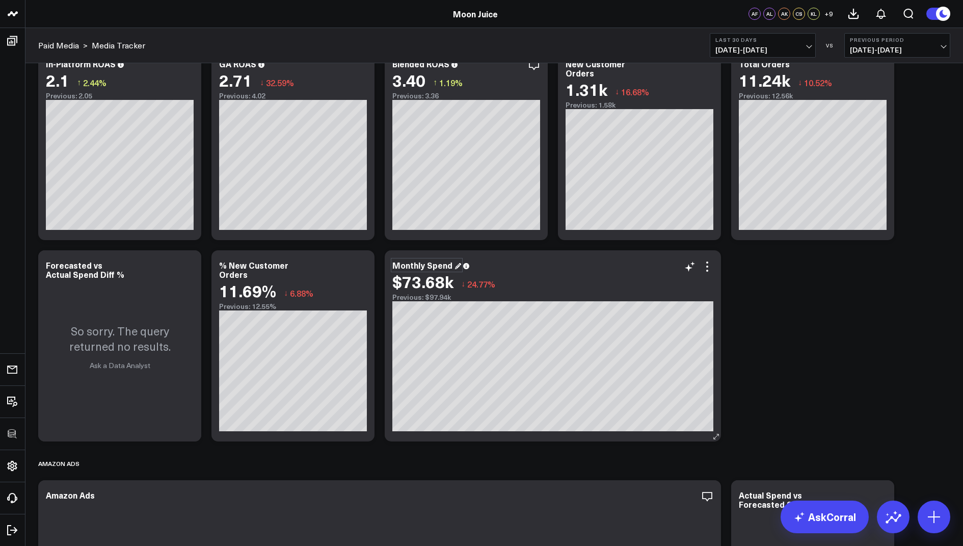
scroll to position [267, 0]
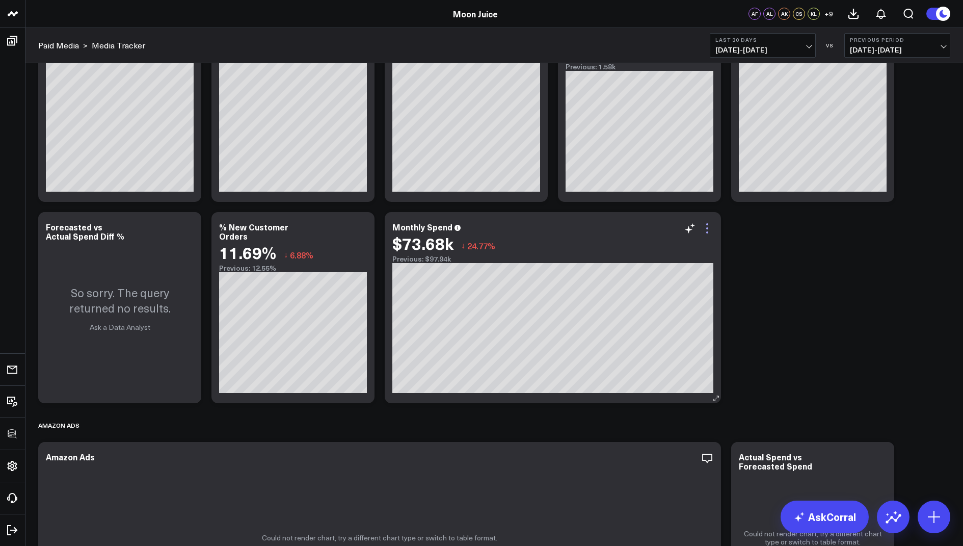
click at [705, 227] on icon at bounding box center [707, 228] width 12 height 12
click at [736, 42] on b "Last 30 Days" at bounding box center [763, 40] width 95 height 6
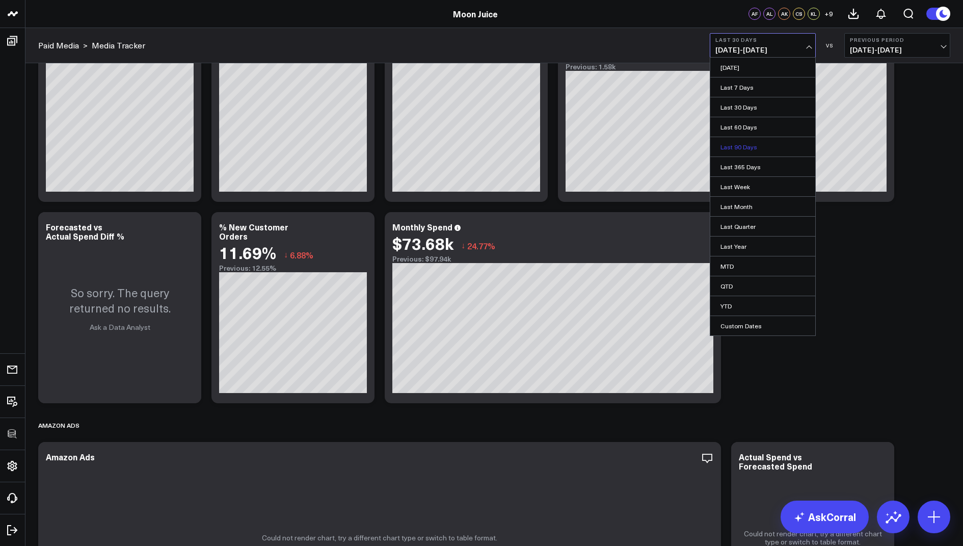
click at [742, 141] on link "Last 90 Days" at bounding box center [762, 146] width 105 height 19
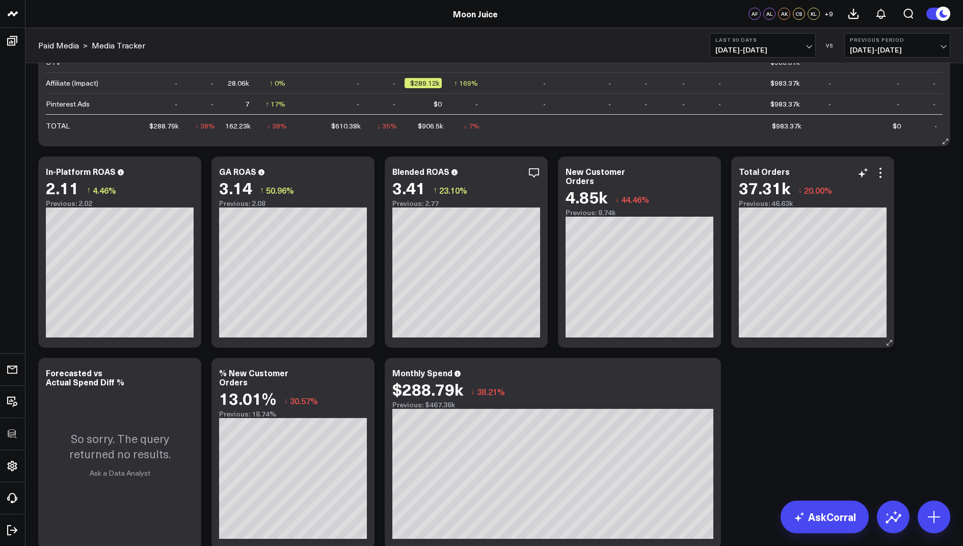
scroll to position [223, 0]
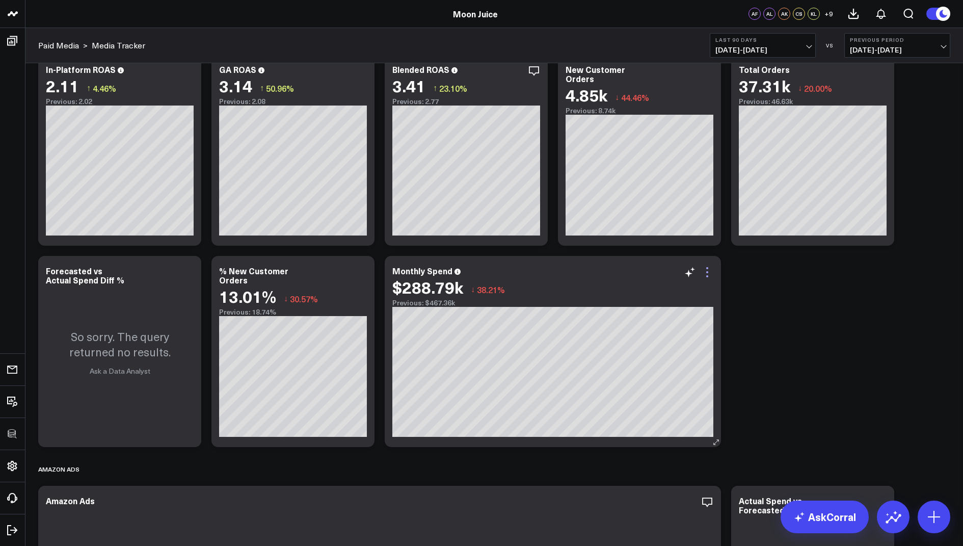
click at [706, 275] on icon at bounding box center [707, 272] width 12 height 12
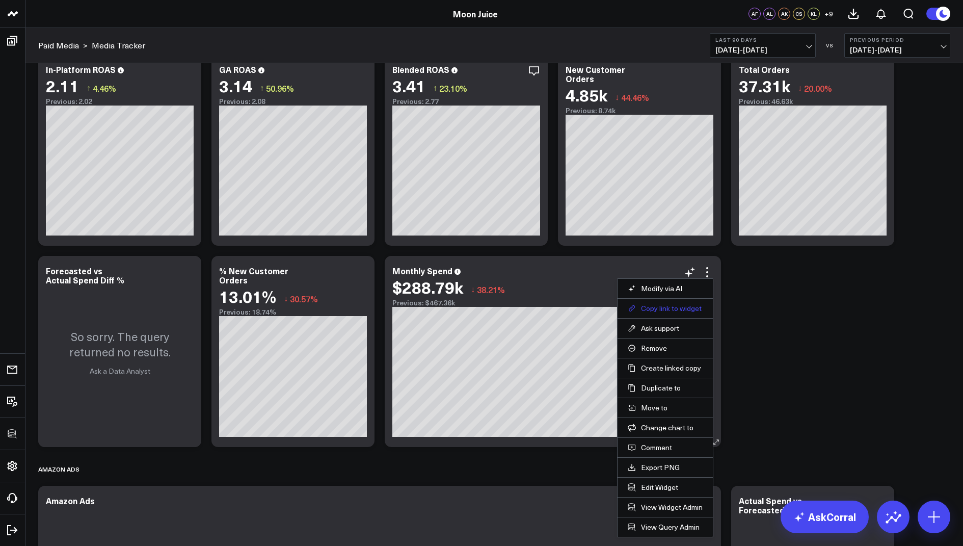
click at [657, 306] on button "Copy link to widget" at bounding box center [665, 308] width 75 height 9
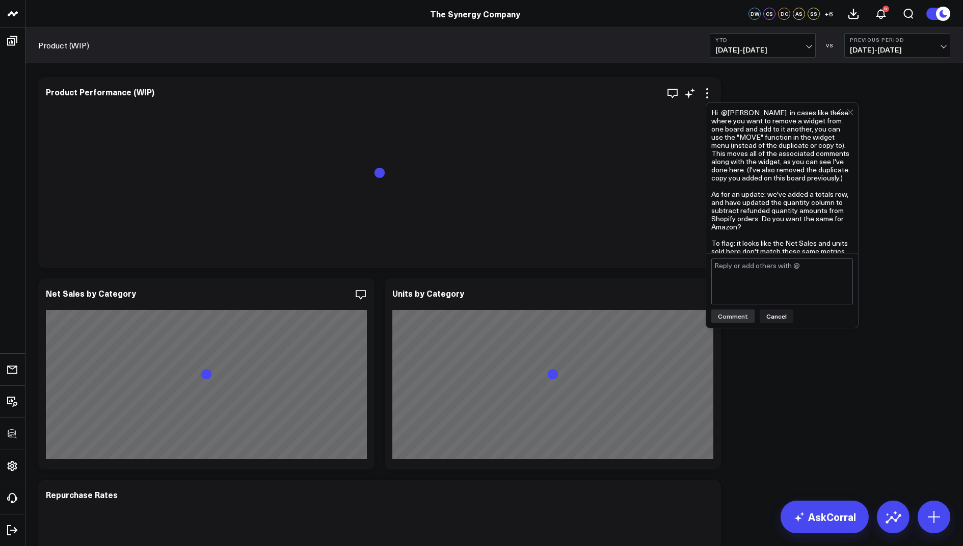
scroll to position [762, 0]
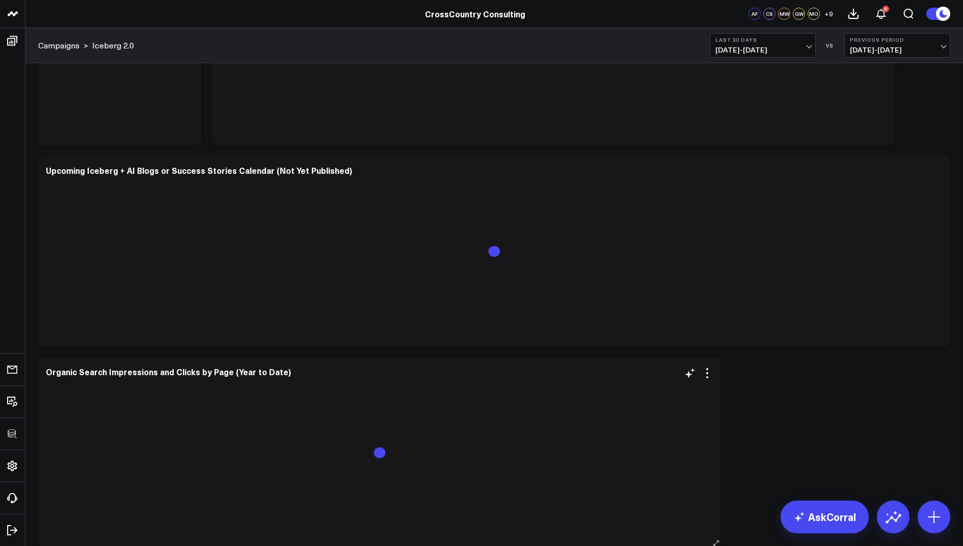
scroll to position [2625, 0]
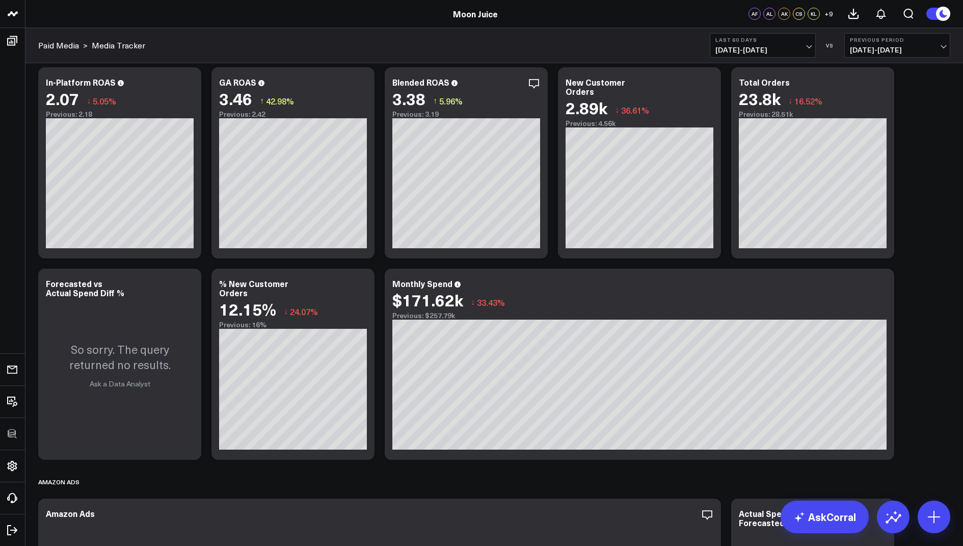
scroll to position [210, 0]
